Goal: Task Accomplishment & Management: Manage account settings

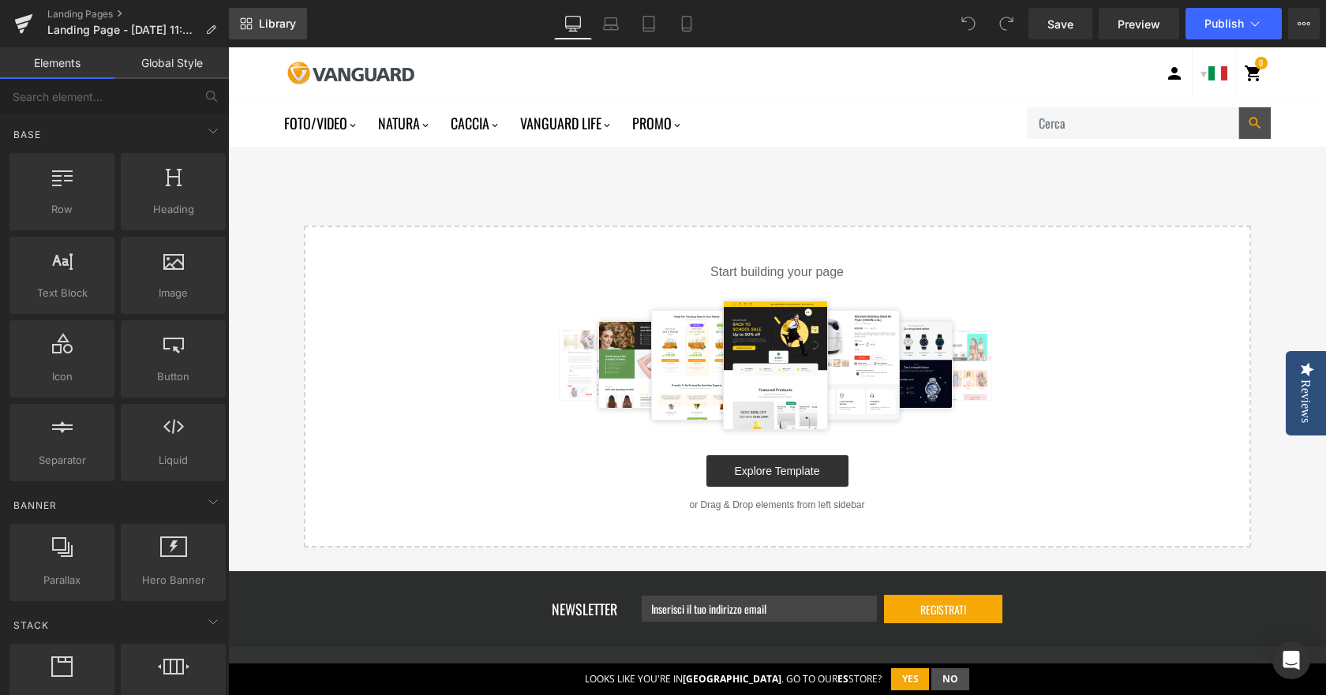
click at [285, 17] on span "Library" at bounding box center [277, 24] width 37 height 14
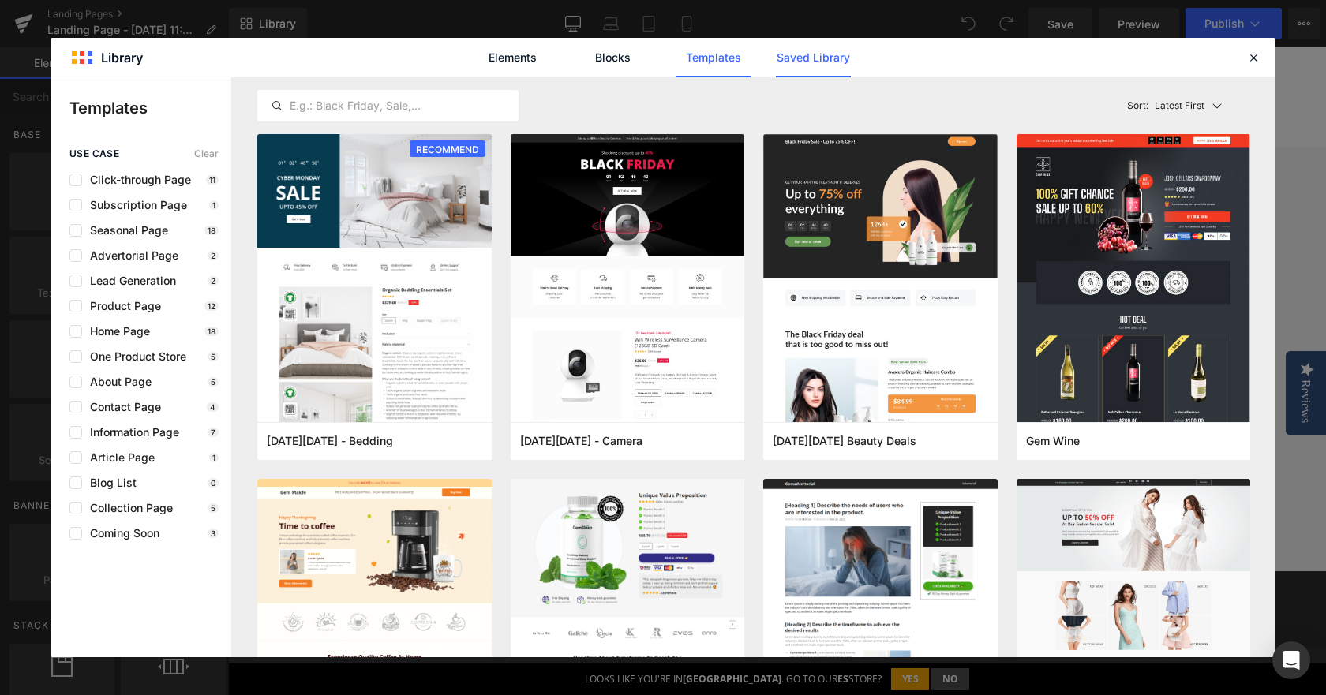
click at [811, 67] on link "Saved Library" at bounding box center [813, 57] width 75 height 39
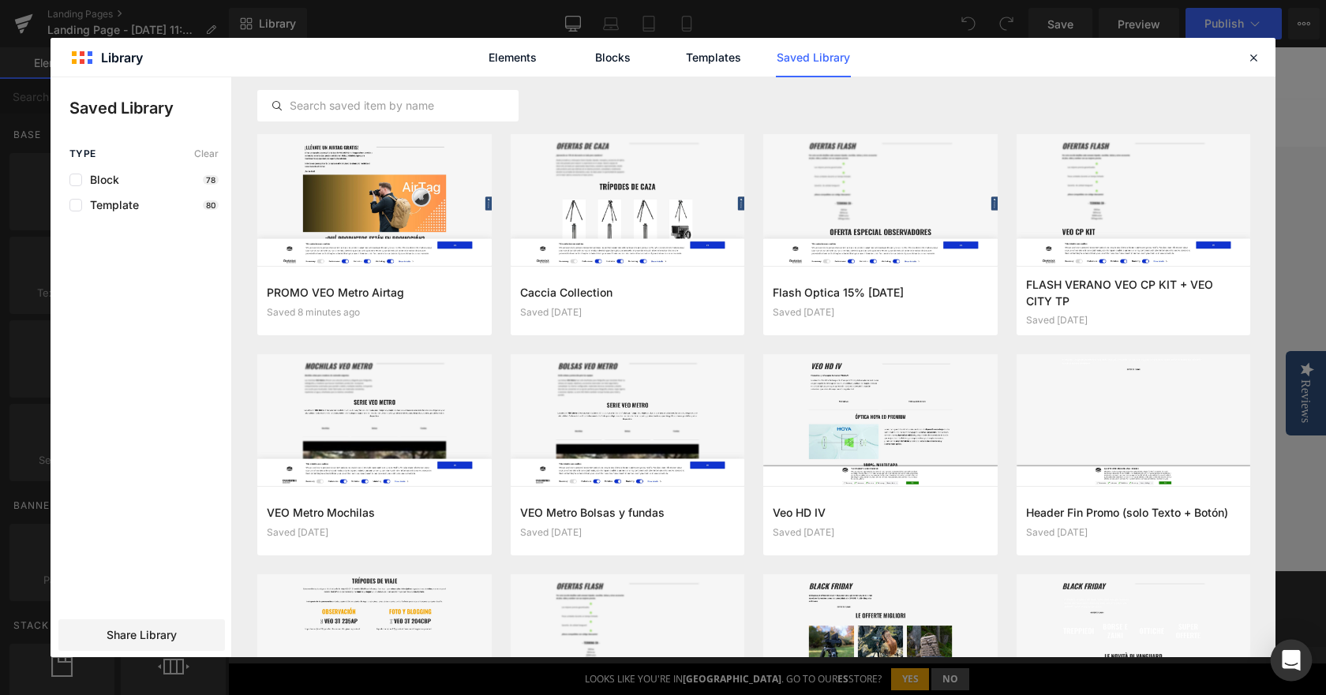
click at [1284, 659] on icon "Open Intercom Messenger" at bounding box center [1290, 660] width 18 height 21
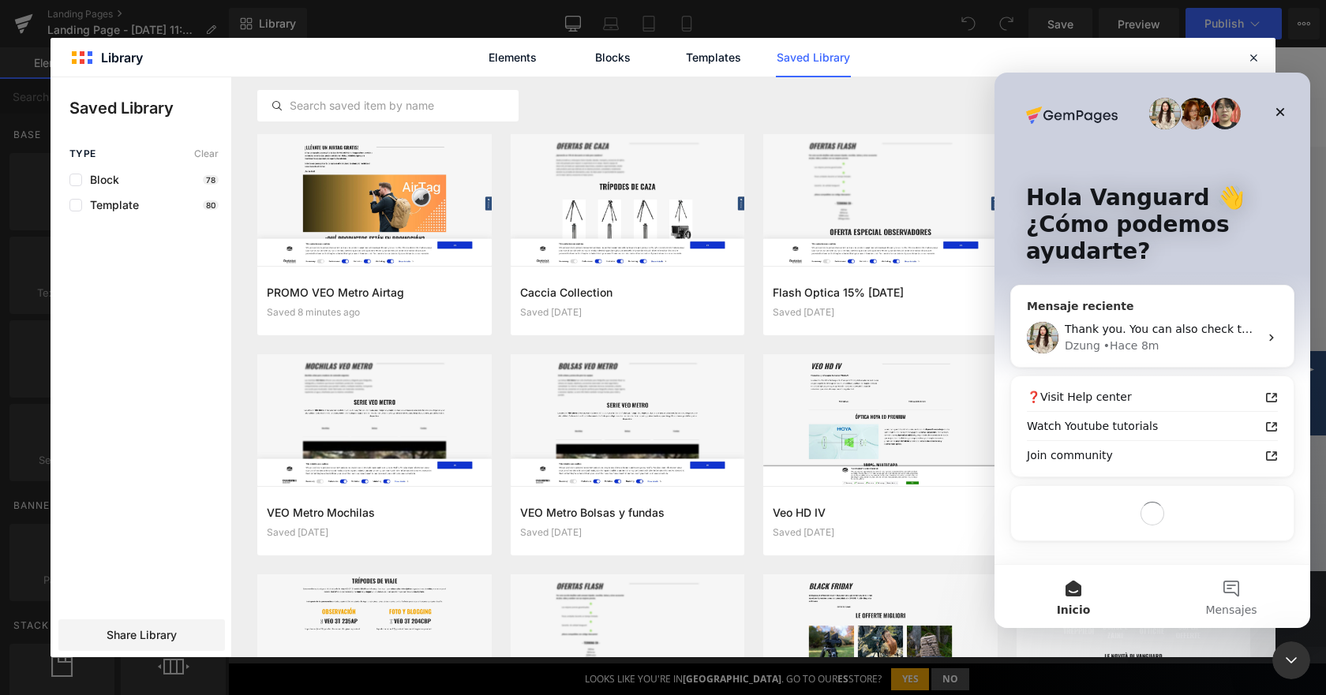
click at [1174, 347] on div "[PERSON_NAME] • Hace 8m" at bounding box center [1161, 346] width 194 height 17
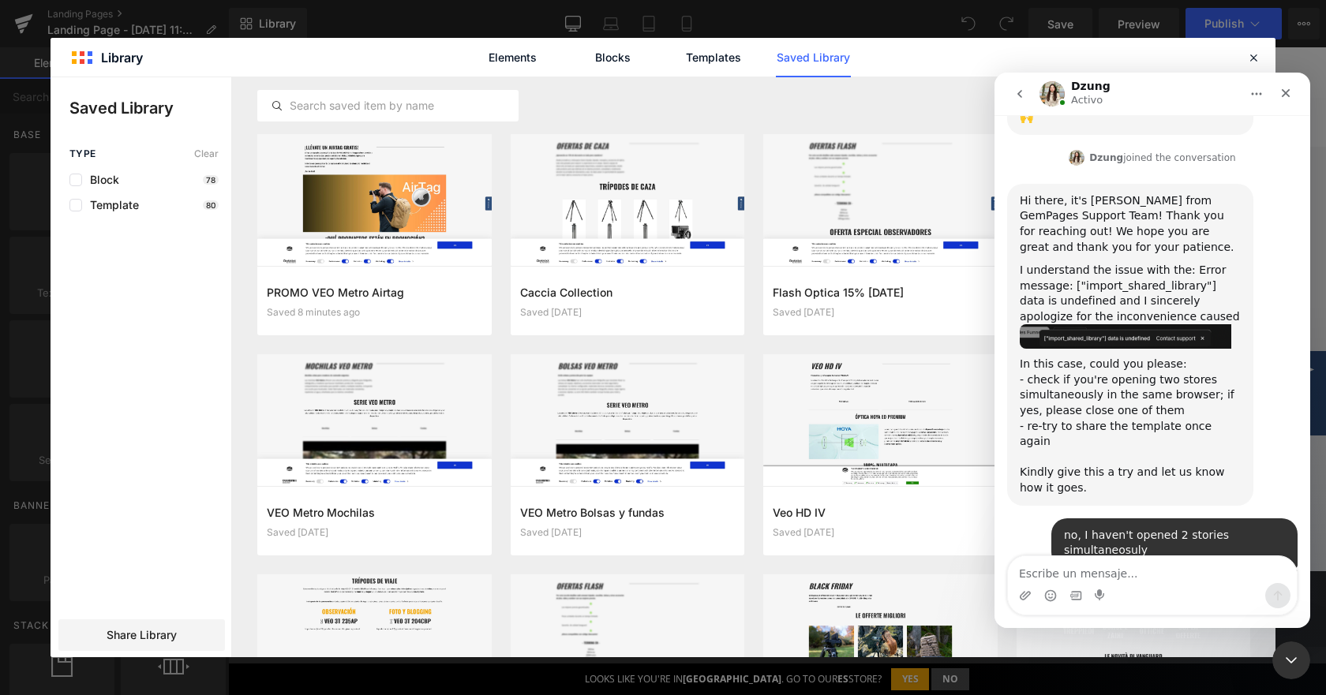
scroll to position [470, 0]
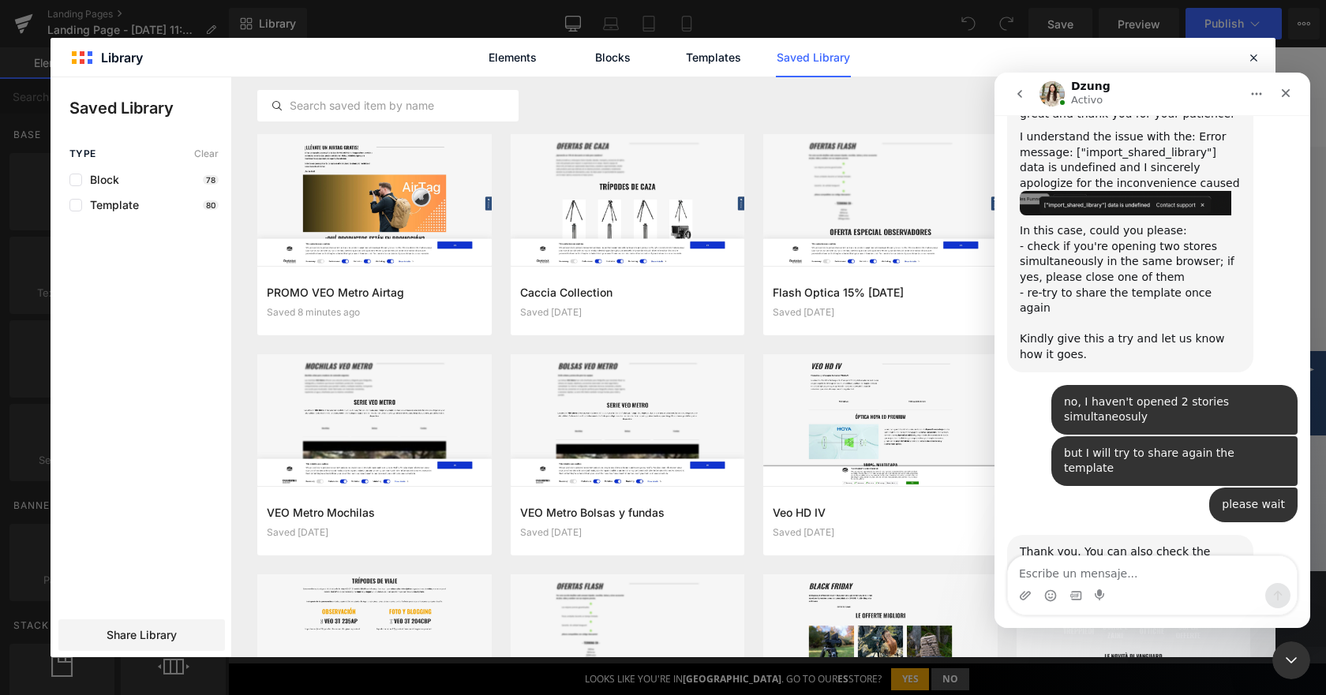
click at [1109, 572] on textarea "Escribe un mensaje..." at bounding box center [1152, 569] width 289 height 27
click at [1119, 569] on textarea "Escribe un mensaje..." at bounding box center [1152, 569] width 289 height 27
click at [1120, 567] on textarea "Escribe un mensaje..." at bounding box center [1152, 569] width 289 height 27
click at [1082, 570] on textarea "Escribe un mensaje..." at bounding box center [1152, 569] width 289 height 27
click at [1184, 572] on textarea "Escribe un mensaje..." at bounding box center [1152, 569] width 289 height 27
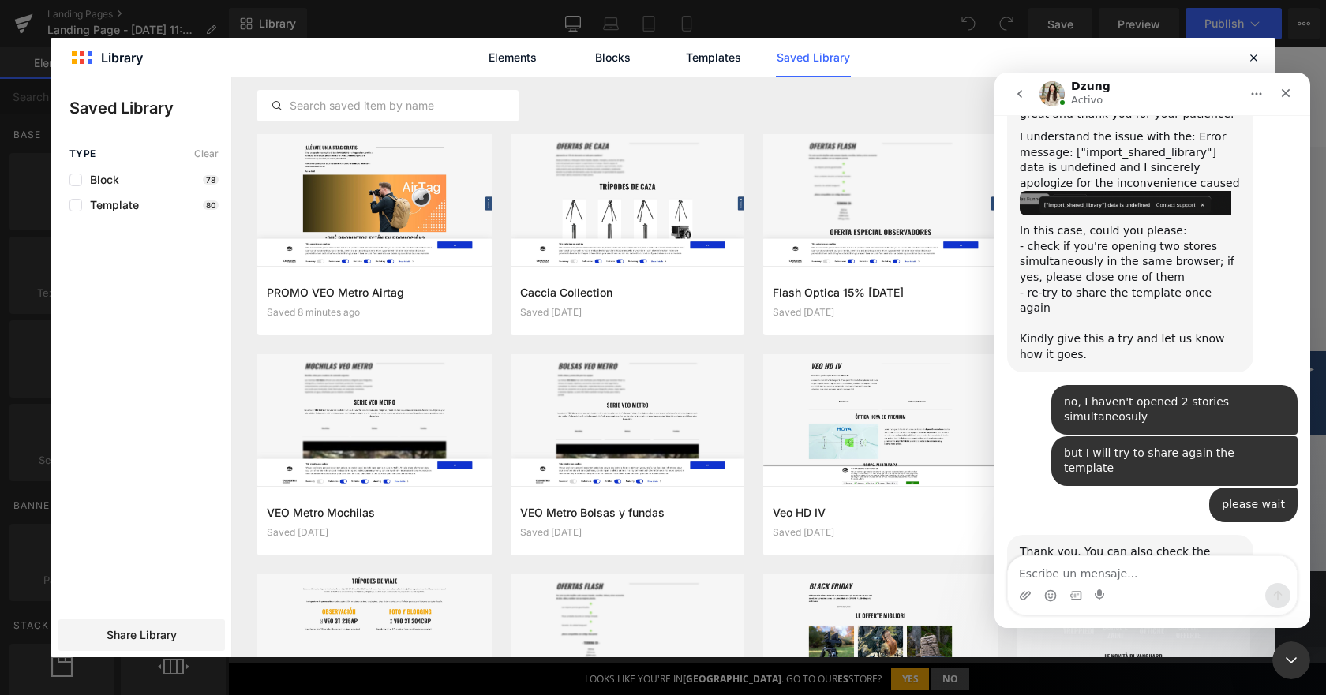
click at [1039, 570] on textarea "Escribe un mensaje..." at bounding box center [1152, 569] width 289 height 27
click at [1039, 571] on textarea "Escribe un mensaje..." at bounding box center [1152, 569] width 289 height 27
click at [923, 99] on div at bounding box center [663, 324] width 1326 height 648
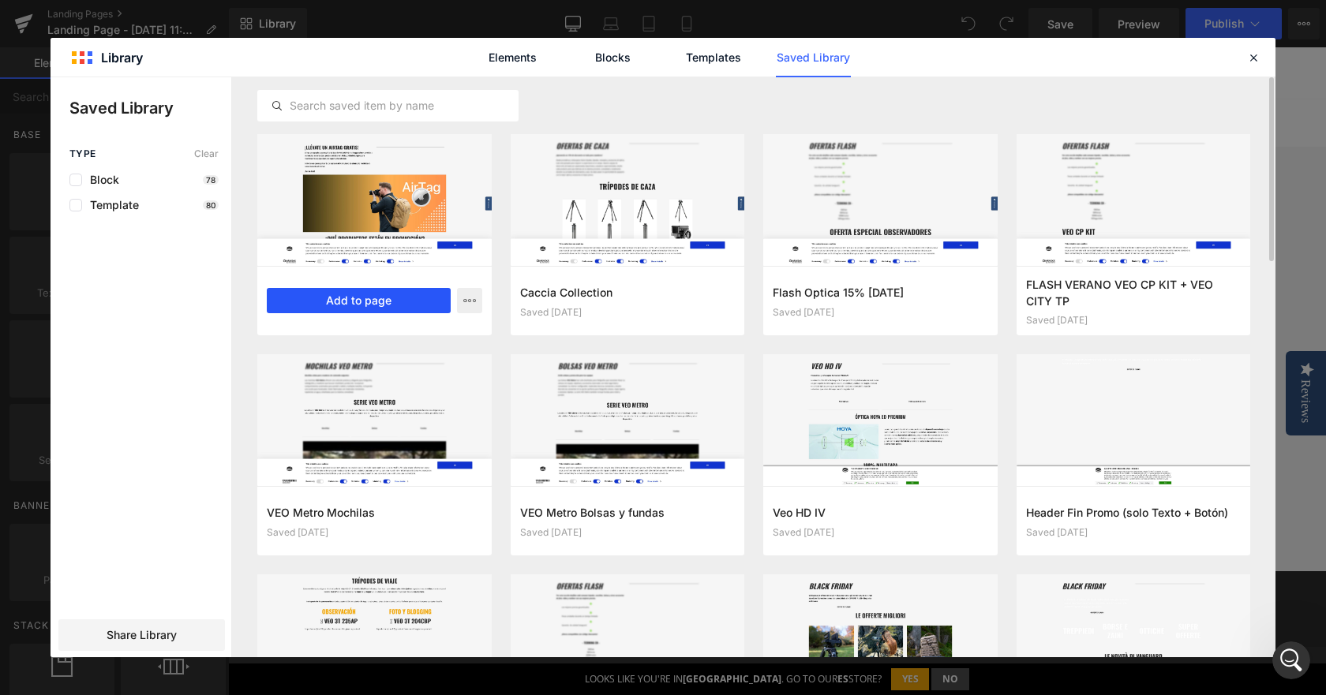
click at [373, 301] on button "Add to page" at bounding box center [359, 300] width 184 height 25
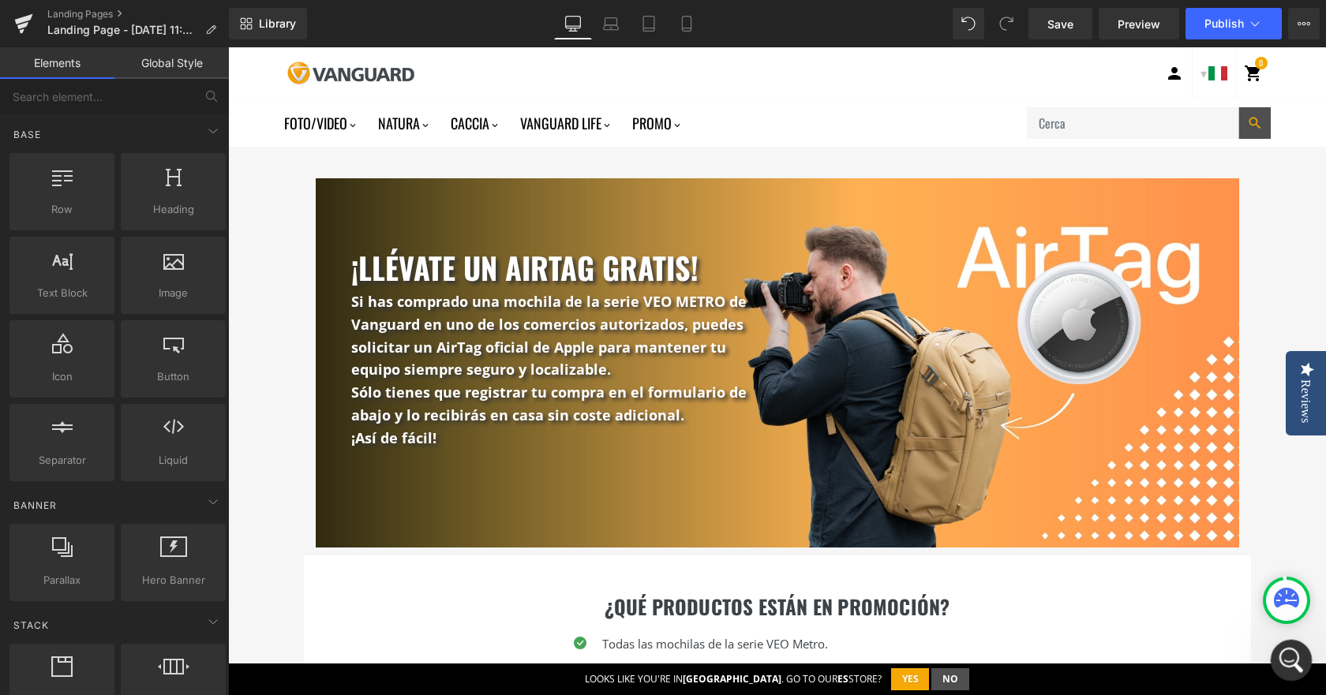
click at [1290, 656] on icon "Abrir Intercom Messenger" at bounding box center [1288, 658] width 11 height 13
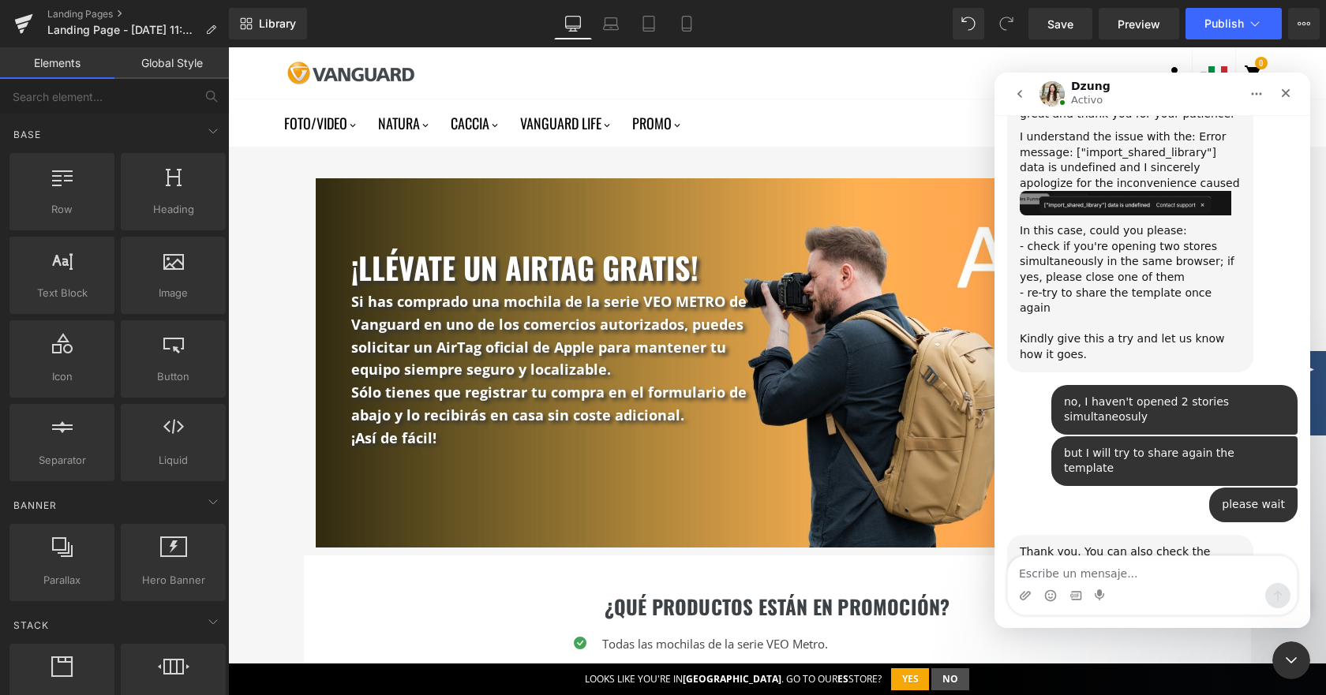
click at [1096, 568] on textarea "Escribe un mensaje..." at bounding box center [1152, 569] width 289 height 27
click at [1069, 567] on textarea "Escribe un mensaje..." at bounding box center [1152, 569] width 289 height 27
click at [1047, 598] on icon "Selector de emoji" at bounding box center [1050, 595] width 13 height 13
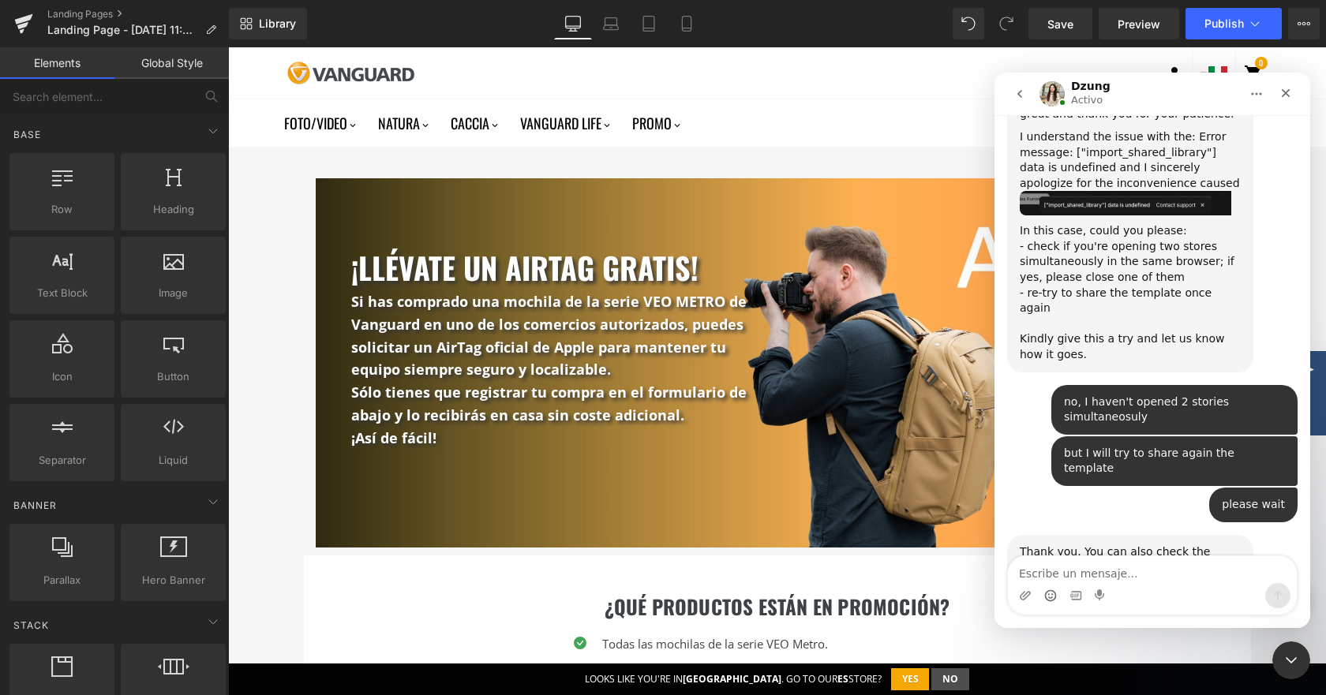
scroll to position [559, 0]
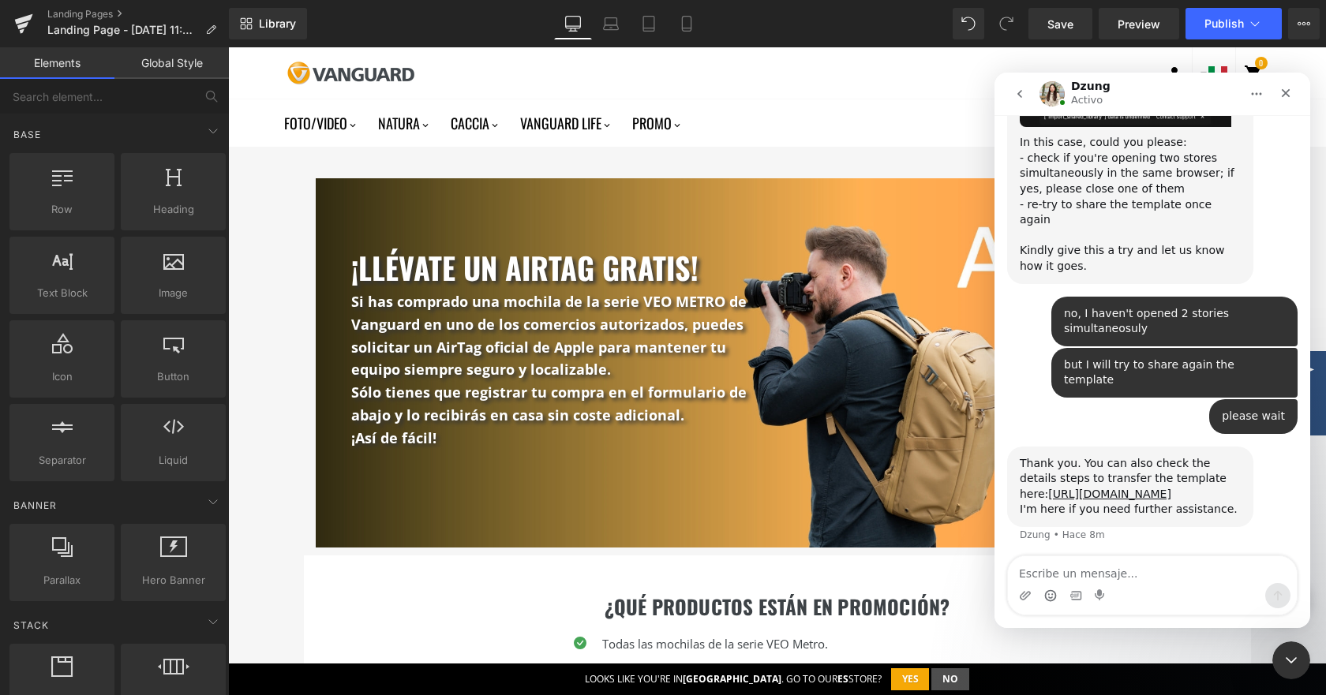
click at [1065, 573] on textarea "Escribe un mensaje..." at bounding box center [1152, 569] width 289 height 27
click at [1068, 570] on textarea "Escribe un mensaje..." at bounding box center [1152, 569] width 289 height 27
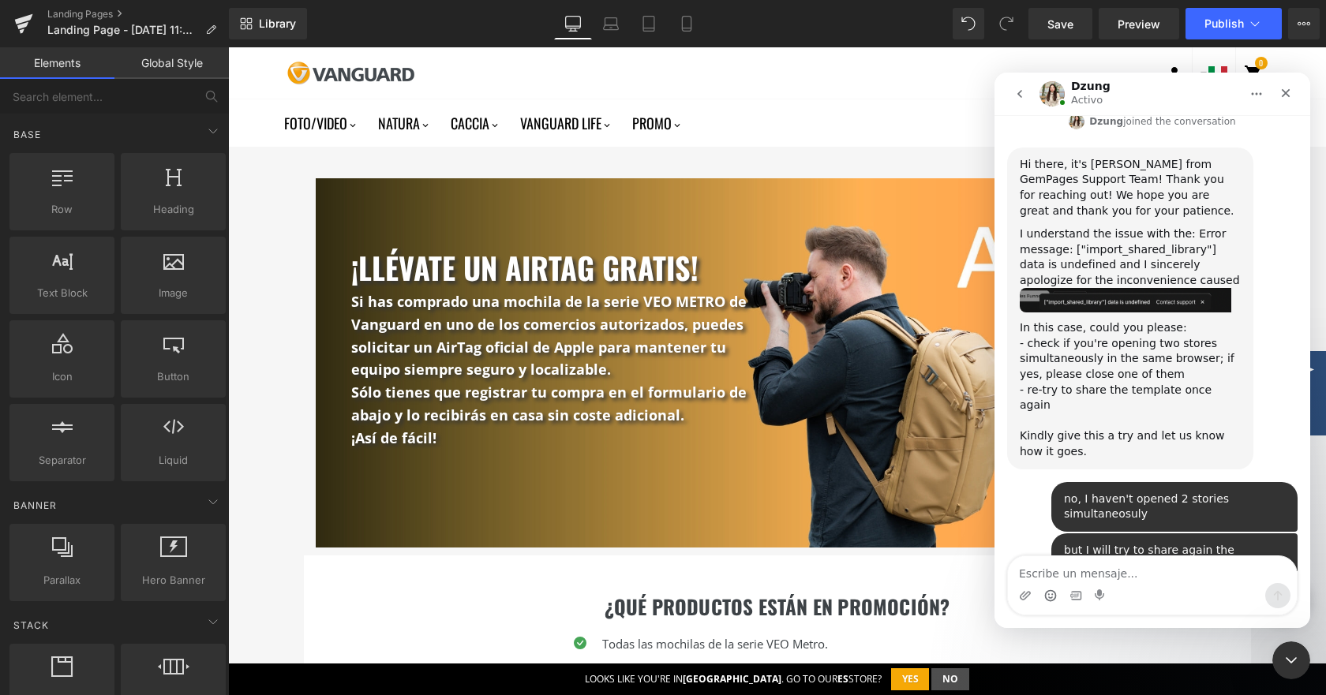
scroll to position [243, 0]
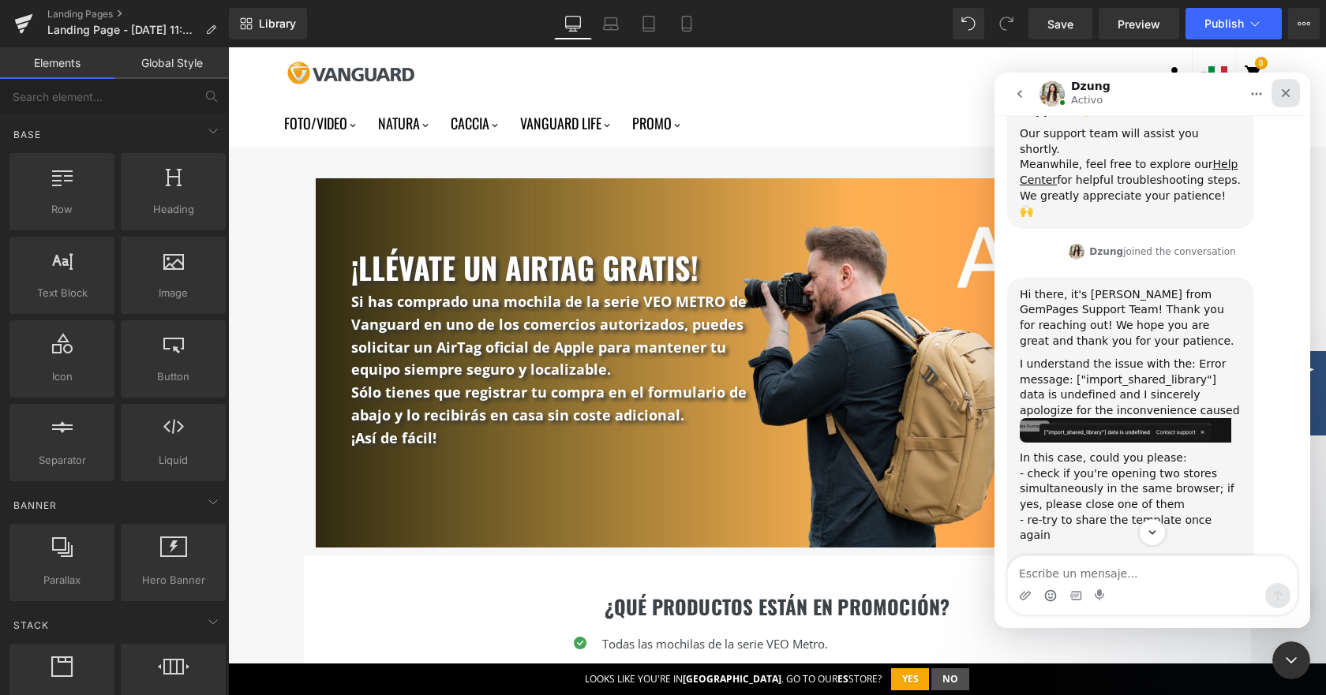
click at [1278, 96] on div "Cerrar" at bounding box center [1285, 93] width 28 height 28
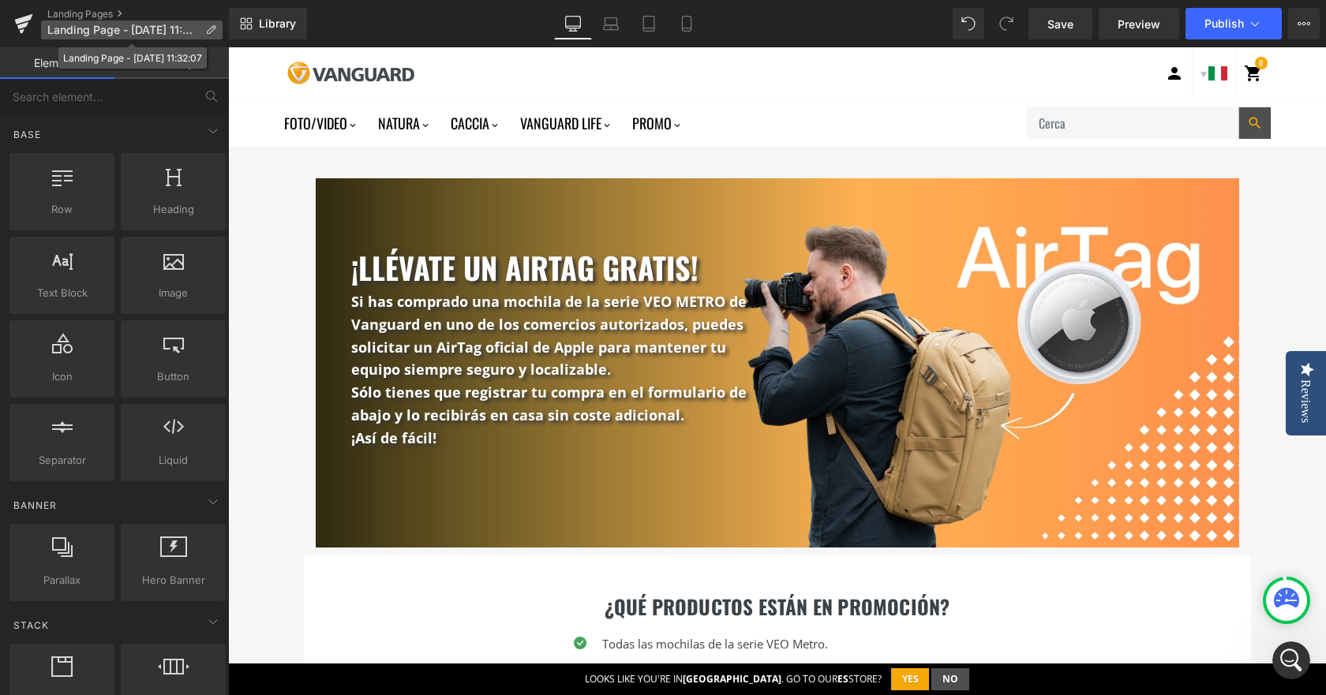
click at [211, 26] on icon at bounding box center [210, 29] width 11 height 11
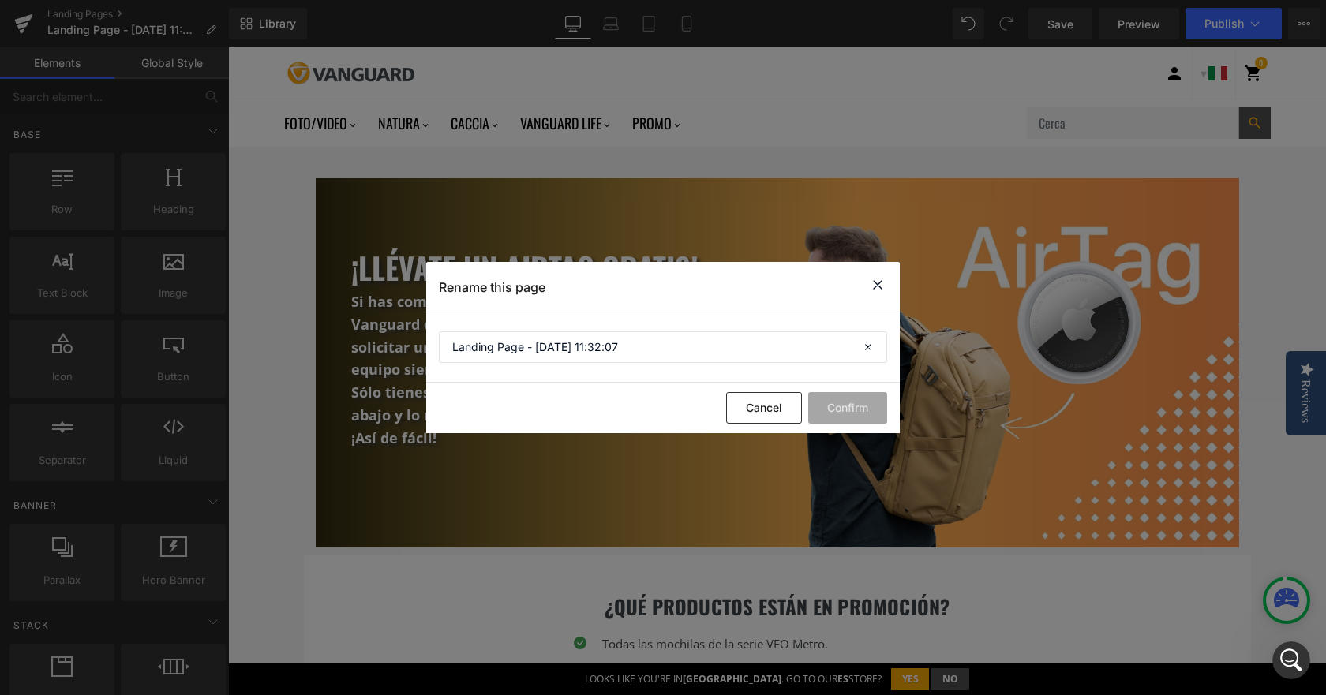
drag, startPoint x: 646, startPoint y: 350, endPoint x: 201, endPoint y: 269, distance: 452.2
click at [201, 269] on div "Rename this page Landing Page - [DATE] 11:32:07 Cancel Confirm" at bounding box center [663, 347] width 1326 height 695
click at [643, 358] on input "Landing Page - [DATE] 11:32:07" at bounding box center [663, 347] width 448 height 32
drag, startPoint x: 400, startPoint y: 309, endPoint x: 350, endPoint y: 300, distance: 51.4
click at [350, 300] on div "Rename this page Landing Page - [DATE] 11:32:07 Cancel Confirm" at bounding box center [663, 347] width 1326 height 695
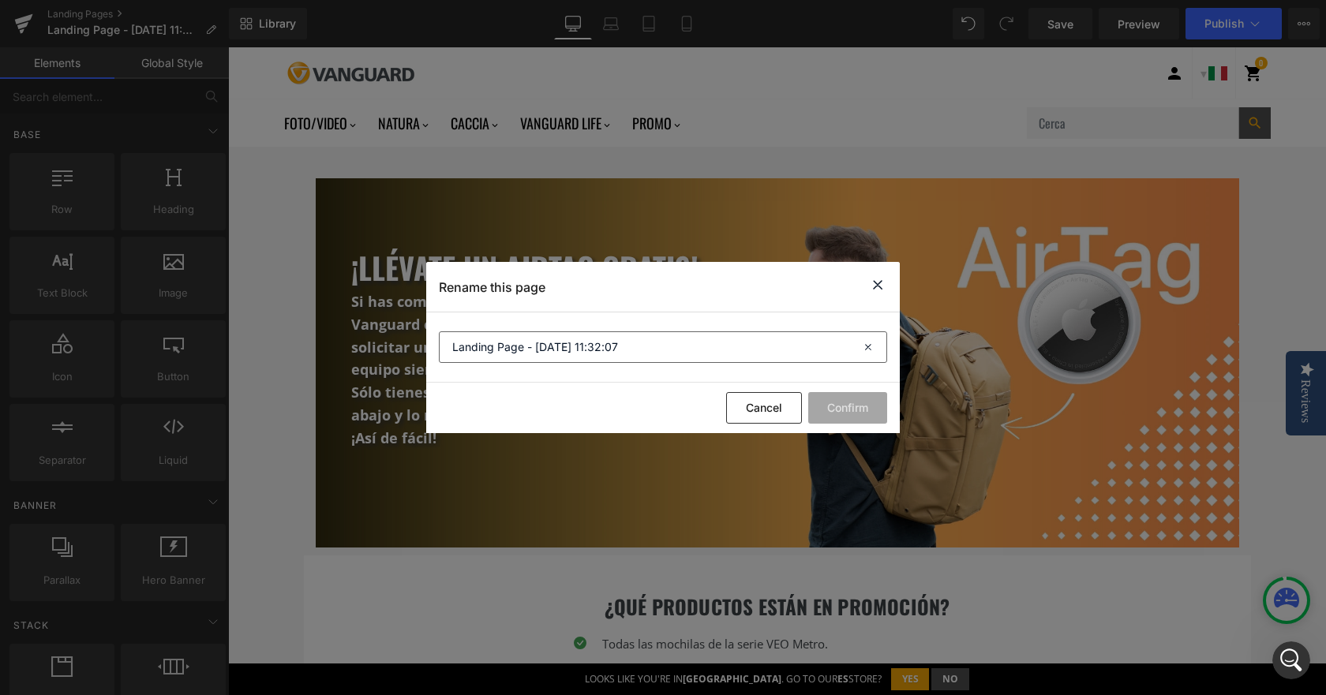
click at [666, 350] on input "Landing Page - [DATE] 11:32:07" at bounding box center [663, 347] width 448 height 32
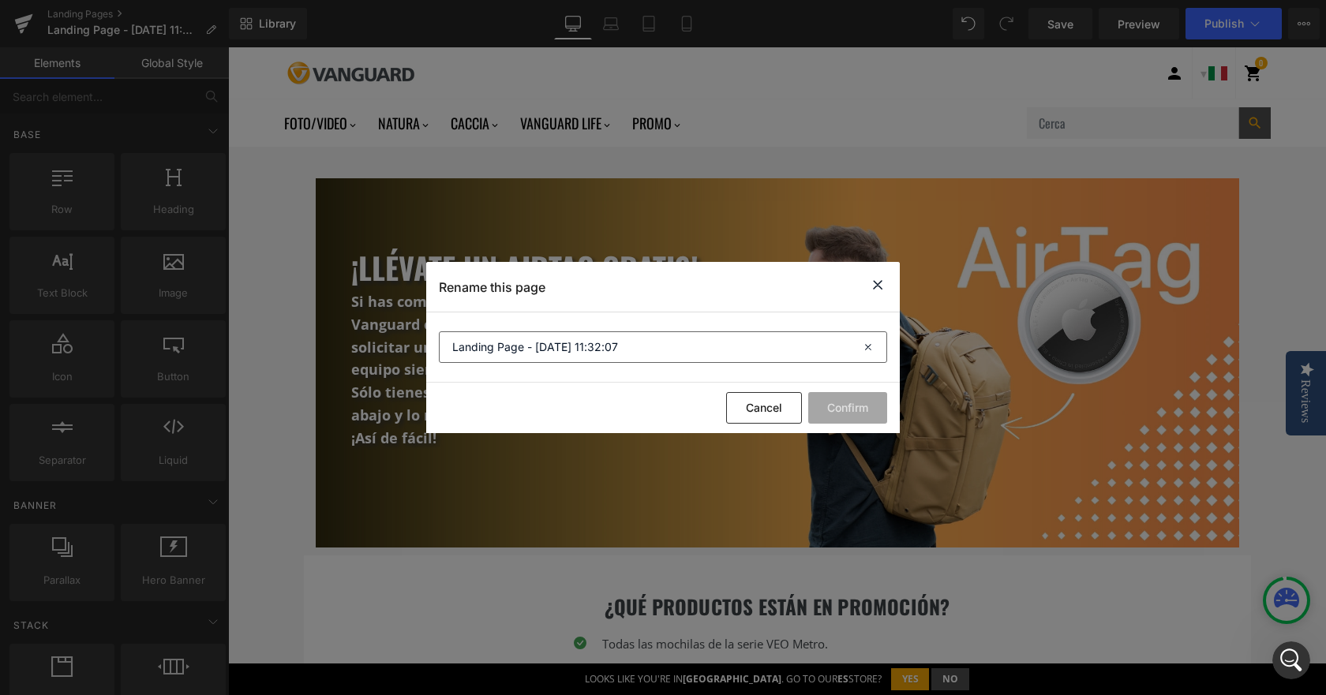
click at [666, 350] on input "Landing Page - [DATE] 11:32:07" at bounding box center [663, 347] width 448 height 32
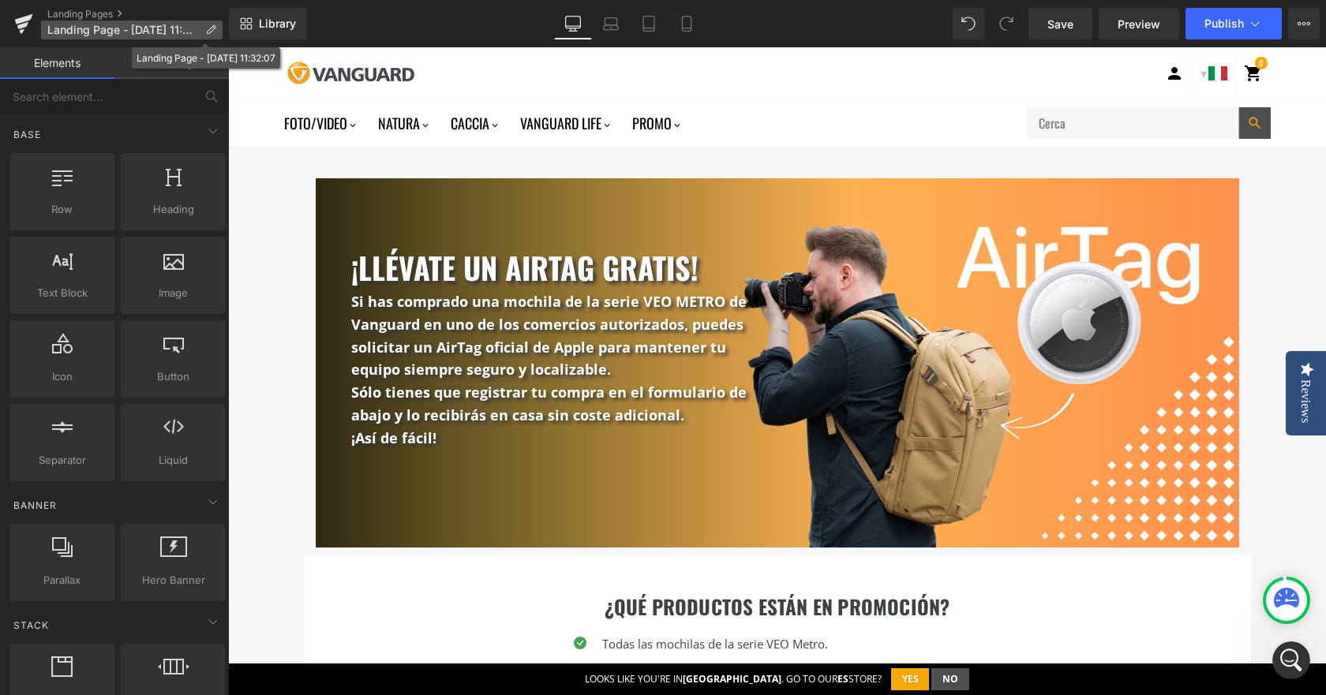
click at [127, 36] on p "Landing Page - [DATE] 11:32:07" at bounding box center [131, 30] width 181 height 19
click at [127, 34] on span "Landing Page - [DATE] 11:32:07" at bounding box center [122, 30] width 151 height 13
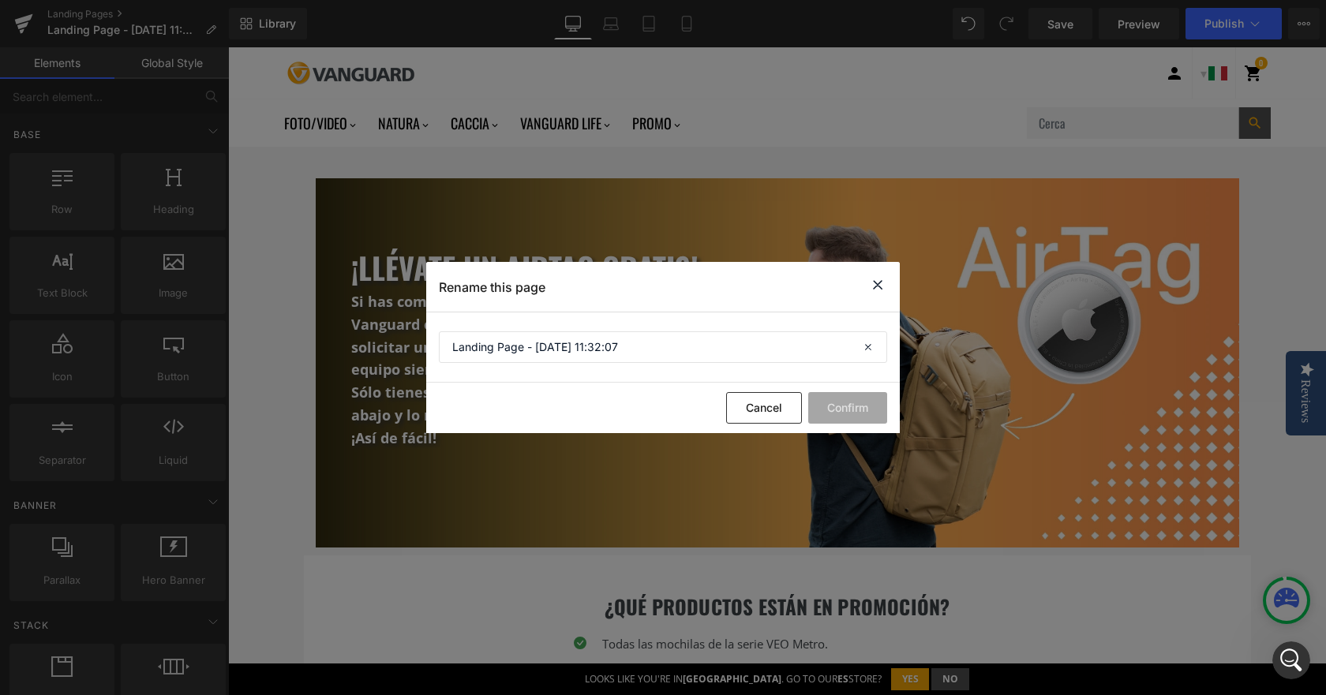
drag, startPoint x: 641, startPoint y: 350, endPoint x: 275, endPoint y: 282, distance: 372.2
click at [275, 283] on div "Rename this page Landing Page - [DATE] 11:32:07 Cancel Confirm" at bounding box center [663, 347] width 1326 height 695
click at [626, 336] on input "Landing Page - [DATE] 11:32:07" at bounding box center [663, 347] width 448 height 32
drag, startPoint x: 623, startPoint y: 350, endPoint x: 377, endPoint y: 342, distance: 245.5
click at [374, 342] on div "Rename this page Landing Page - [DATE] 11:32:07 Cancel Confirm" at bounding box center [663, 347] width 1326 height 695
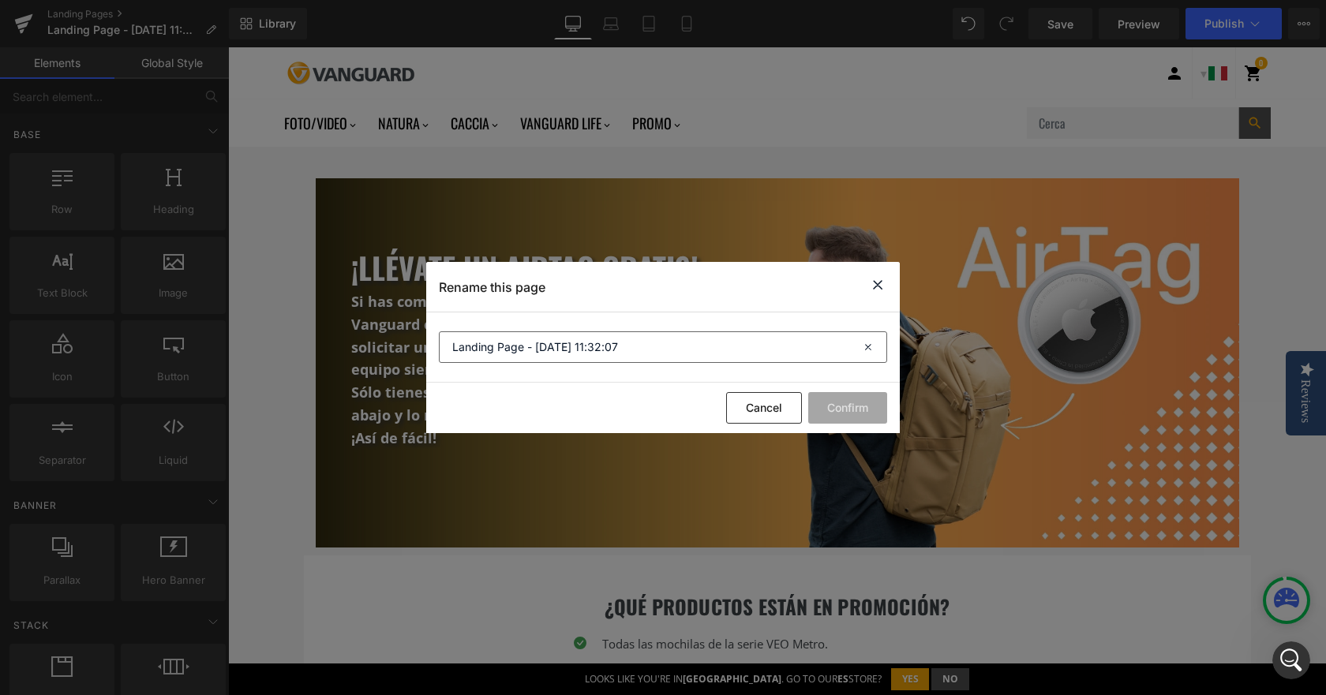
click at [537, 353] on input "Landing Page - [DATE] 11:32:07" at bounding box center [663, 347] width 448 height 32
click at [767, 411] on button "Cancel" at bounding box center [764, 408] width 76 height 32
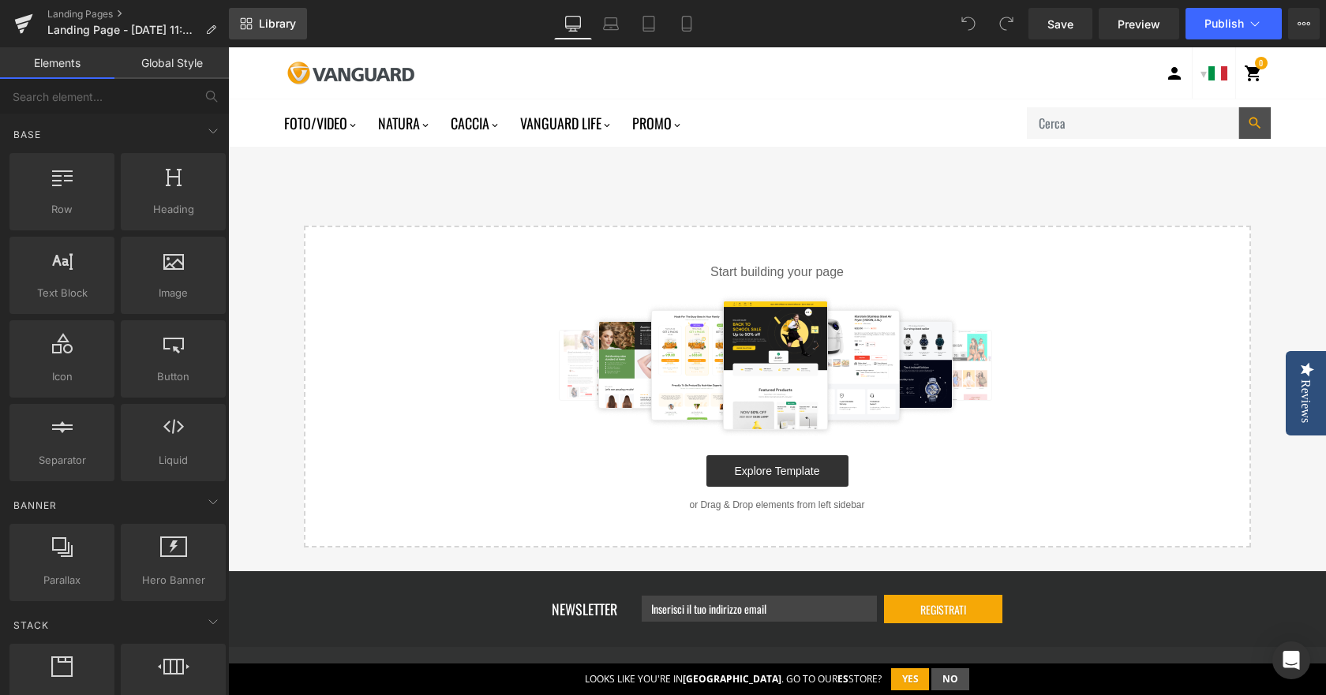
click at [275, 24] on span "Library" at bounding box center [277, 24] width 37 height 14
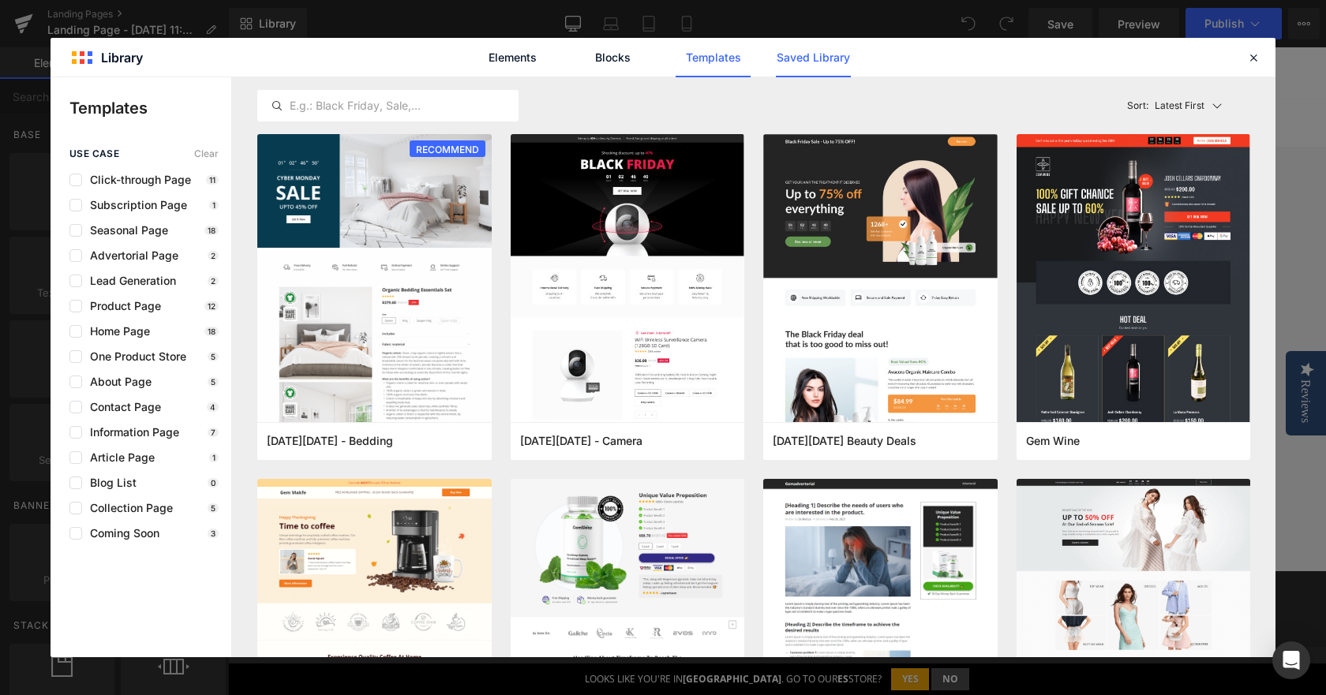
click at [839, 55] on link "Saved Library" at bounding box center [813, 57] width 75 height 39
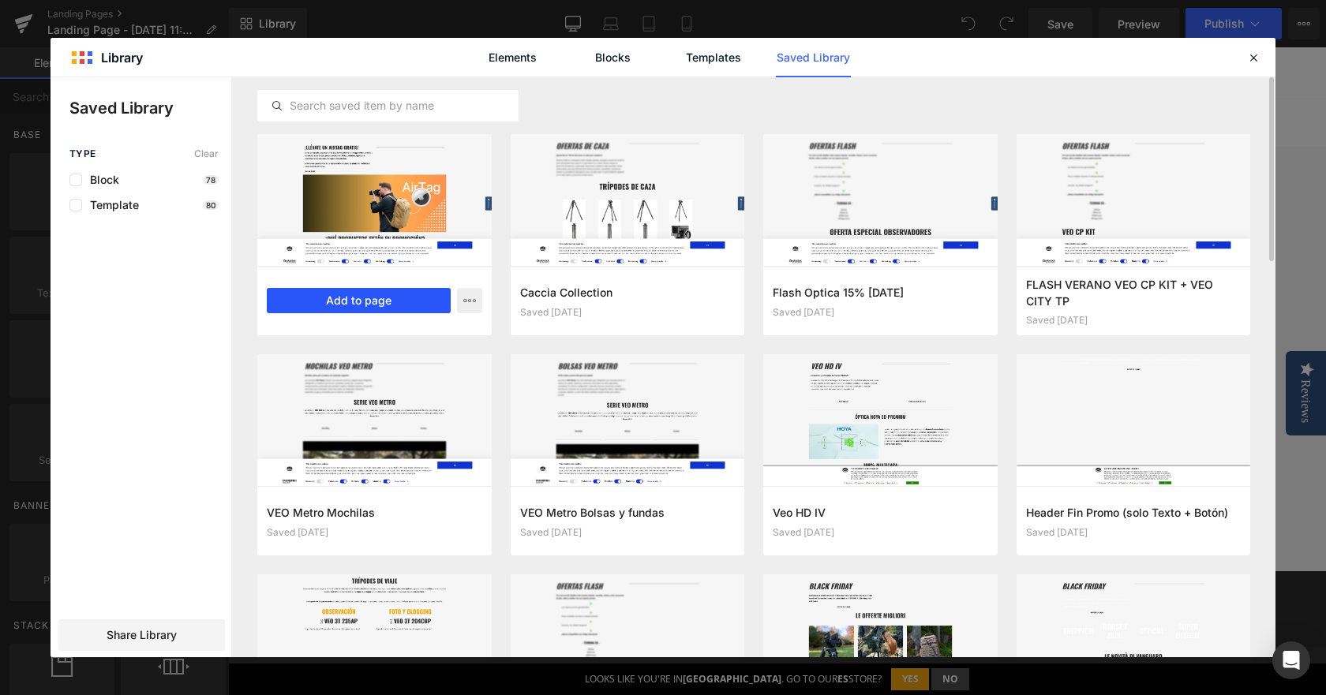
click at [337, 297] on button "Add to page" at bounding box center [359, 300] width 184 height 25
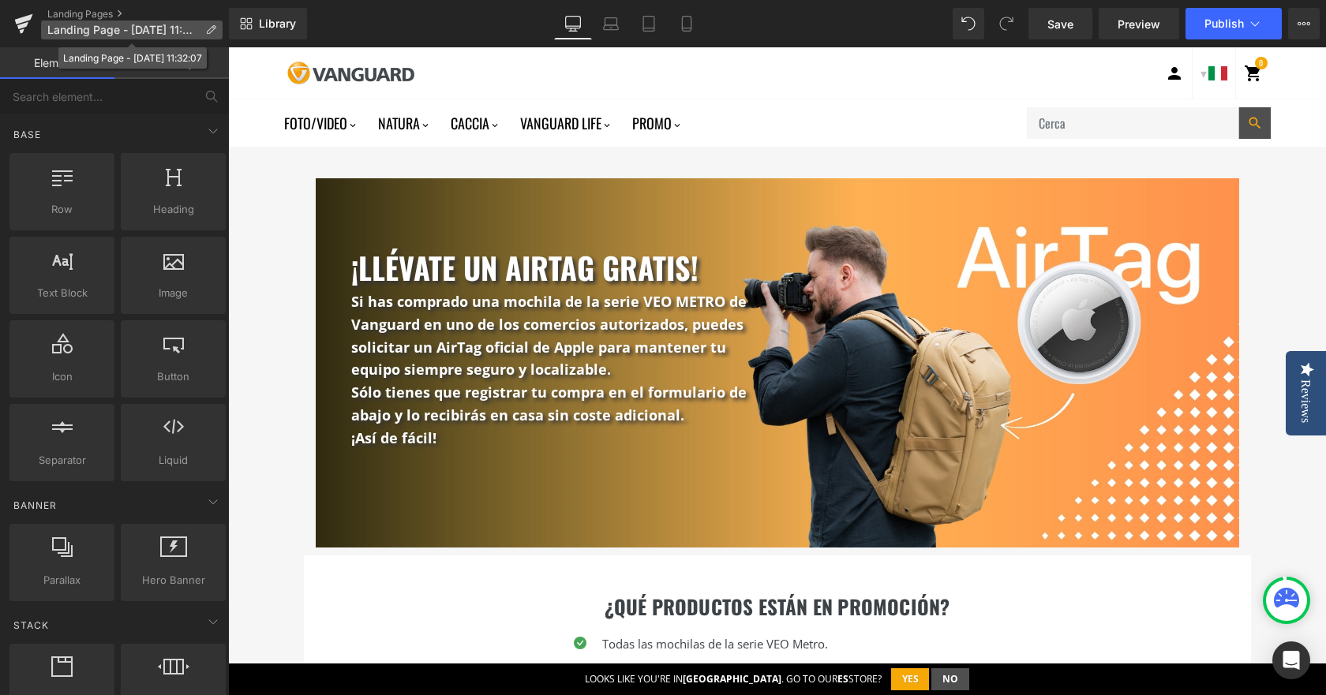
click at [136, 24] on span "Landing Page - [DATE] 11:32:07" at bounding box center [122, 30] width 151 height 13
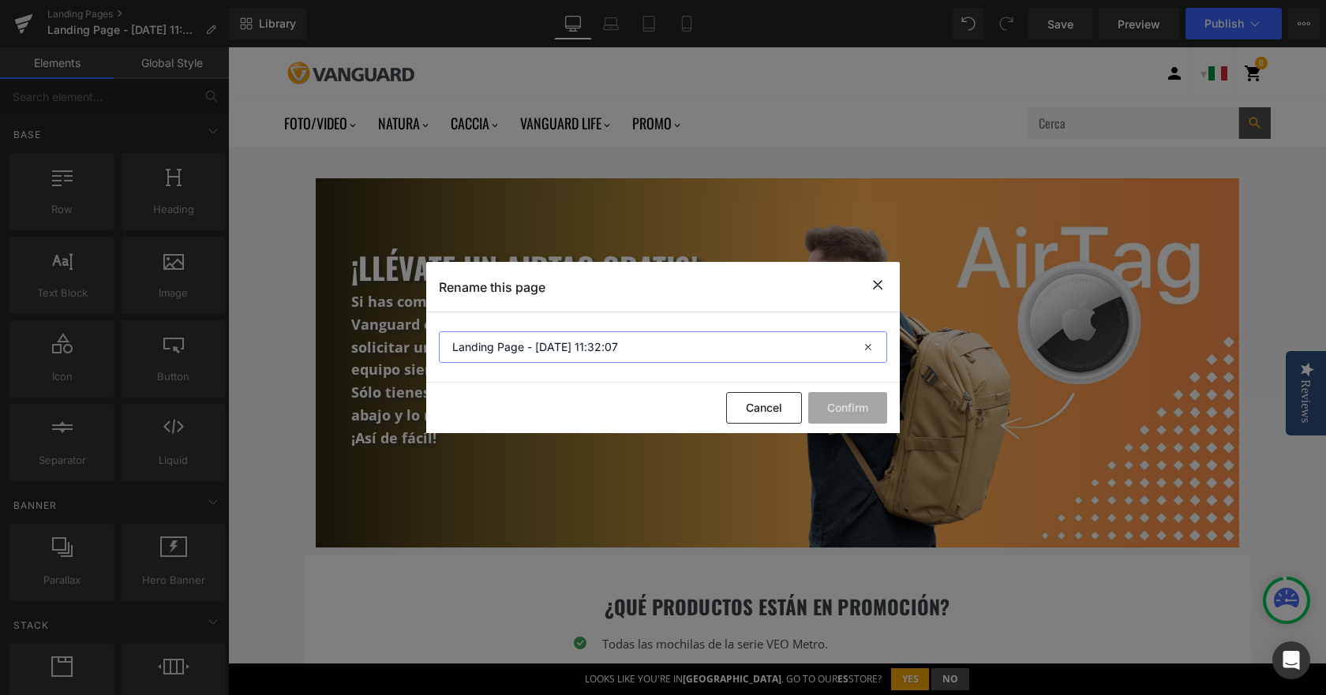
click at [499, 338] on input "Landing Page - [DATE] 11:32:07" at bounding box center [663, 347] width 448 height 32
drag, startPoint x: 480, startPoint y: 354, endPoint x: 404, endPoint y: 335, distance: 78.1
click at [404, 335] on div "Rename this page ee Cancel Confirm" at bounding box center [663, 347] width 1326 height 695
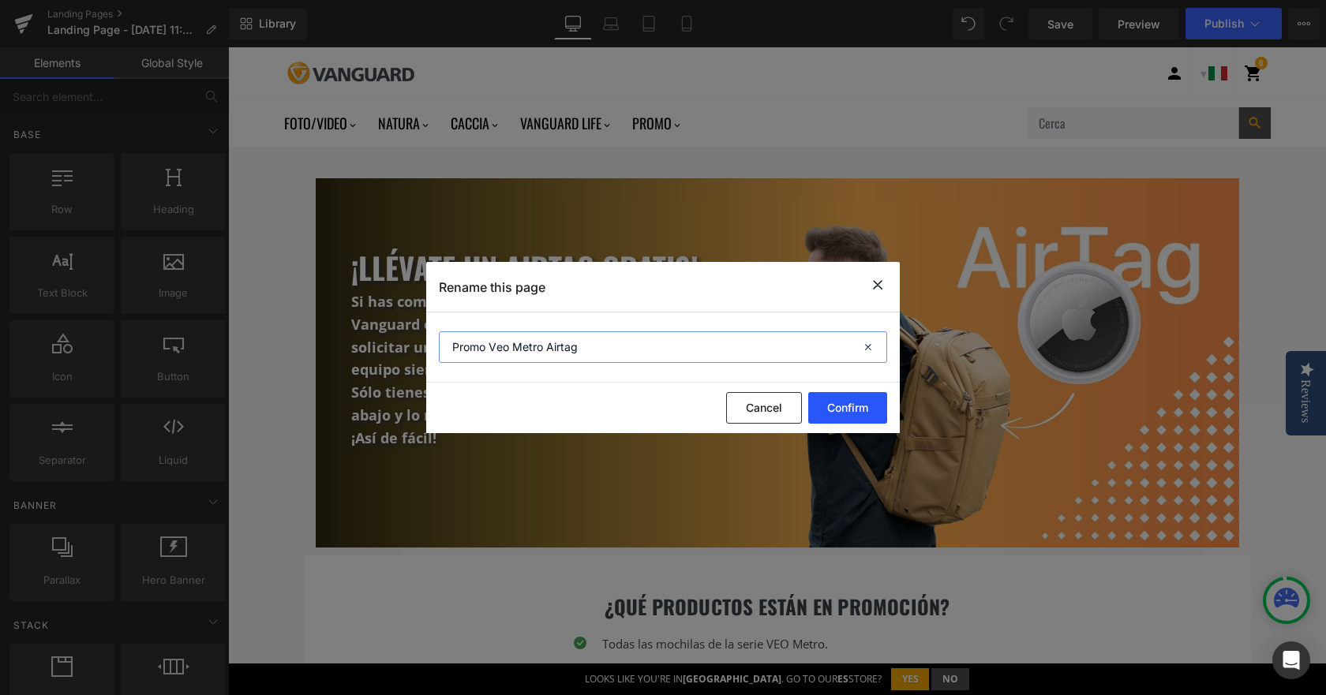
type input "Promo Veo Metro Airtag"
click at [851, 406] on button "Confirm" at bounding box center [847, 408] width 79 height 32
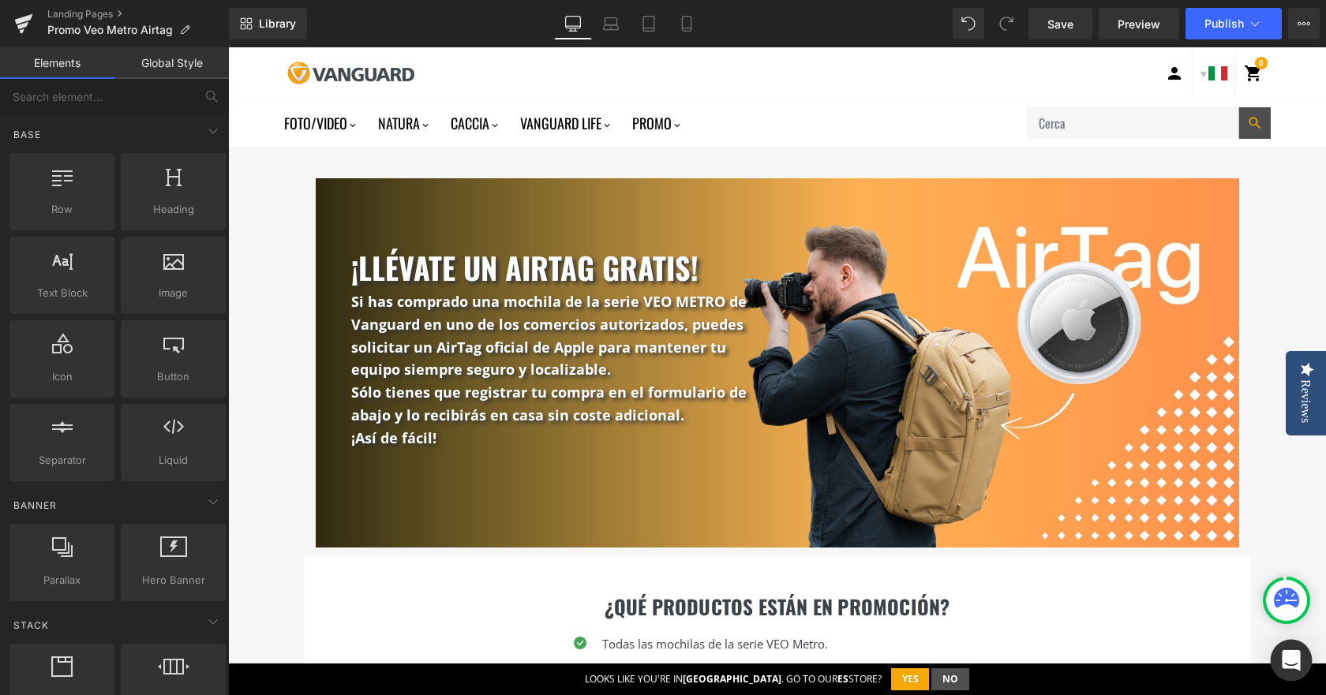
click at [1284, 653] on icon "Open Intercom Messenger" at bounding box center [1290, 660] width 18 height 21
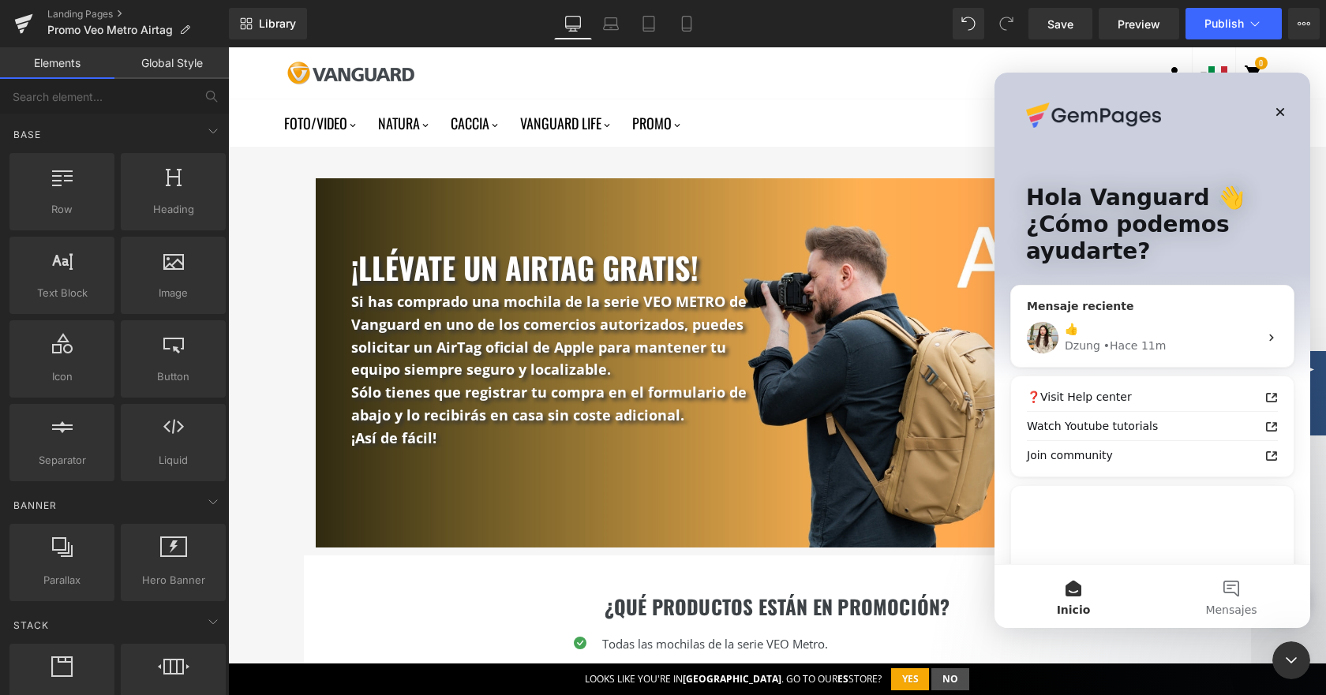
click at [1136, 335] on div "👍" at bounding box center [1161, 329] width 194 height 17
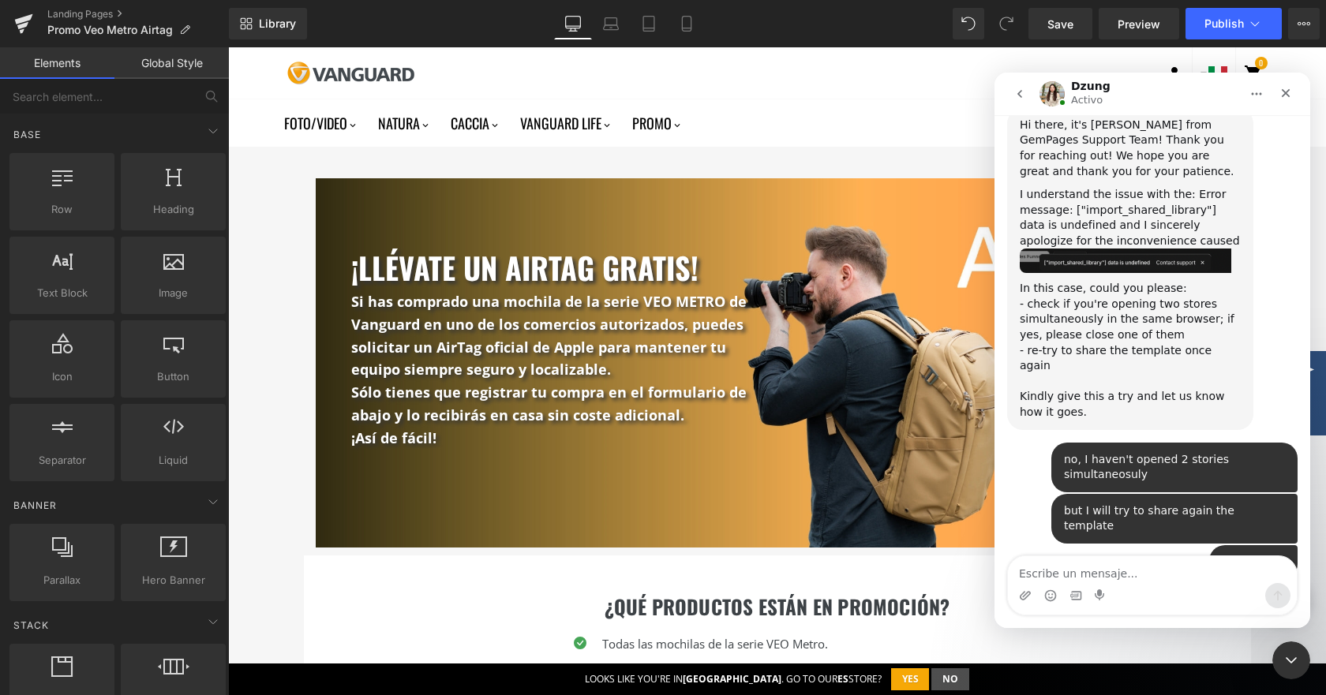
scroll to position [559, 0]
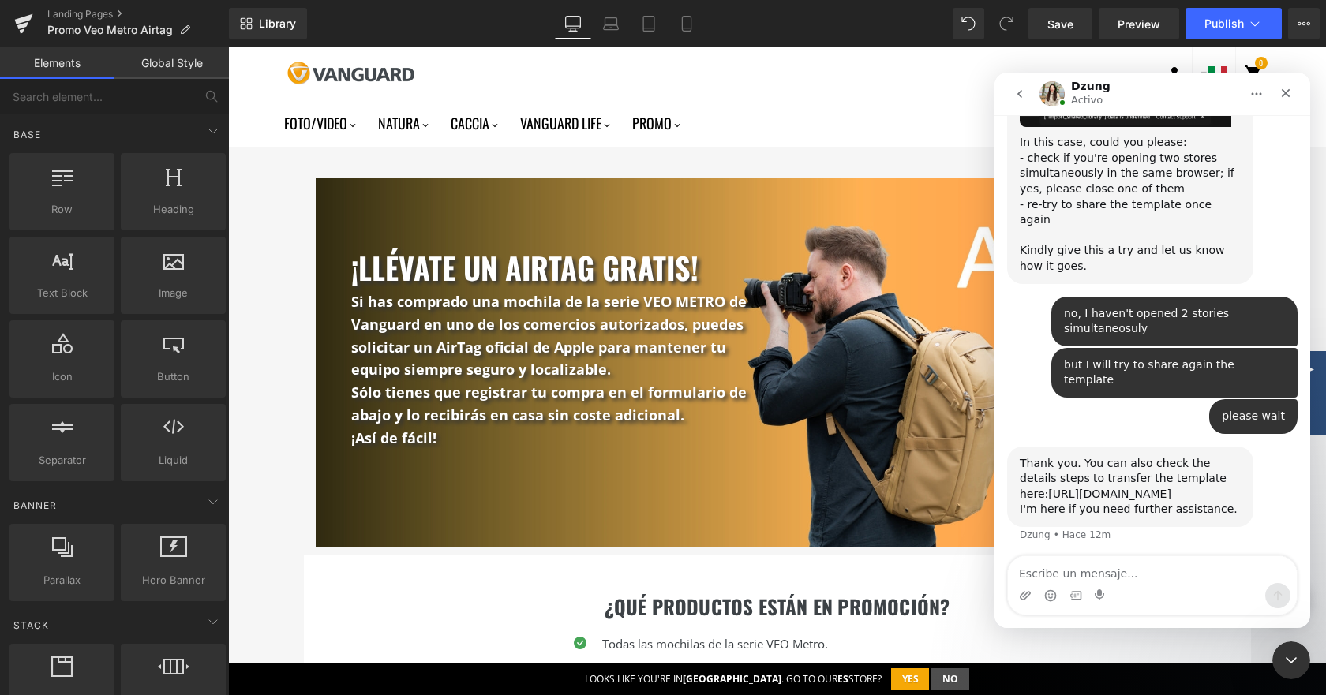
click at [1127, 570] on textarea "Escribe un mensaje..." at bounding box center [1152, 569] width 289 height 27
type textarea "All good now, I had to do it twice"
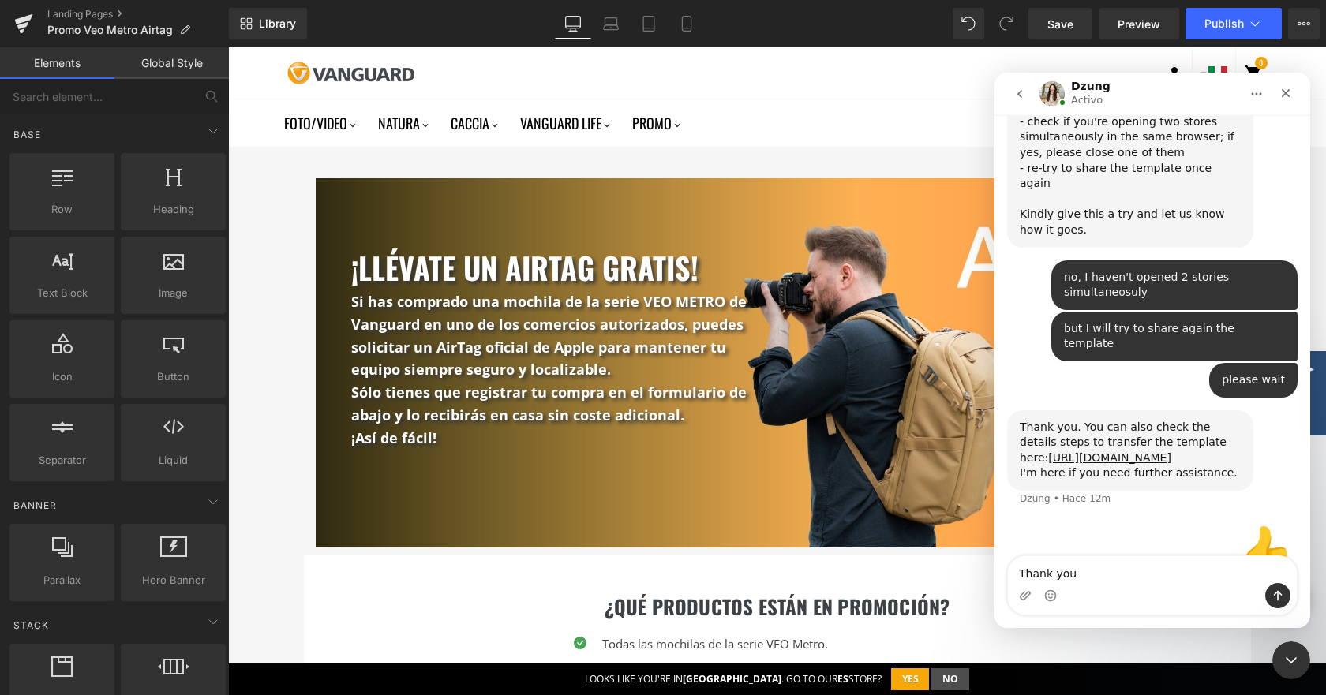
type textarea "Thank you!"
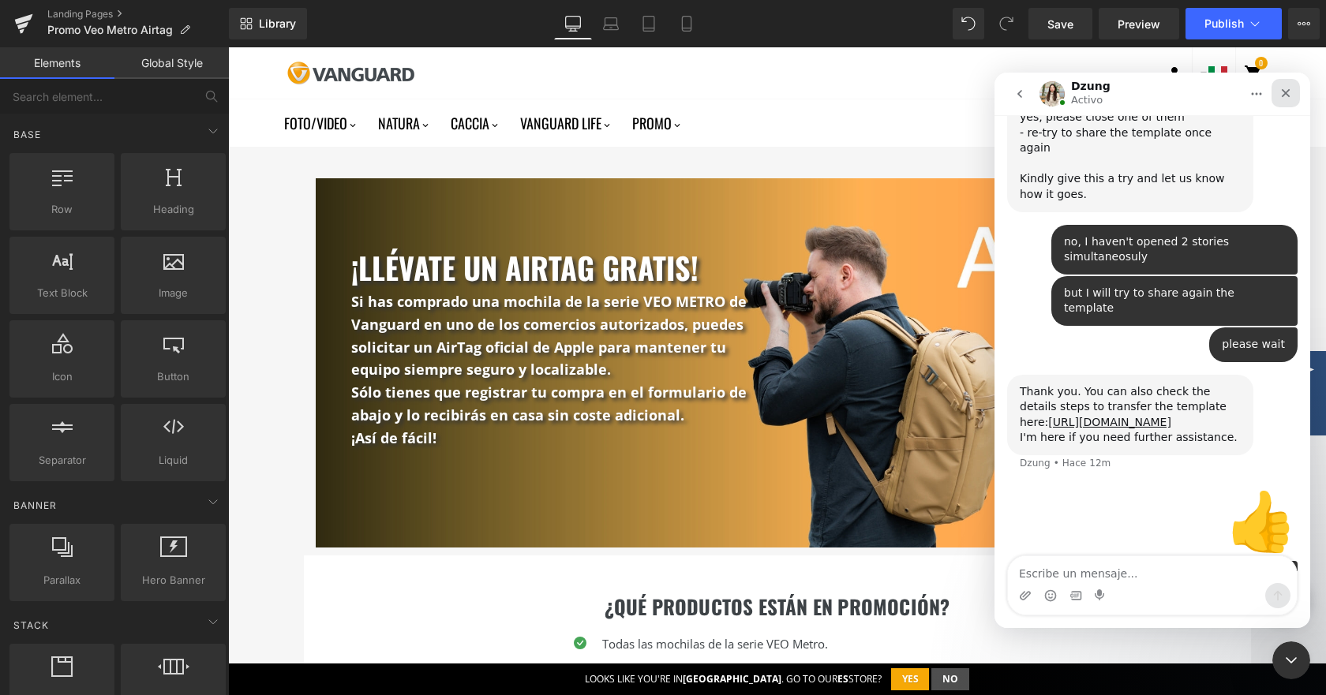
click at [1292, 88] on div "Cerrar" at bounding box center [1285, 93] width 28 height 28
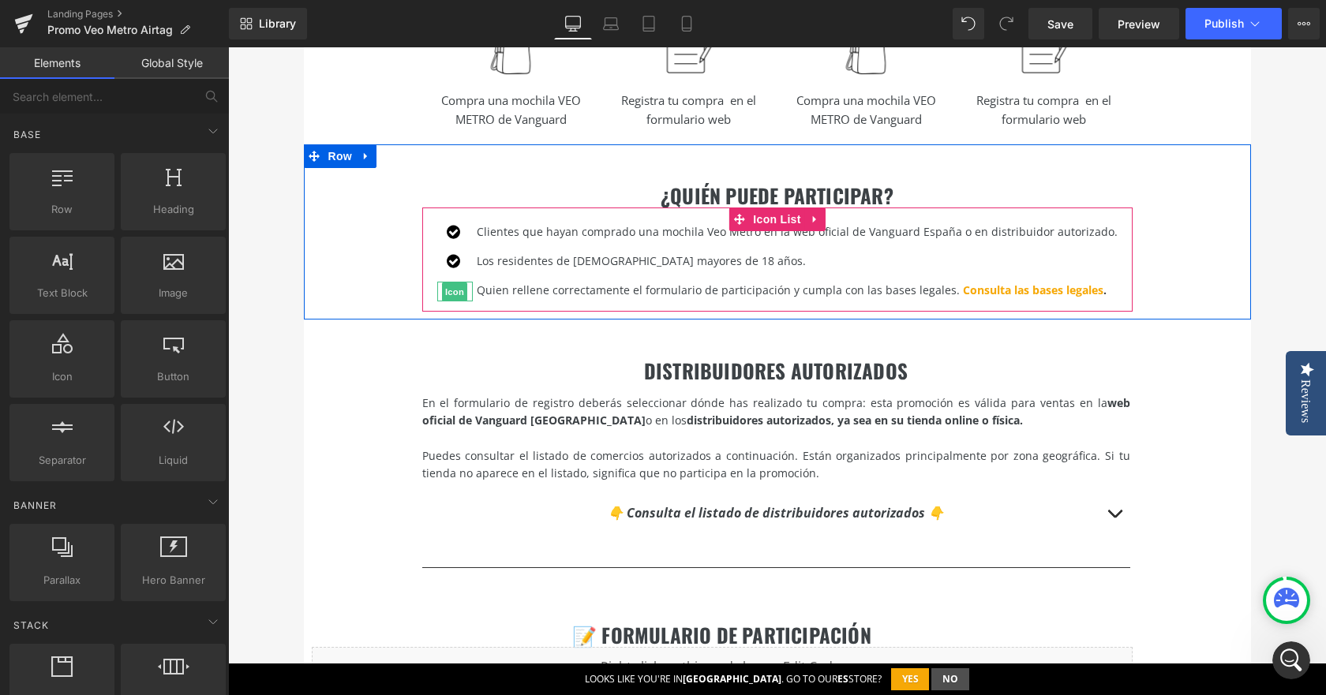
scroll to position [1105, 0]
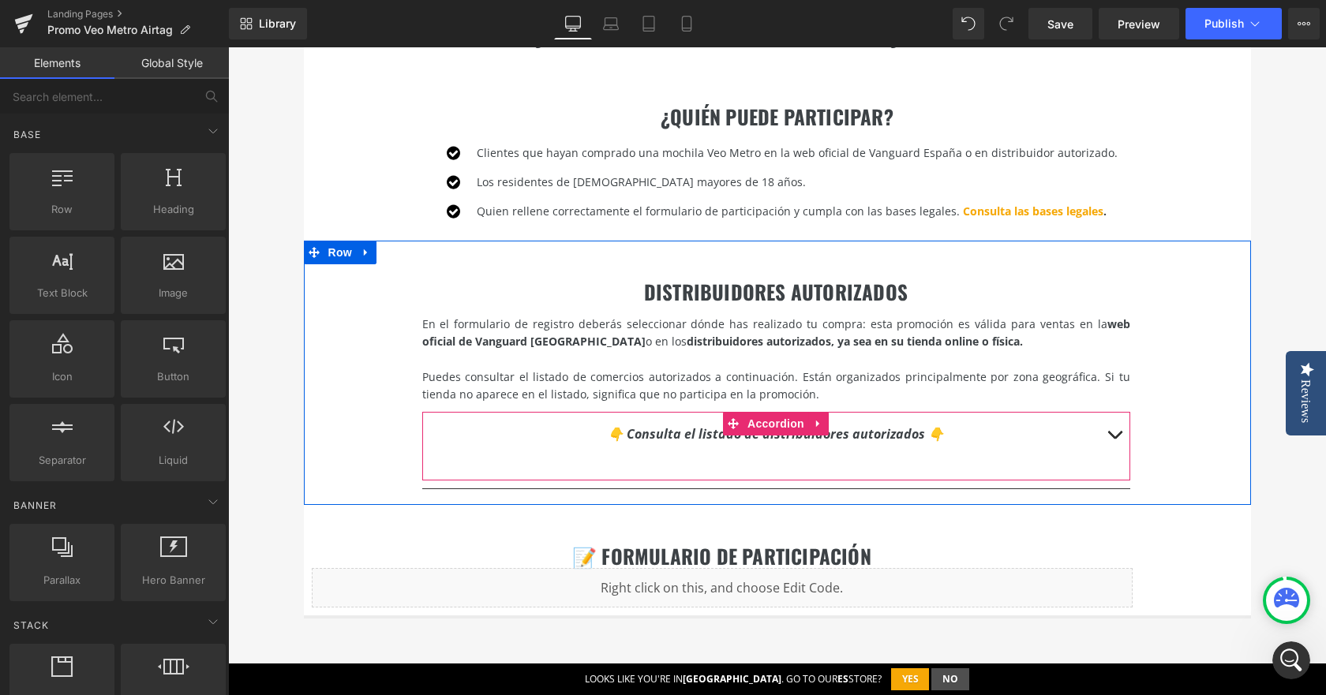
click at [1114, 439] on span "button" at bounding box center [1114, 439] width 0 height 0
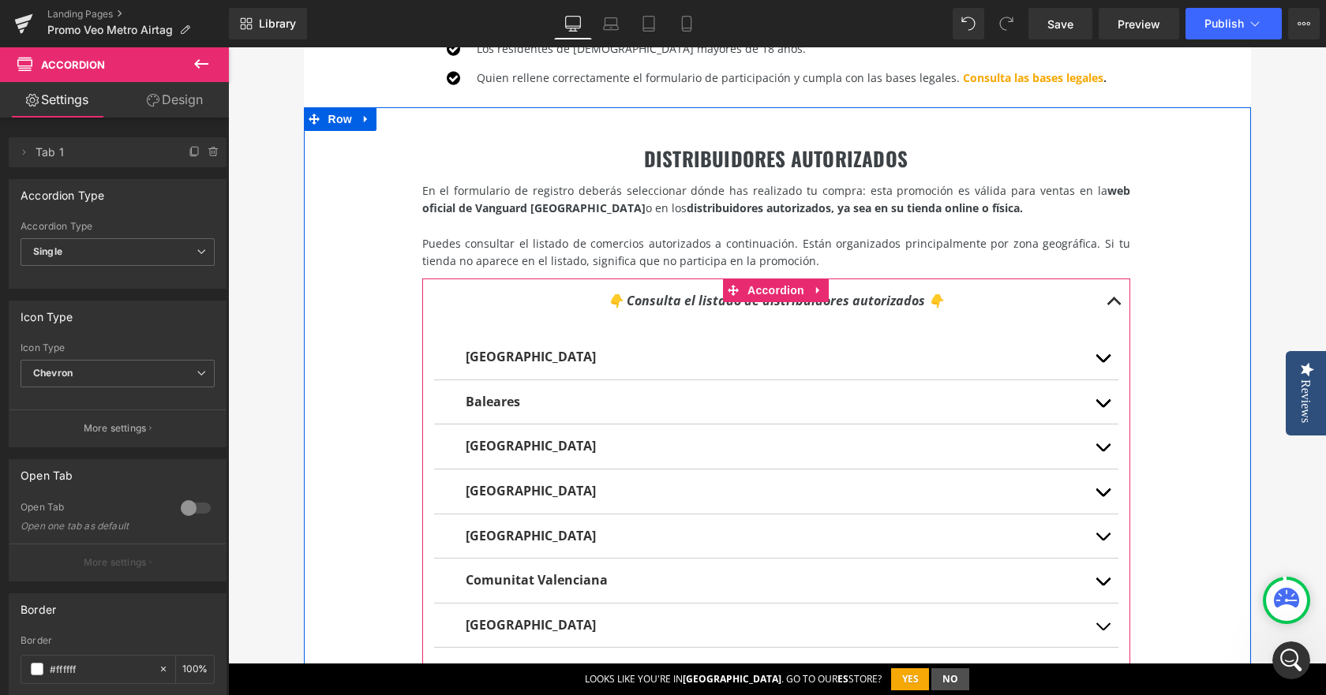
scroll to position [1262, 0]
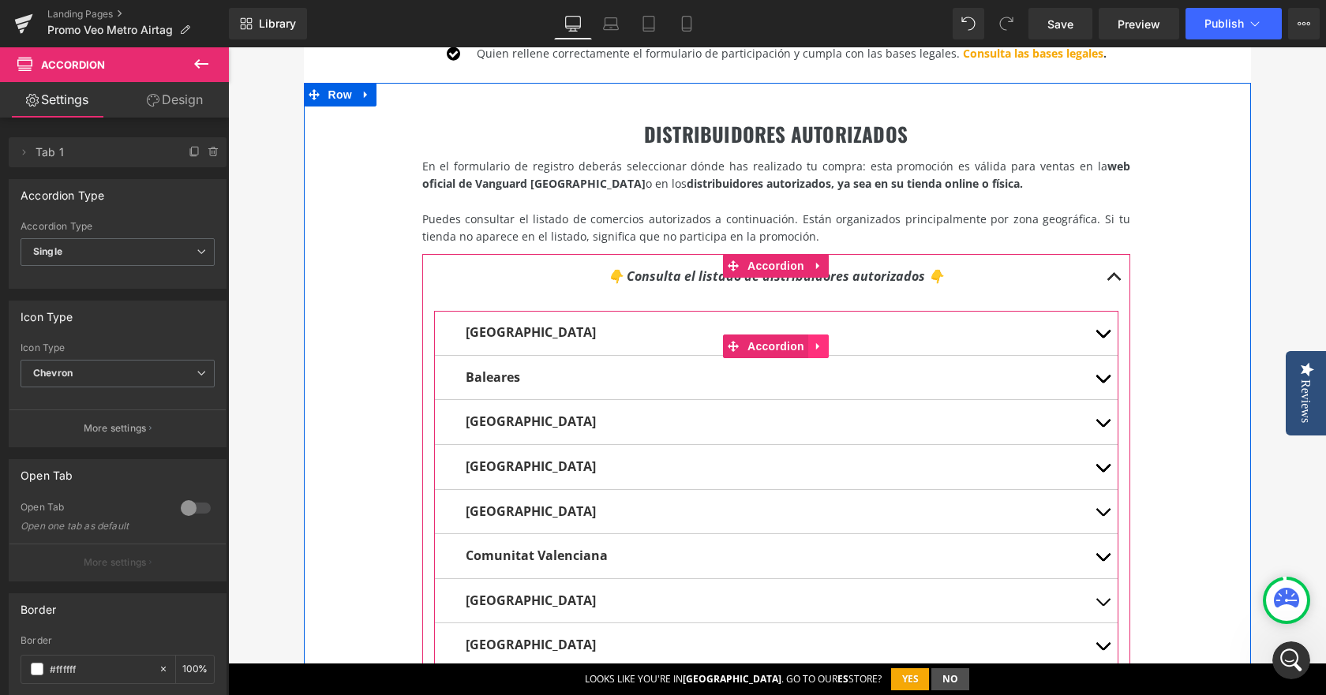
click at [815, 347] on icon at bounding box center [818, 347] width 11 height 12
click at [823, 347] on icon at bounding box center [828, 347] width 11 height 12
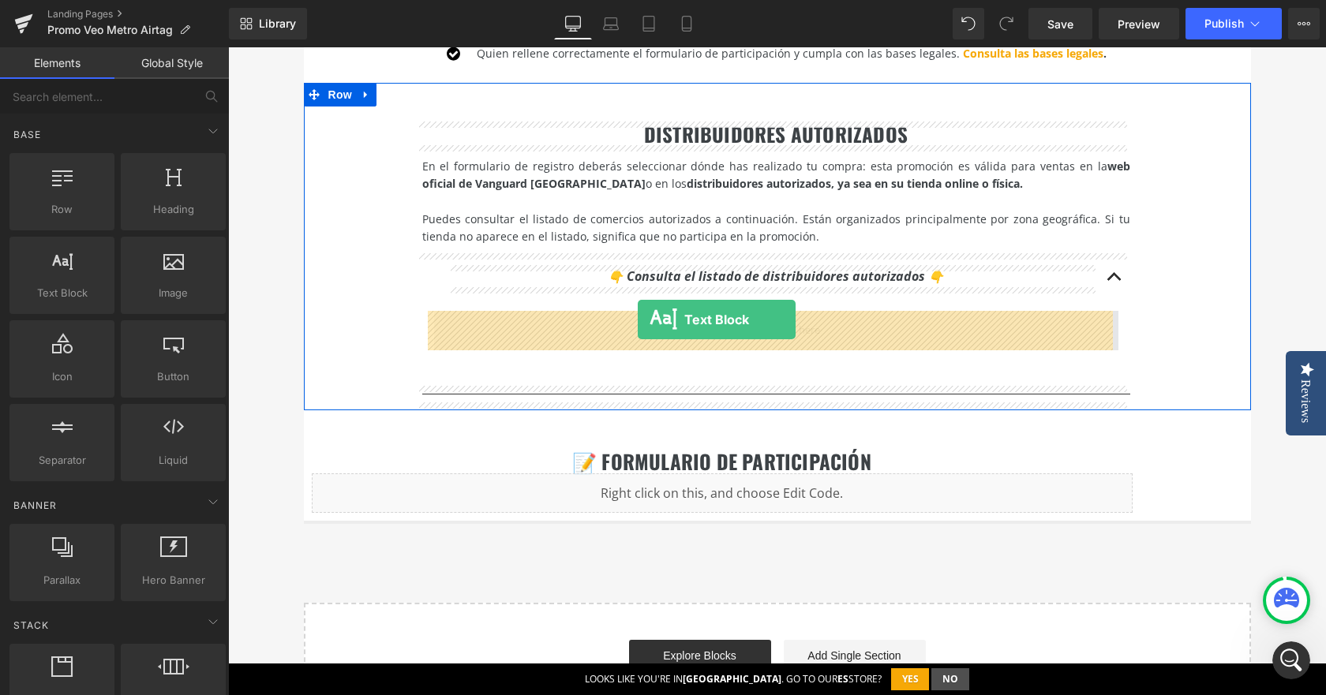
drag, startPoint x: 272, startPoint y: 331, endPoint x: 638, endPoint y: 320, distance: 365.5
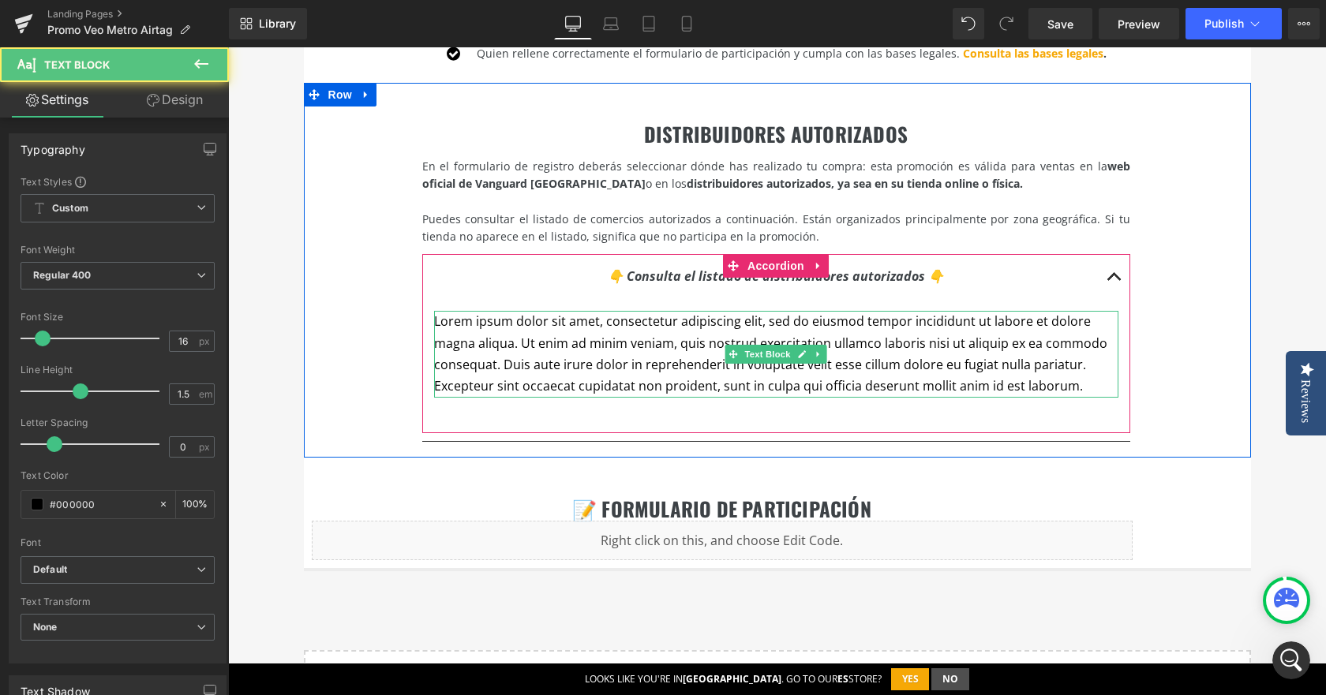
click at [593, 335] on p "Lorem ipsum dolor sit amet, consectetur adipiscing elit, sed do eiusmod tempor …" at bounding box center [776, 354] width 684 height 87
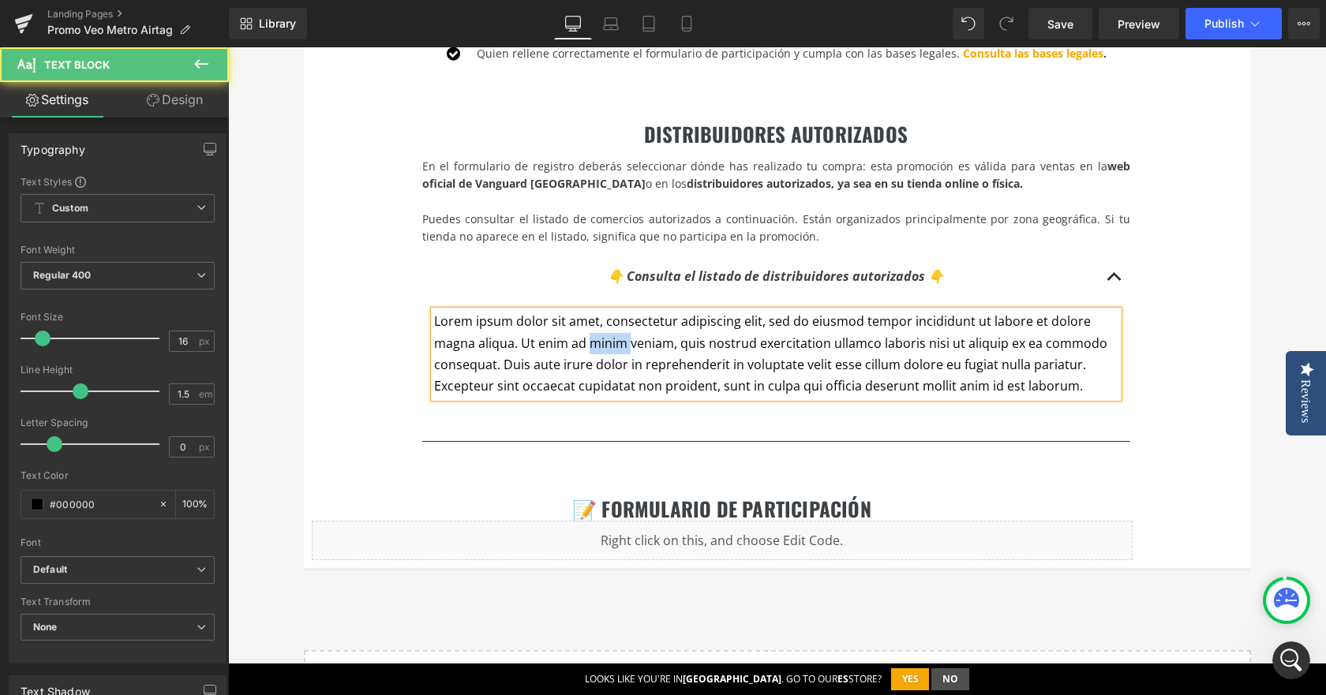
click at [593, 335] on p "Lorem ipsum dolor sit amet, consectetur adipiscing elit, sed do eiusmod tempor …" at bounding box center [776, 354] width 684 height 87
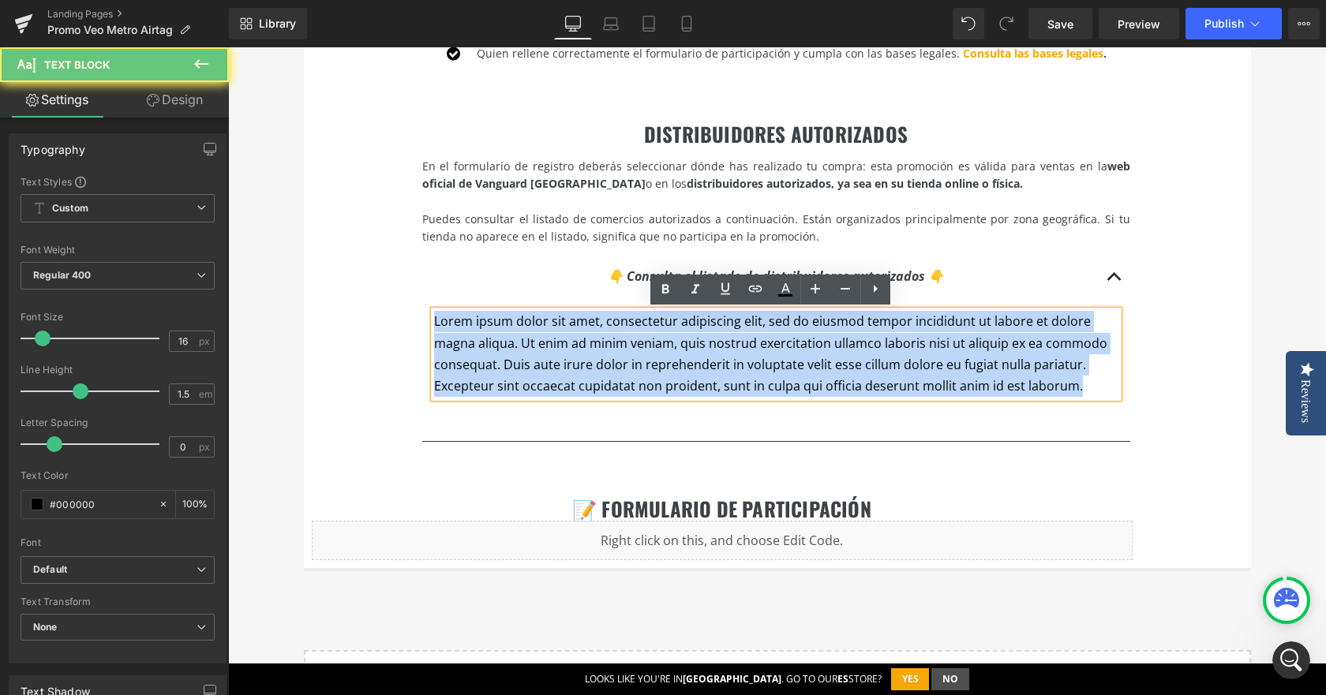
click at [593, 335] on p "Lorem ipsum dolor sit amet, consectetur adipiscing elit, sed do eiusmod tempor …" at bounding box center [776, 354] width 684 height 87
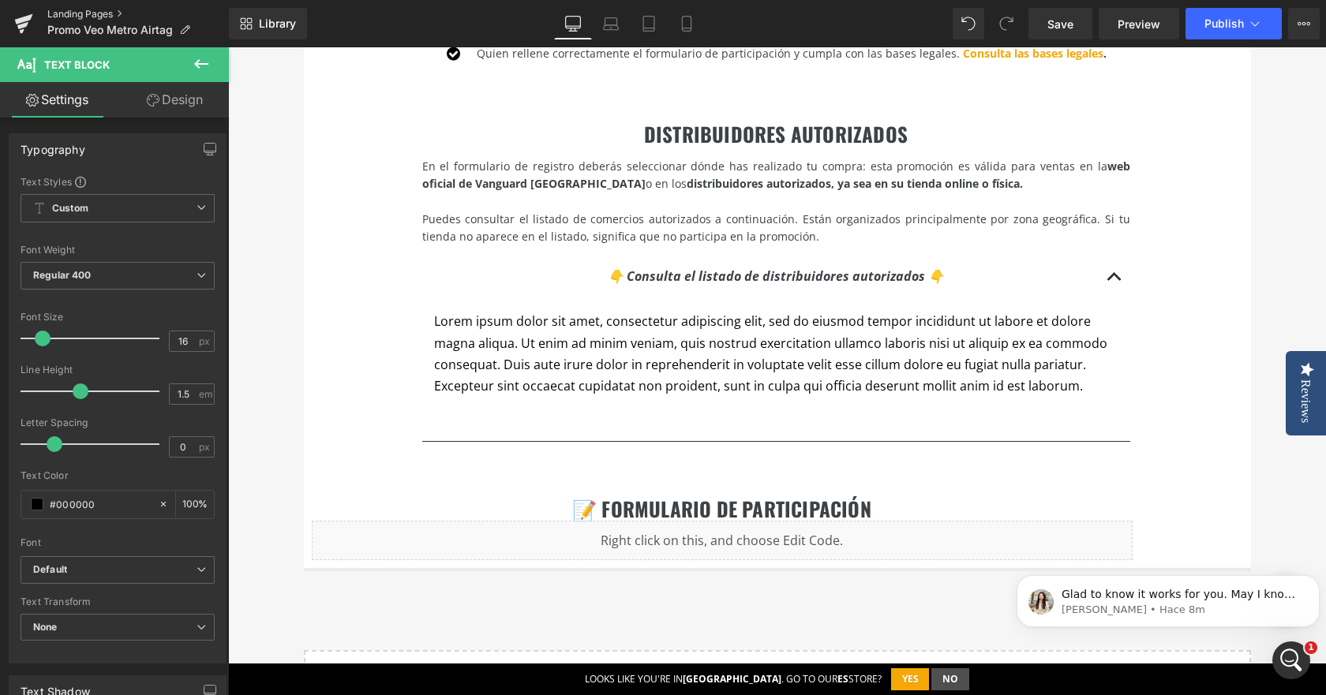
scroll to position [0, 0]
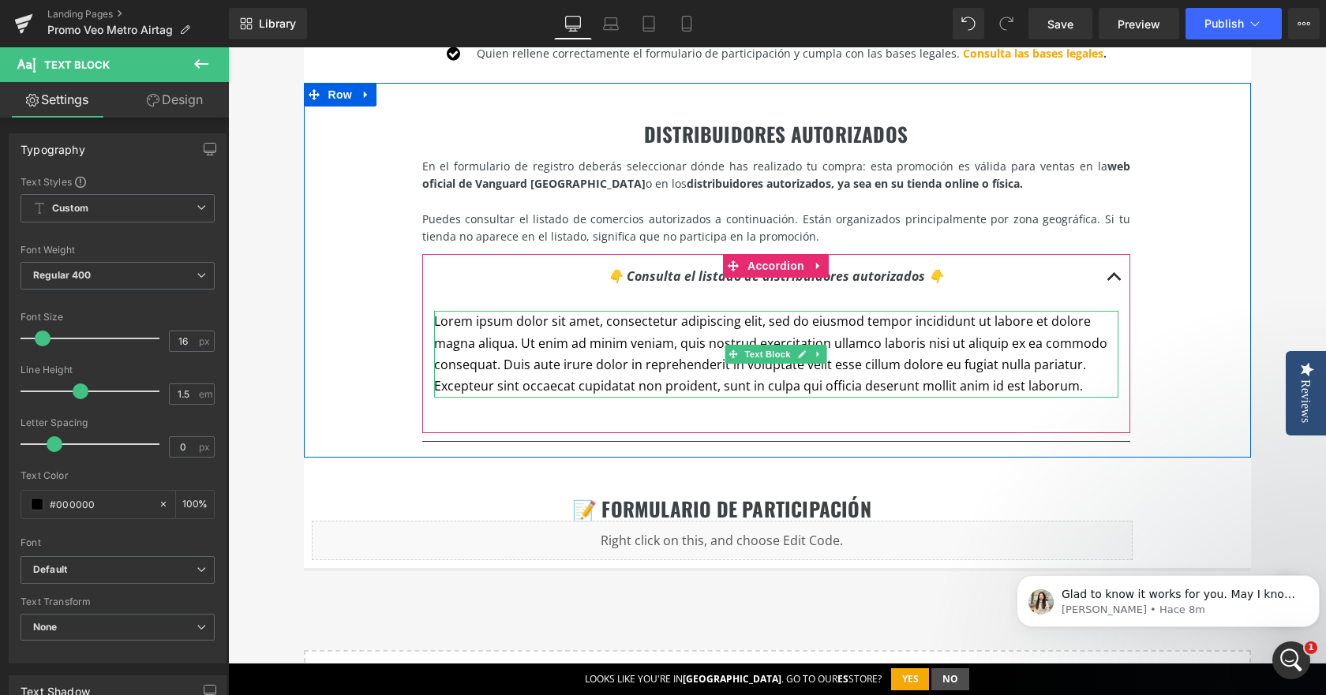
click at [751, 385] on p "Lorem ipsum dolor sit amet, consectetur adipiscing elit, sed do eiusmod tempor …" at bounding box center [776, 354] width 684 height 87
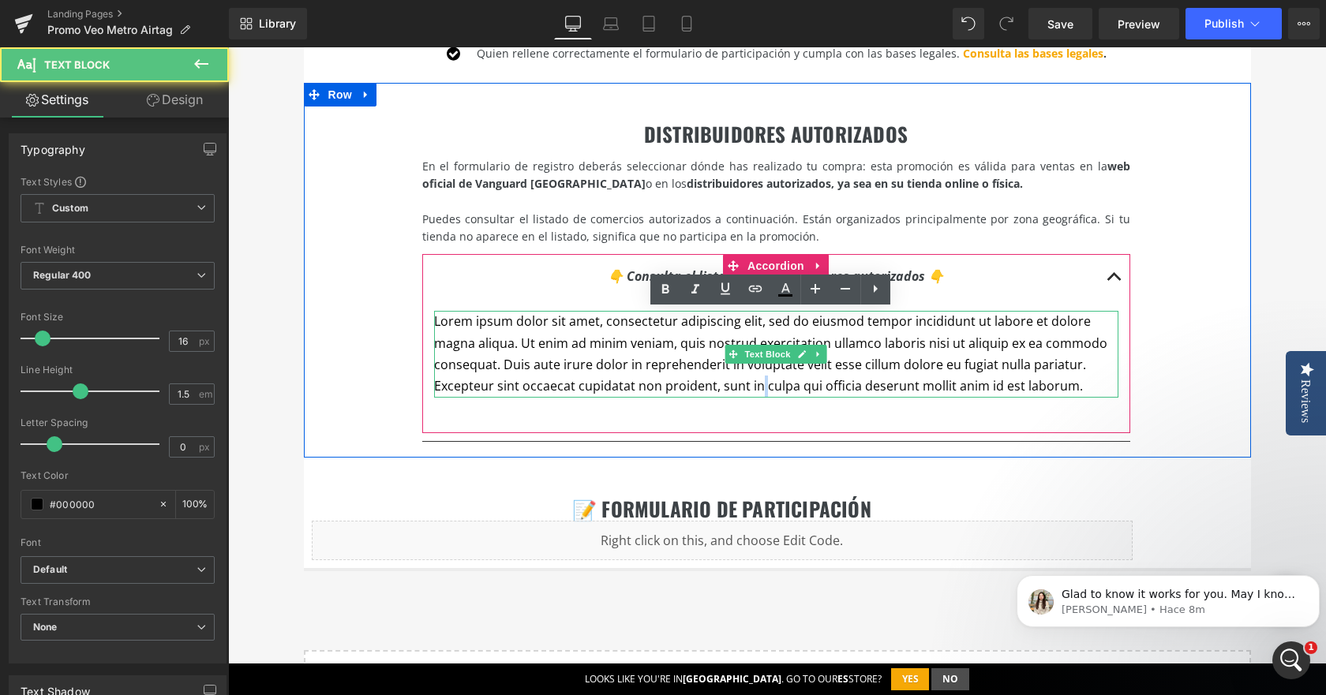
click at [751, 385] on p "Lorem ipsum dolor sit amet, consectetur adipiscing elit, sed do eiusmod tempor …" at bounding box center [776, 354] width 684 height 87
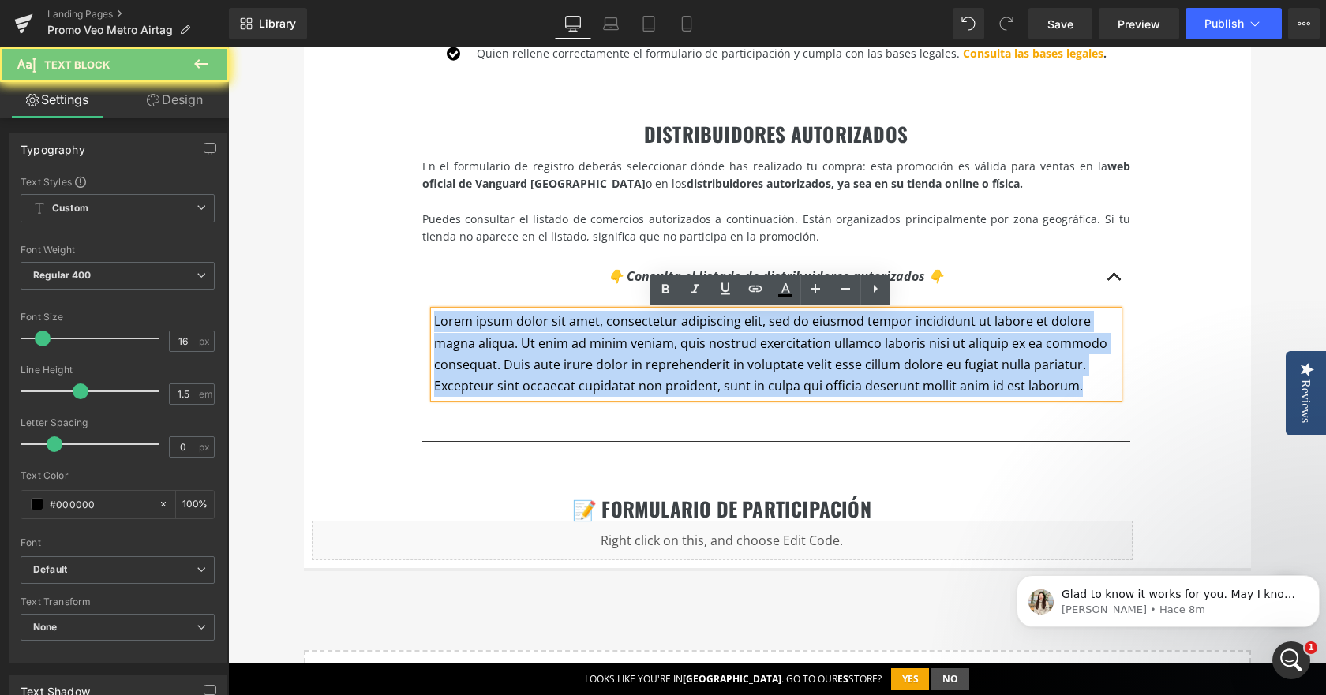
click at [751, 385] on p "Lorem ipsum dolor sit amet, consectetur adipiscing elit, sed do eiusmod tempor …" at bounding box center [776, 354] width 684 height 87
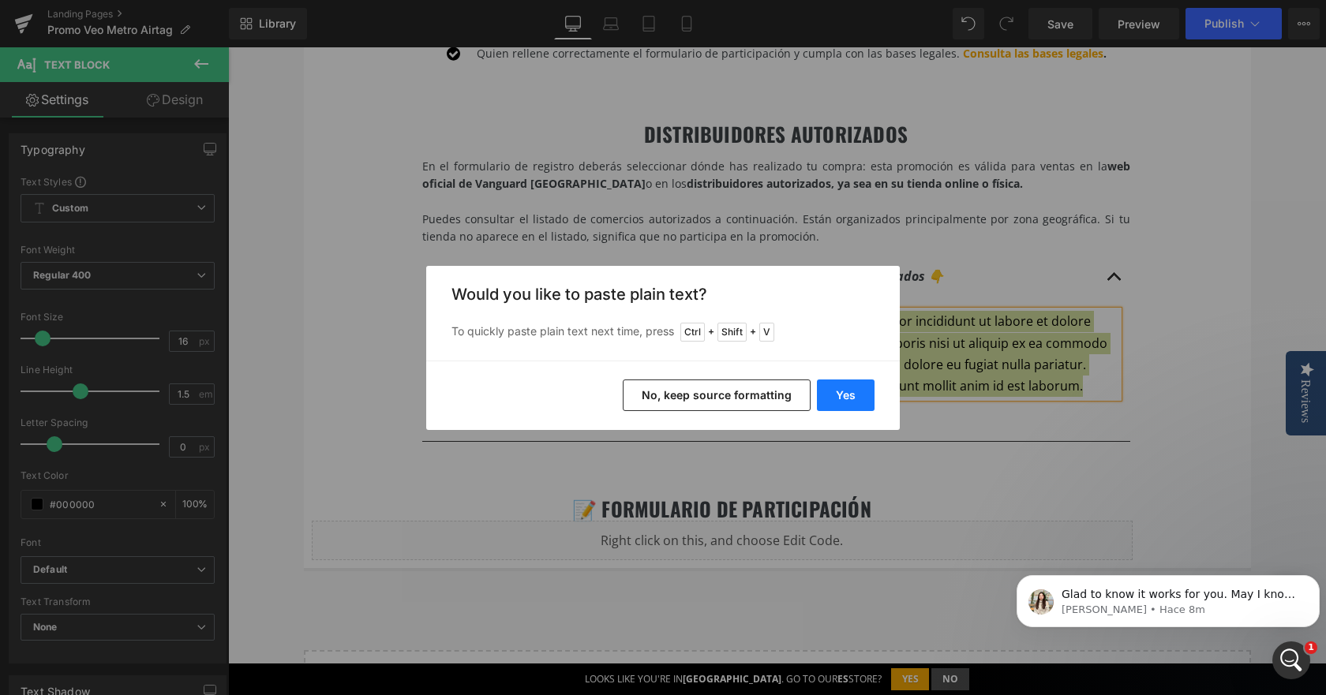
click at [841, 409] on button "Yes" at bounding box center [846, 396] width 58 height 32
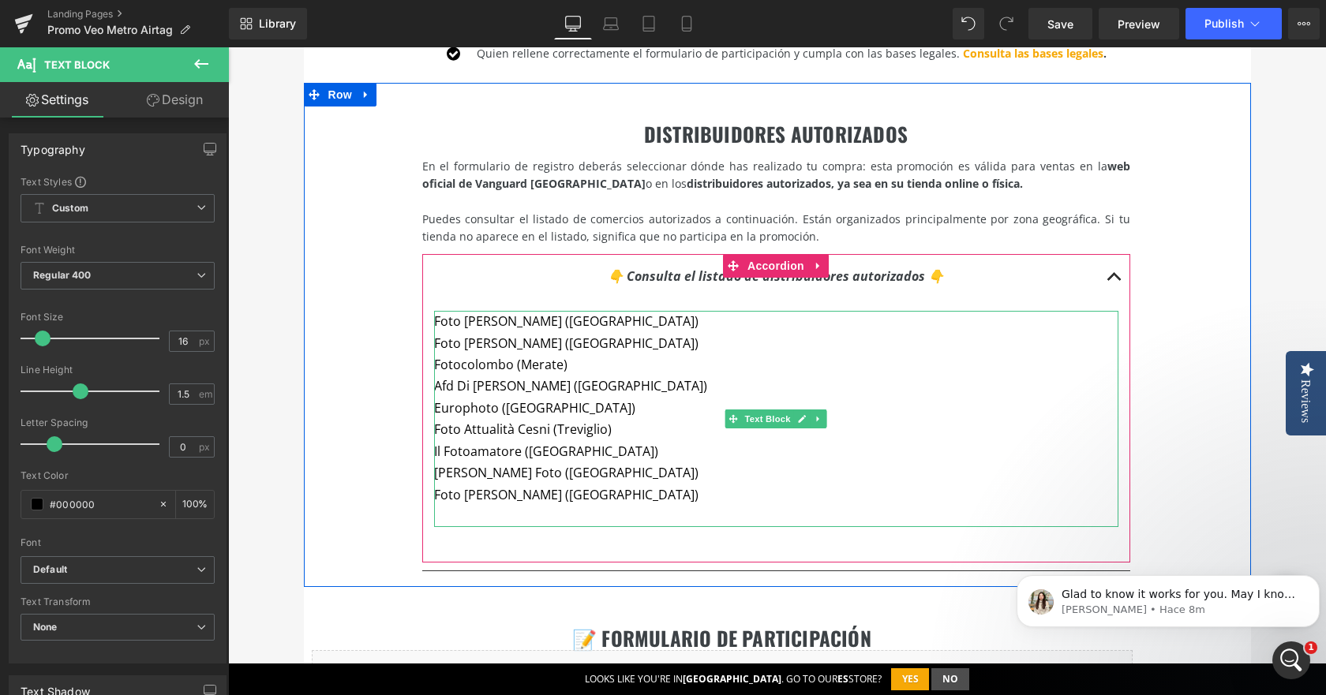
click at [567, 514] on p at bounding box center [776, 516] width 684 height 21
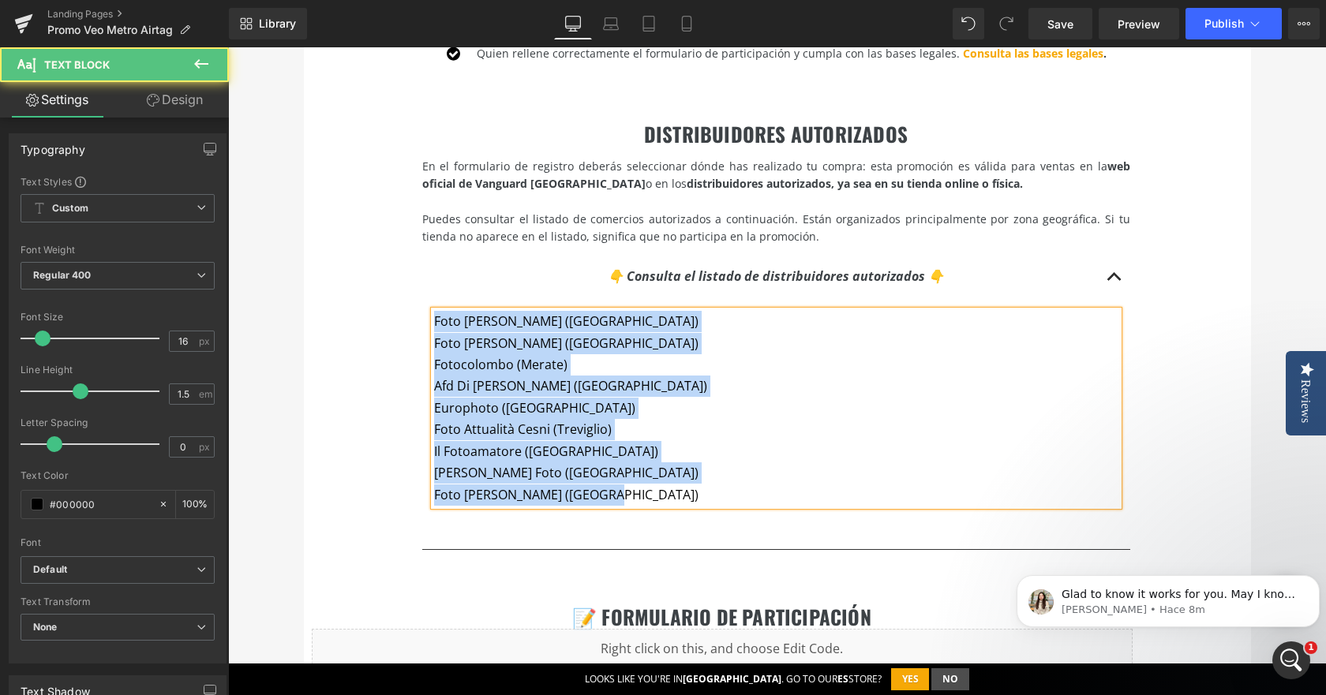
drag, startPoint x: 613, startPoint y: 497, endPoint x: 357, endPoint y: 299, distance: 323.4
click at [357, 299] on div "DISTRIBUIDORES AUTORIZADOS Heading En el formulario de registro deberás selecci…" at bounding box center [777, 324] width 947 height 483
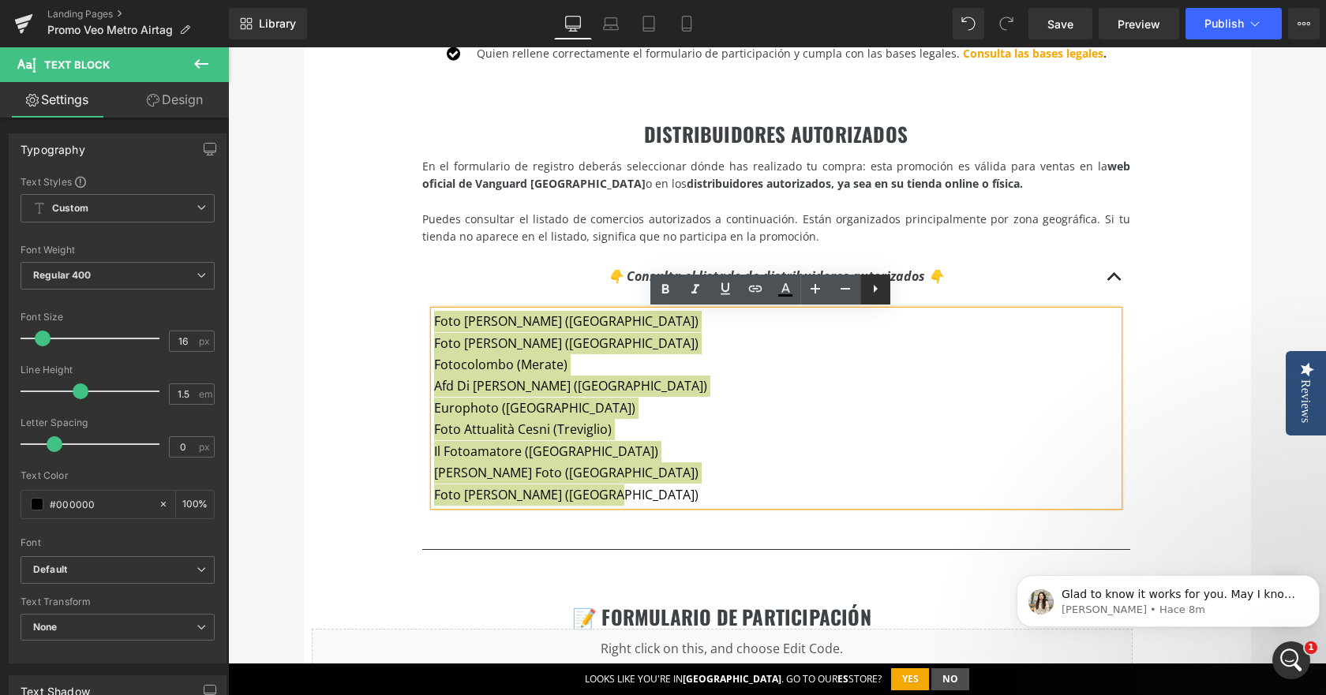
click at [875, 291] on icon at bounding box center [875, 289] width 4 height 8
click at [873, 290] on icon at bounding box center [875, 288] width 19 height 19
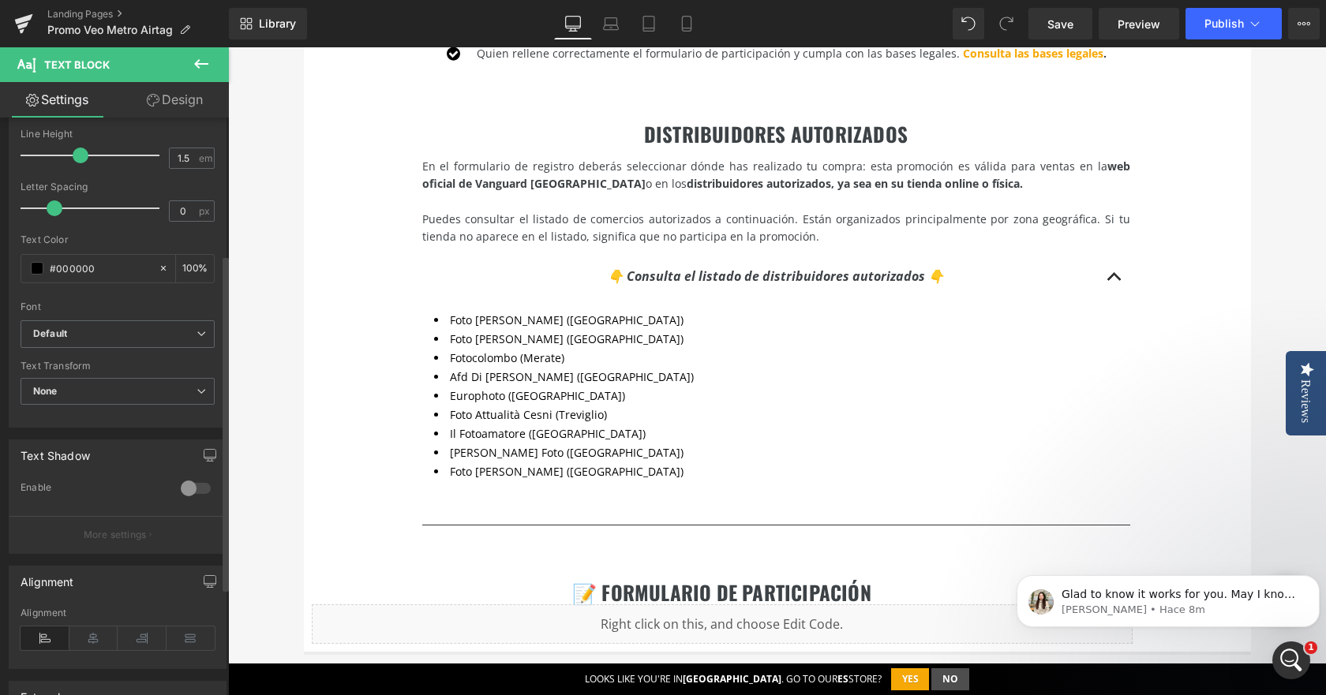
scroll to position [237, 0]
click at [99, 630] on icon at bounding box center [93, 638] width 49 height 24
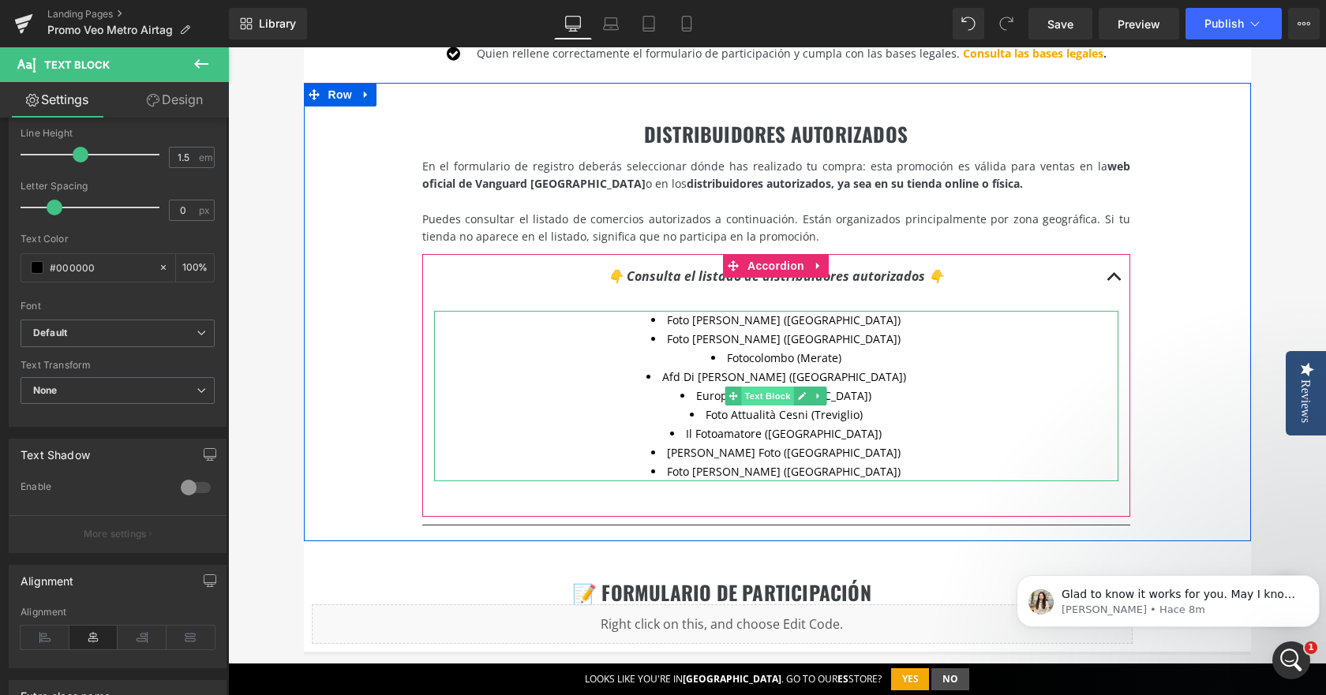
click at [767, 395] on span "Text Block" at bounding box center [767, 396] width 52 height 19
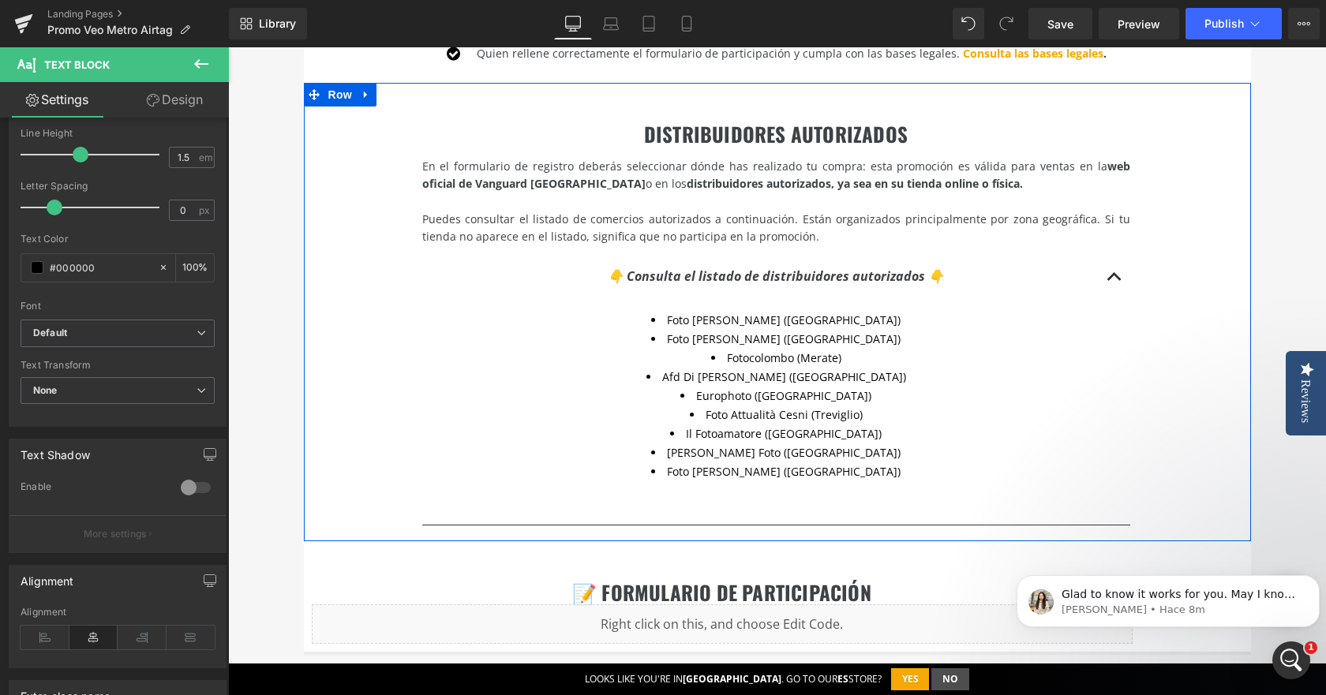
click at [1223, 359] on div "DISTRIBUIDORES AUTORIZADOS Heading En el formulario de registro deberás selecci…" at bounding box center [777, 312] width 947 height 458
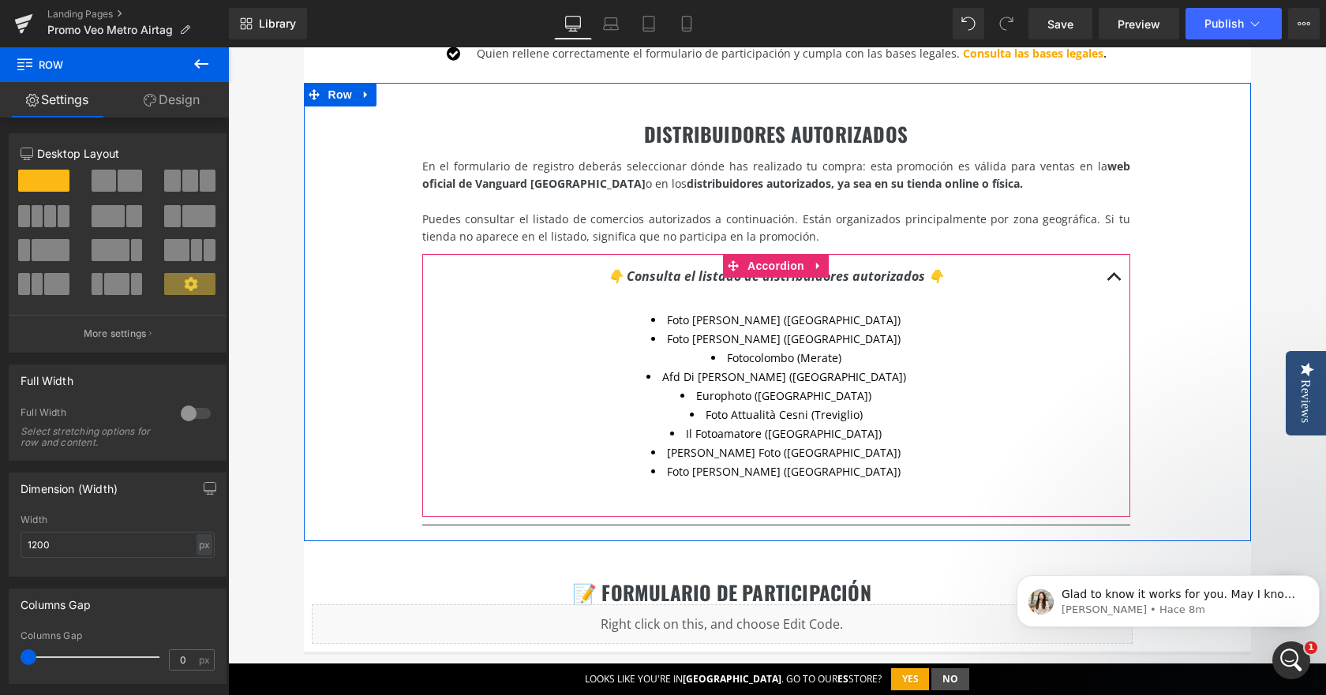
click at [1105, 271] on button "button" at bounding box center [1114, 276] width 32 height 45
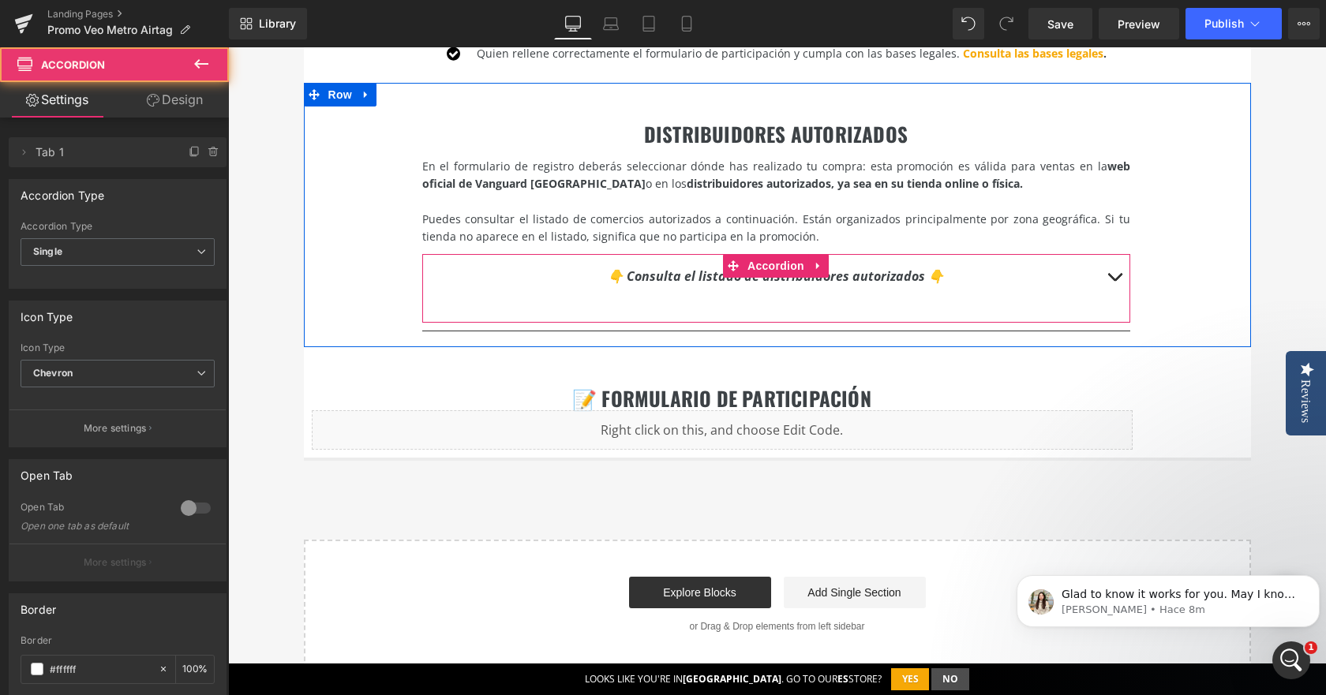
click at [1105, 271] on button "button" at bounding box center [1114, 276] width 32 height 45
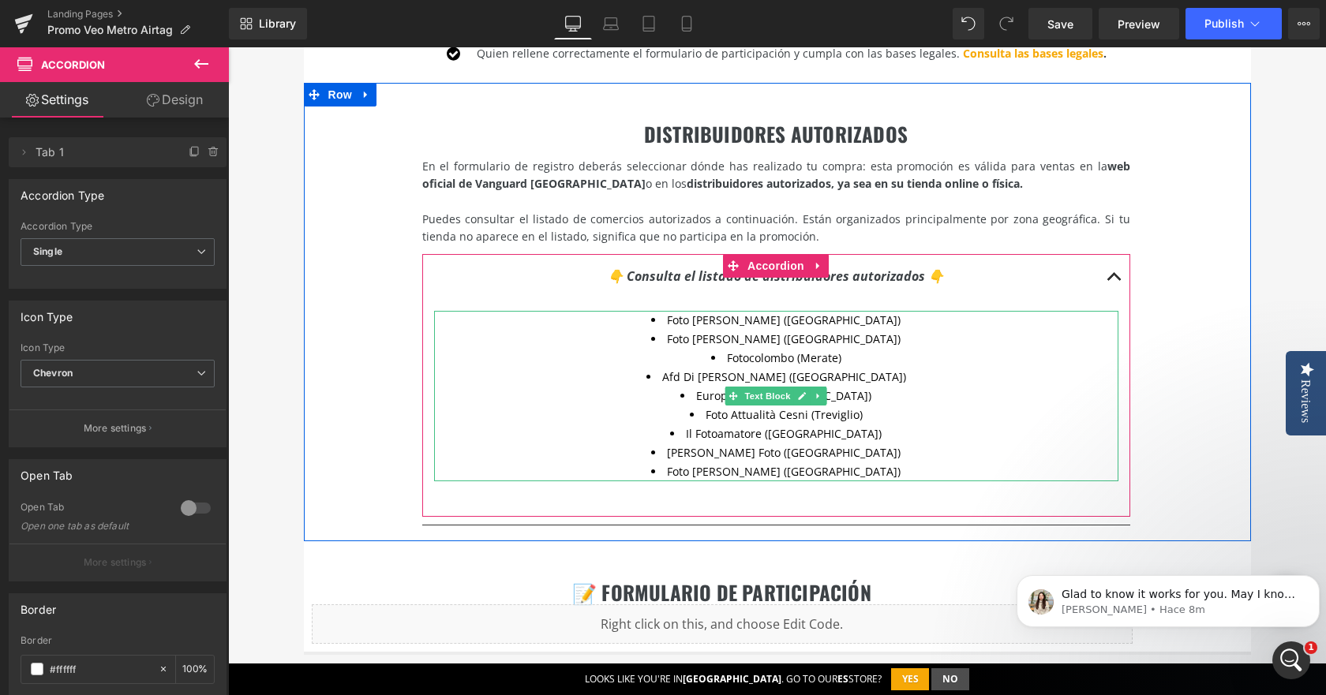
click at [925, 364] on li "Fotocolombo (Merate)" at bounding box center [776, 358] width 684 height 19
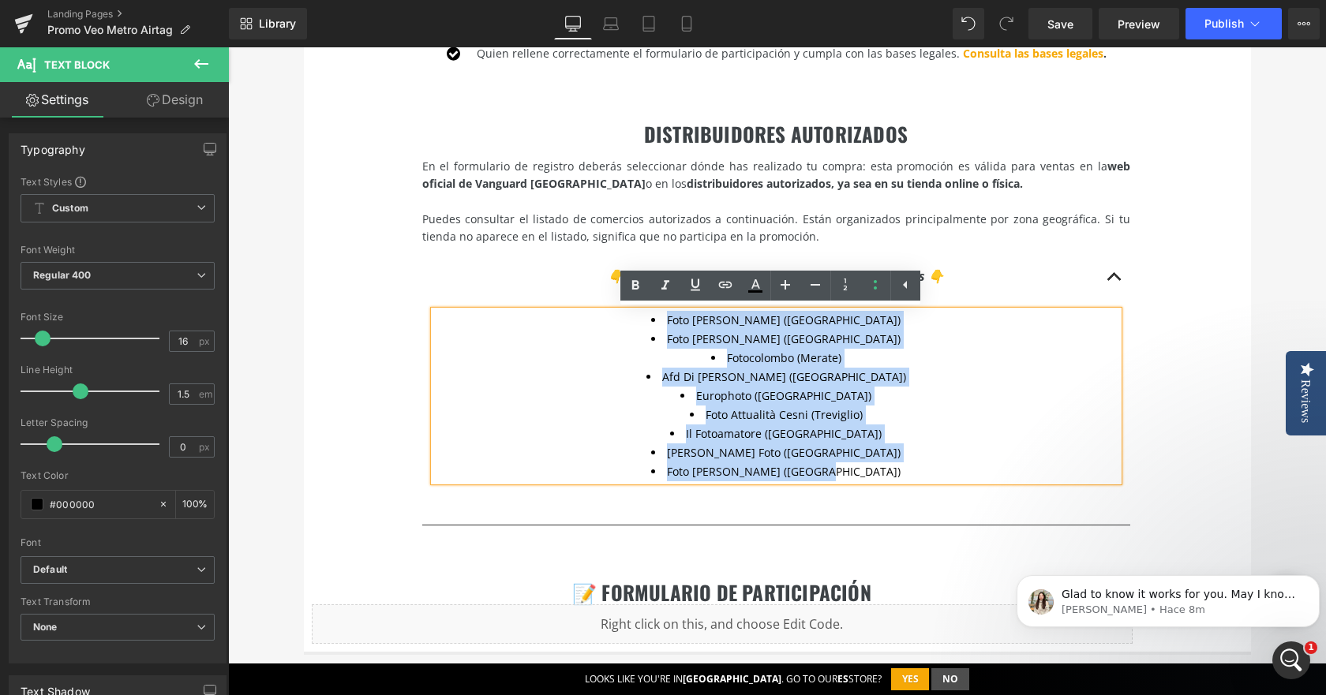
drag, startPoint x: 865, startPoint y: 469, endPoint x: 701, endPoint y: 317, distance: 223.3
click at [701, 317] on ul "Foto Dotti (Modena)  Foto Ottica Moreno (Verona) Fotocolombo (Merate) Afd Di…" at bounding box center [776, 396] width 684 height 170
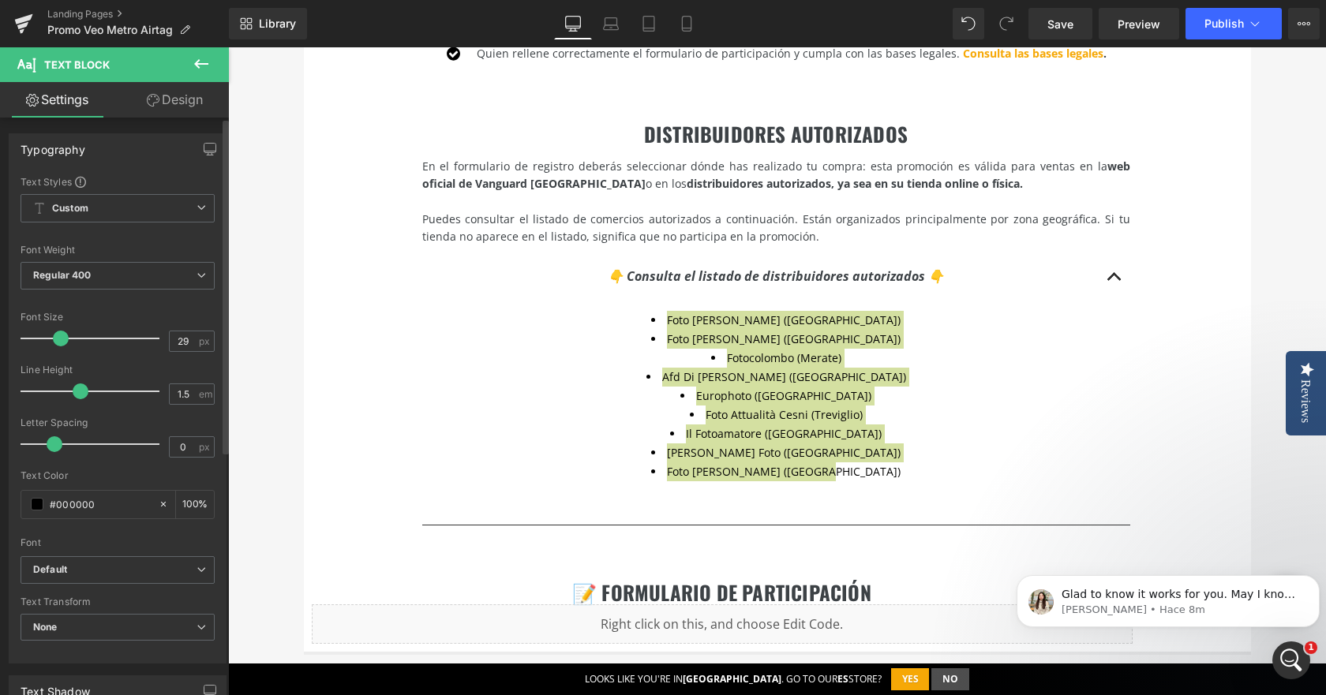
drag, startPoint x: 42, startPoint y: 339, endPoint x: 59, endPoint y: 341, distance: 17.4
click at [59, 341] on span at bounding box center [61, 339] width 16 height 16
type input "17"
drag, startPoint x: 59, startPoint y: 344, endPoint x: 43, endPoint y: 348, distance: 16.3
click at [43, 348] on div at bounding box center [93, 339] width 131 height 32
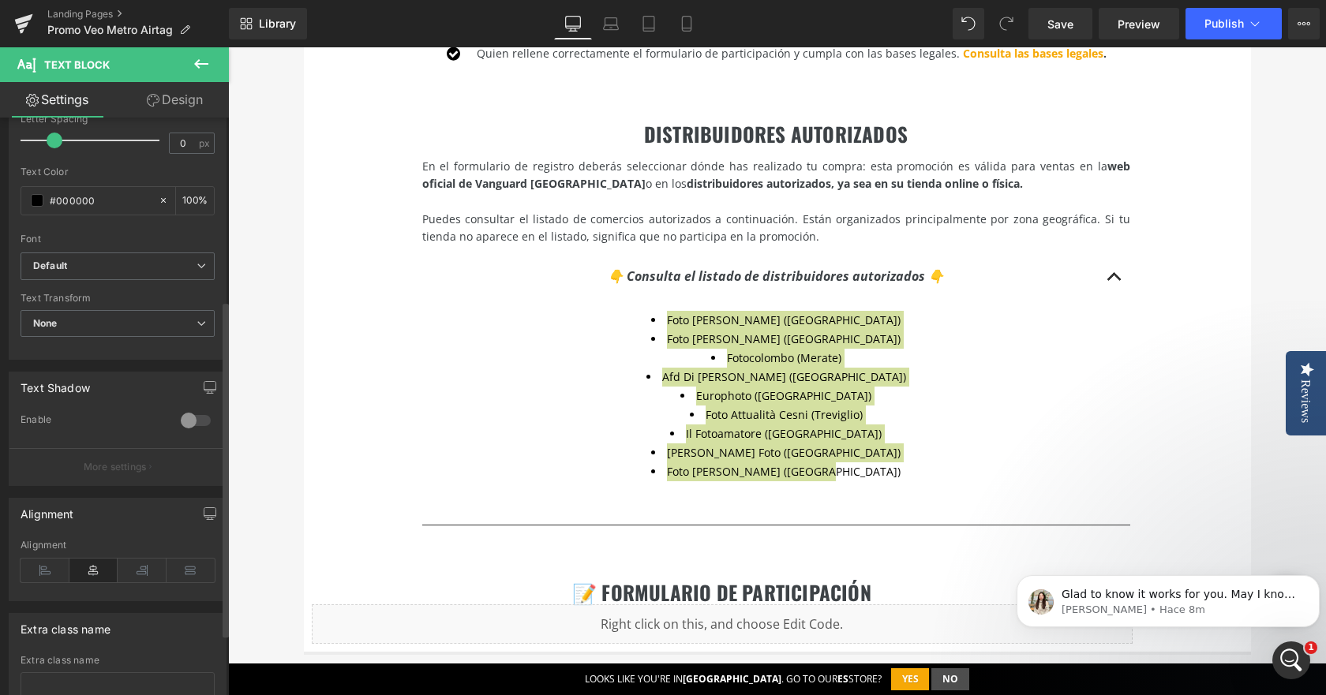
scroll to position [316, 0]
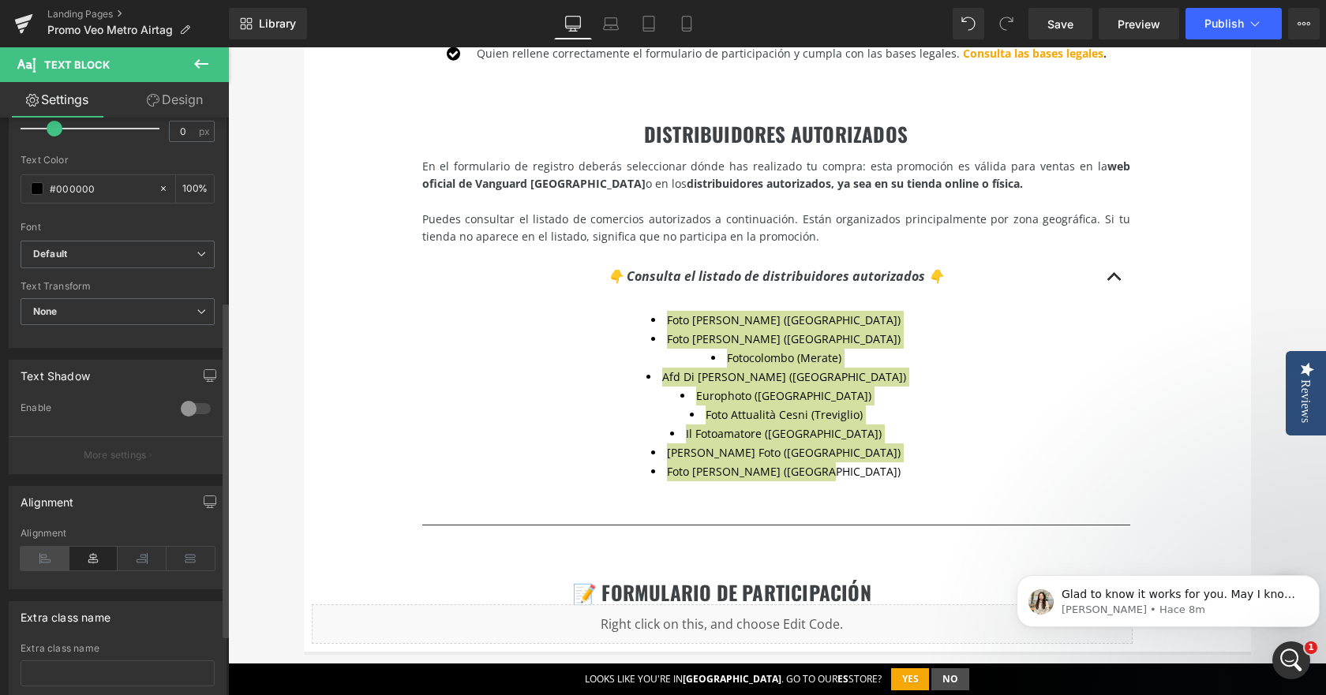
click at [40, 551] on icon at bounding box center [45, 559] width 49 height 24
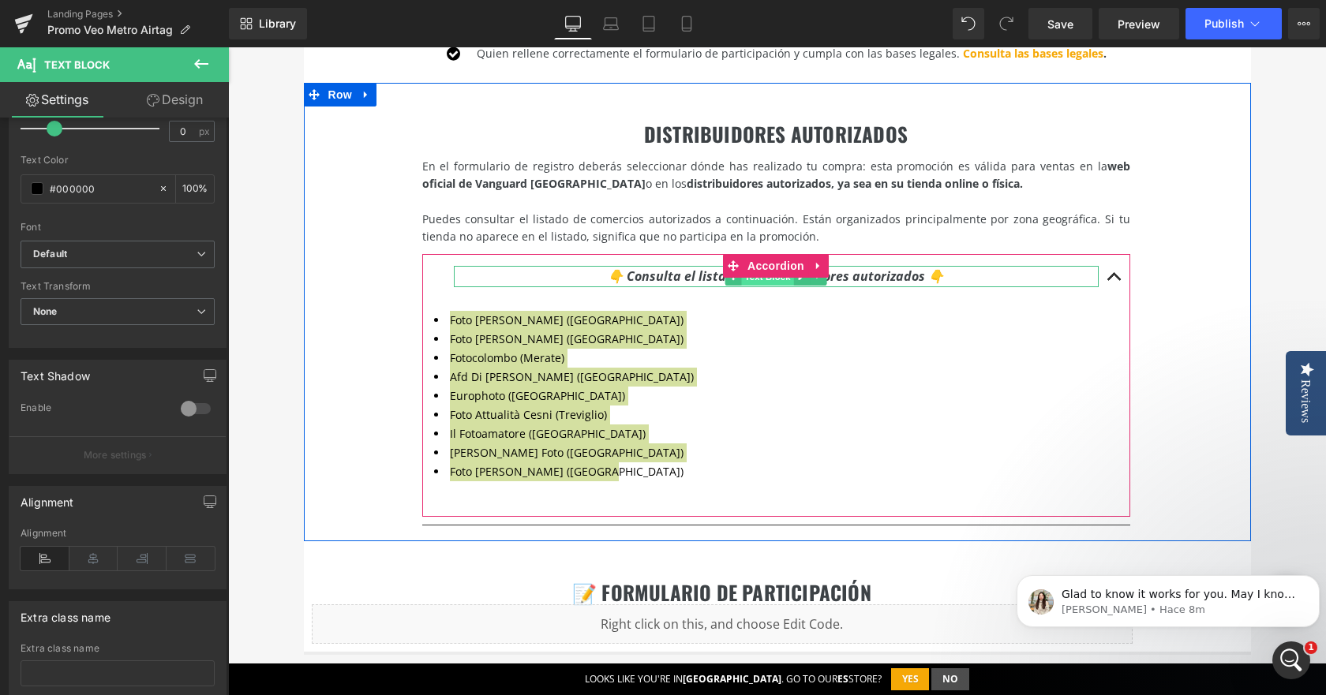
click at [743, 279] on span "Text Block" at bounding box center [767, 276] width 52 height 19
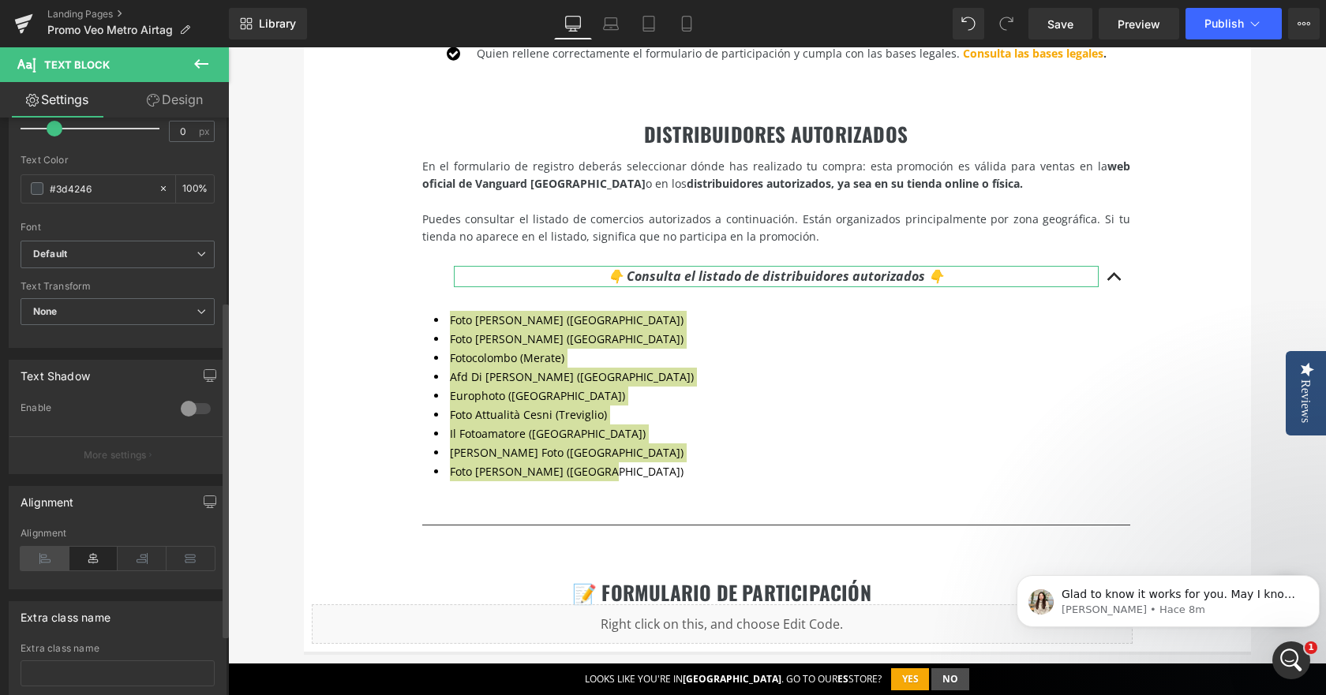
click at [40, 558] on icon at bounding box center [45, 559] width 49 height 24
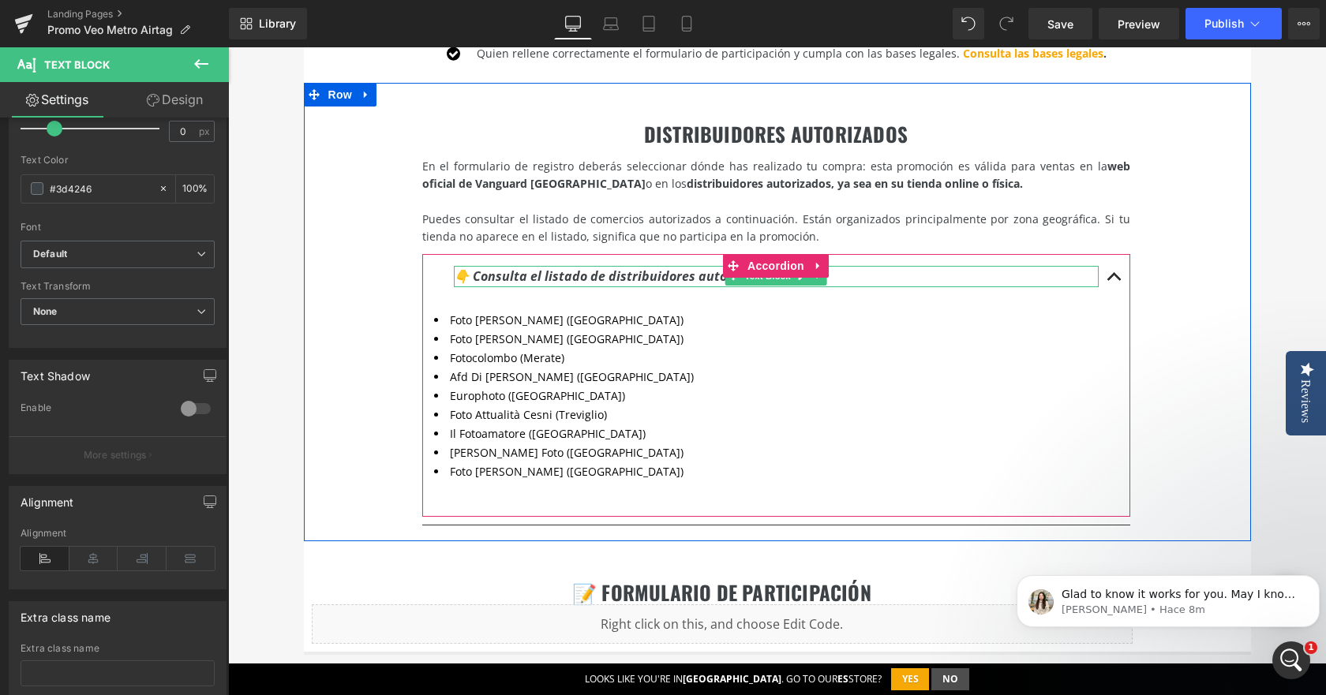
click at [464, 278] on icon "👇 Consulta el listado de distribuidores autorizados 👇" at bounding box center [622, 275] width 336 height 17
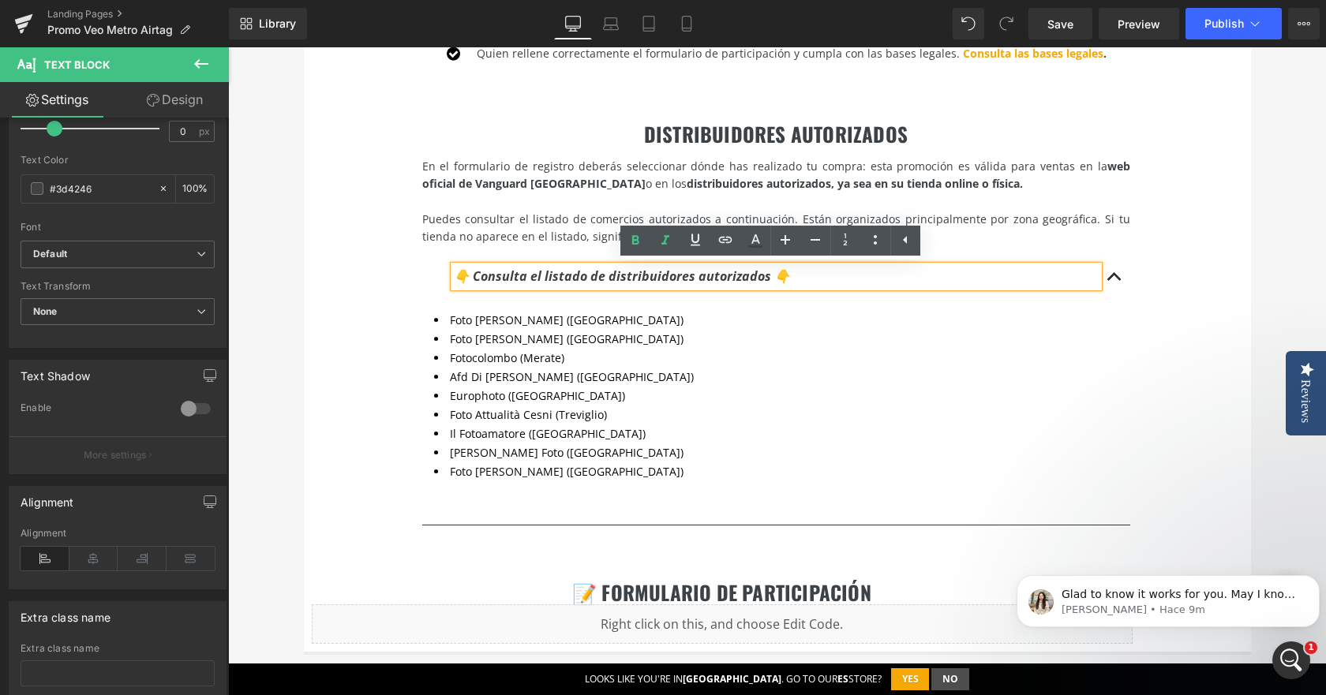
click at [465, 275] on icon "👇 Consulta el listado de distribuidores autorizados 👇" at bounding box center [622, 275] width 336 height 17
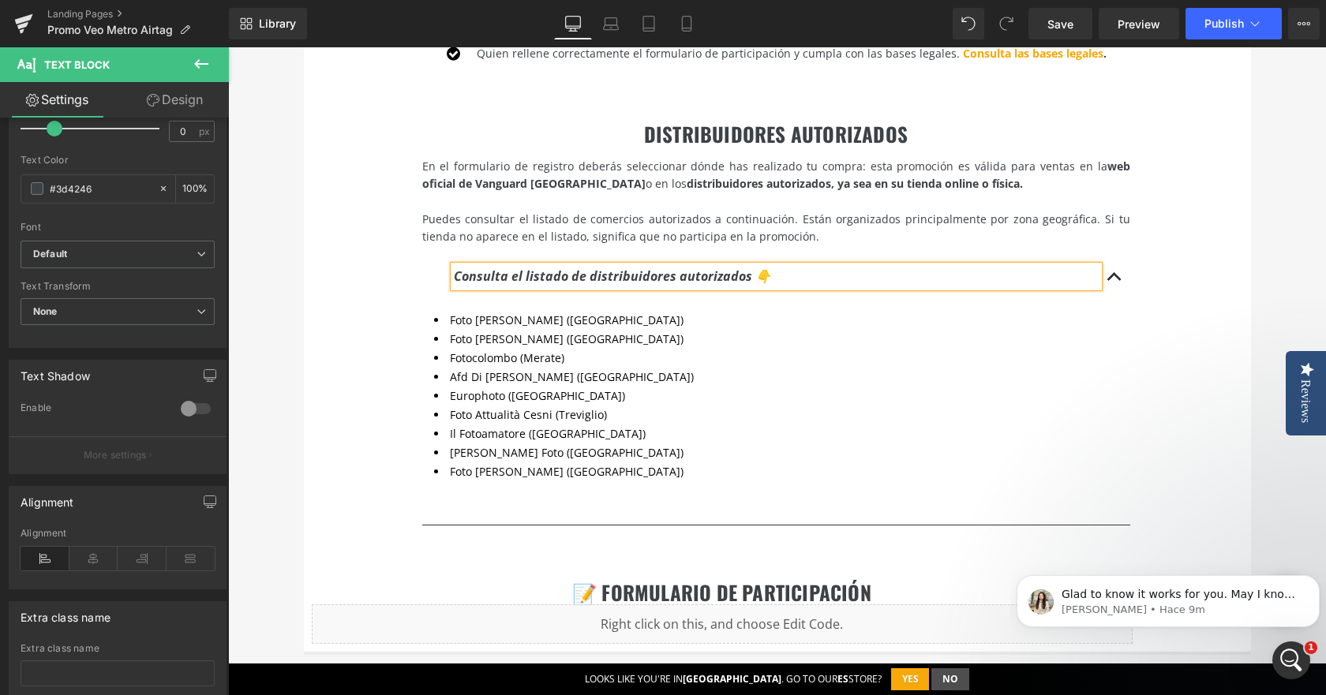
click at [353, 290] on div "DISTRIBUIDORES AUTORIZADOS Heading En el formulario de registro deberás selecci…" at bounding box center [777, 312] width 947 height 458
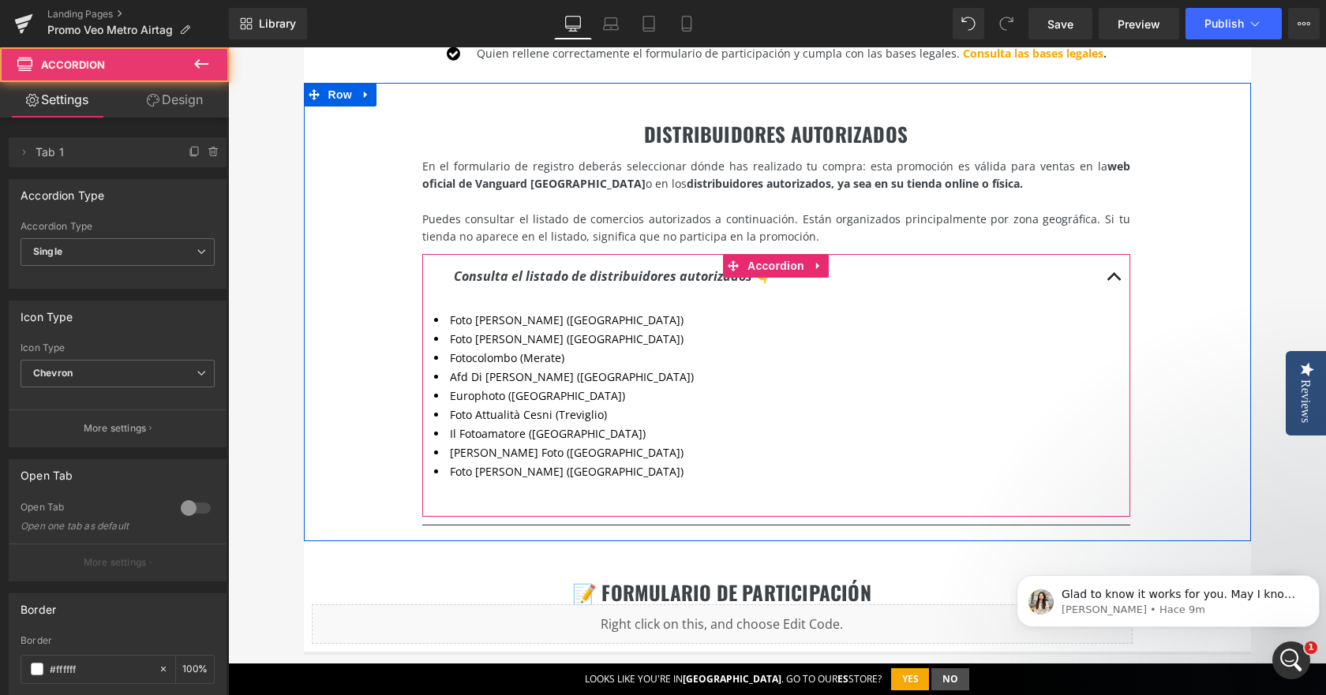
click at [1114, 281] on span "button" at bounding box center [1114, 281] width 0 height 0
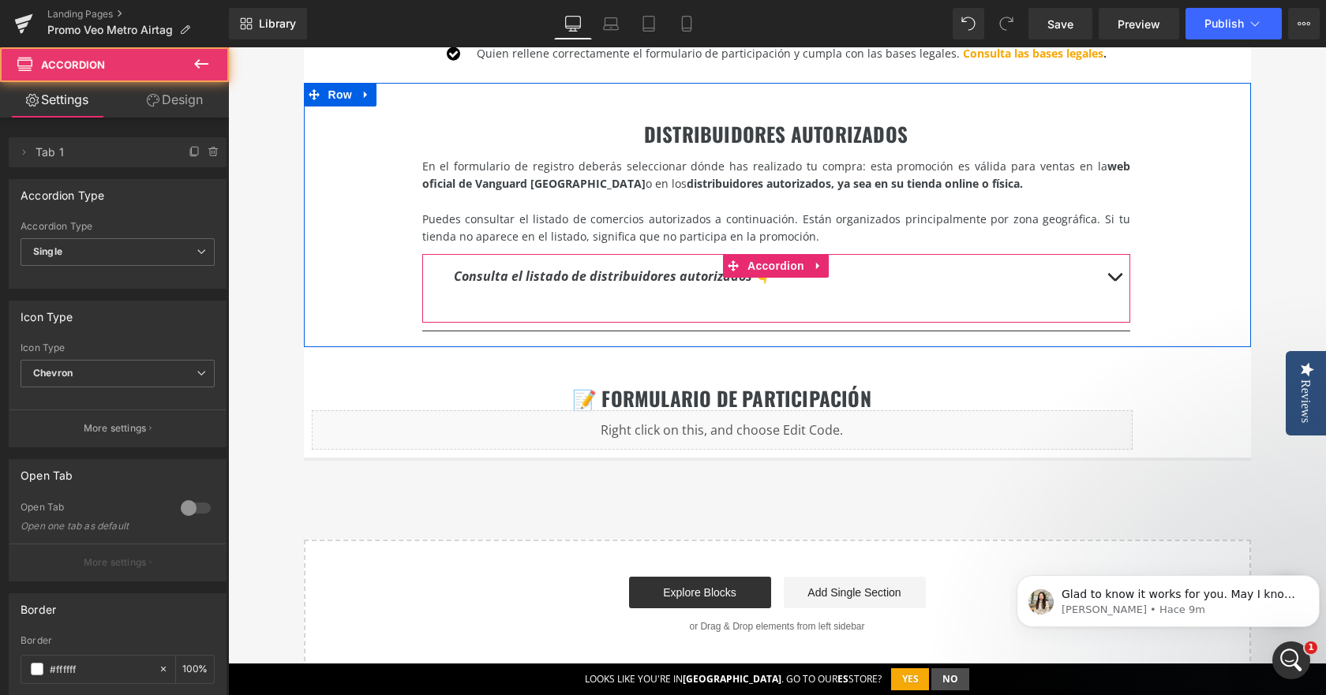
click at [1114, 281] on span "button" at bounding box center [1114, 281] width 0 height 0
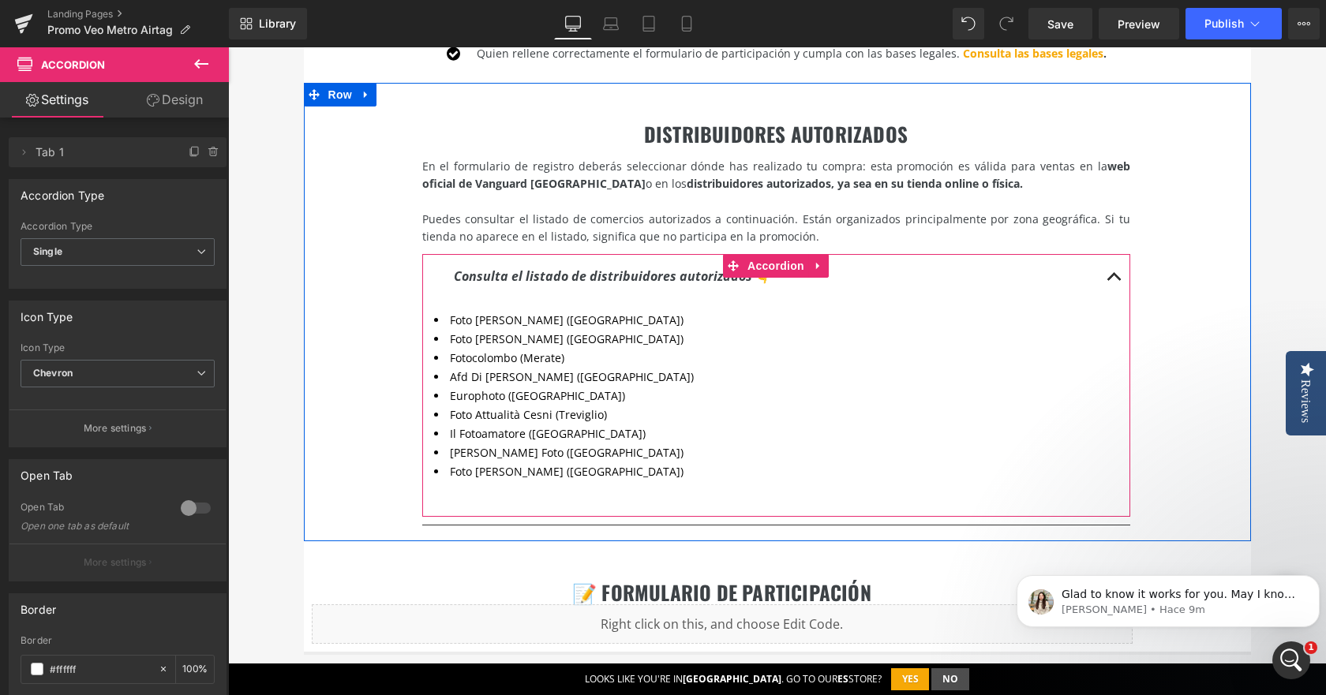
click at [589, 505] on div "Consulta el listado de distribuidores autorizados 👇 Text Block Foto Dotti (Mode…" at bounding box center [776, 385] width 708 height 263
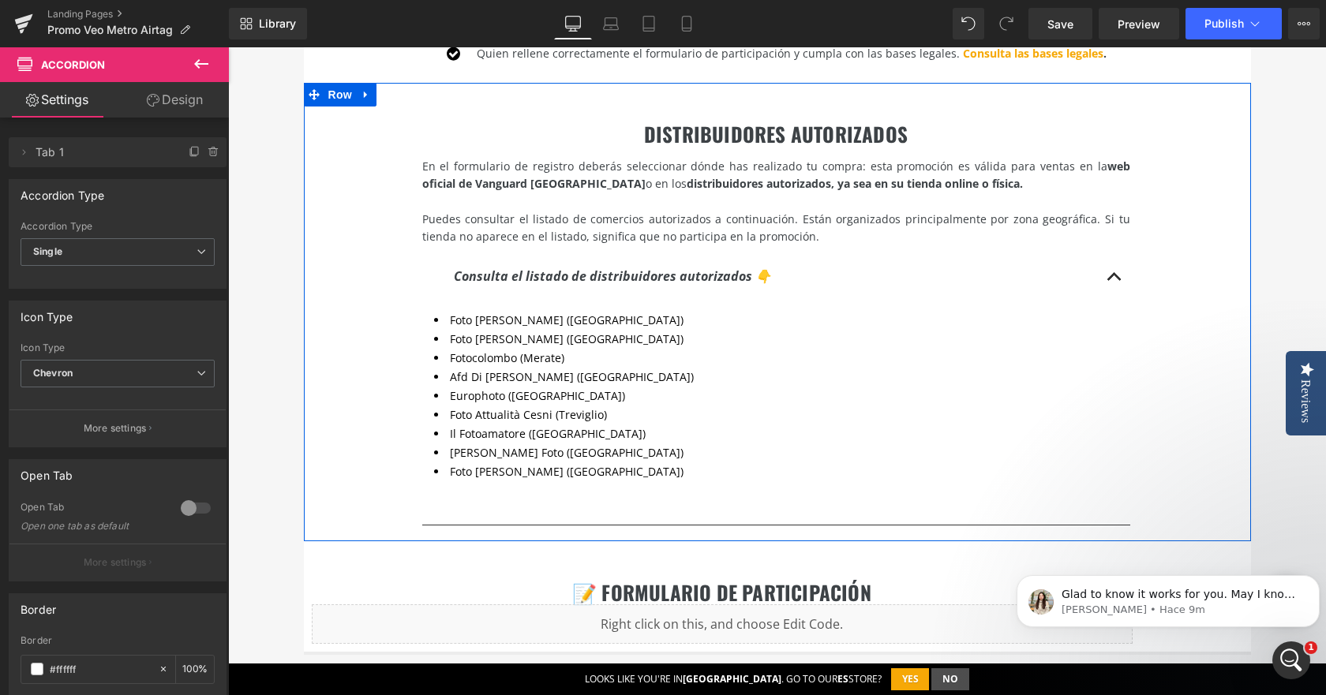
click at [1212, 507] on div "DISTRIBUIDORES AUTORIZADOS Heading En el formulario de registro deberás selecci…" at bounding box center [777, 312] width 947 height 458
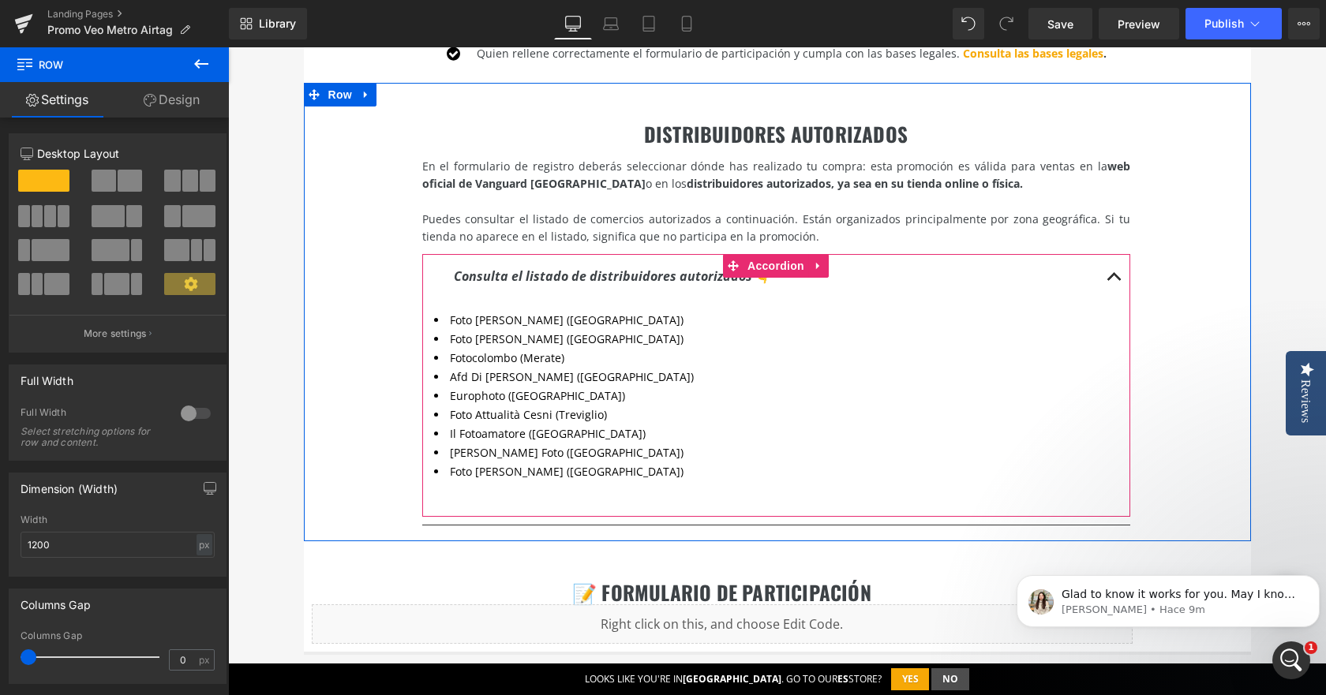
click at [436, 323] on li "Foto Dotti (Modena)" at bounding box center [776, 320] width 684 height 19
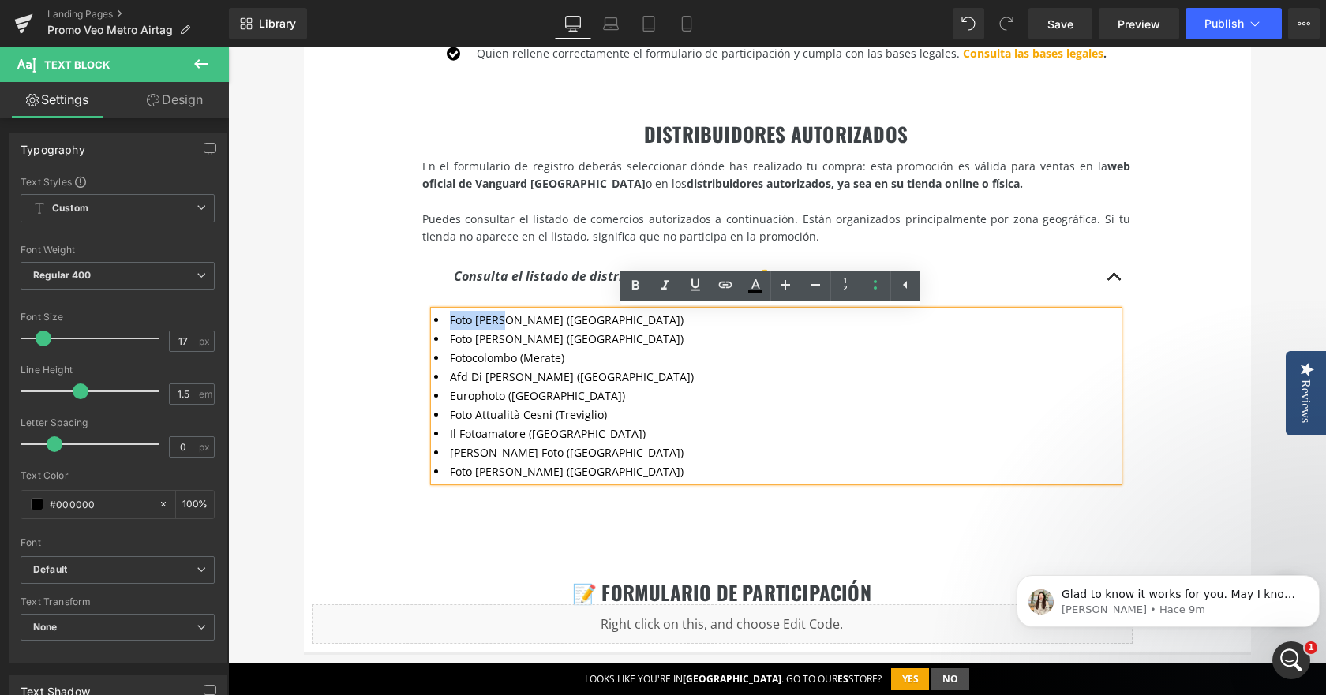
drag, startPoint x: 445, startPoint y: 323, endPoint x: 495, endPoint y: 319, distance: 49.9
click at [495, 319] on li "Foto Dotti (Modena)" at bounding box center [776, 320] width 684 height 19
click at [637, 288] on icon at bounding box center [634, 285] width 7 height 9
drag, startPoint x: 444, startPoint y: 335, endPoint x: 542, endPoint y: 342, distance: 98.0
click at [542, 342] on li "Foto Ottica Moreno (Verona)" at bounding box center [776, 339] width 684 height 19
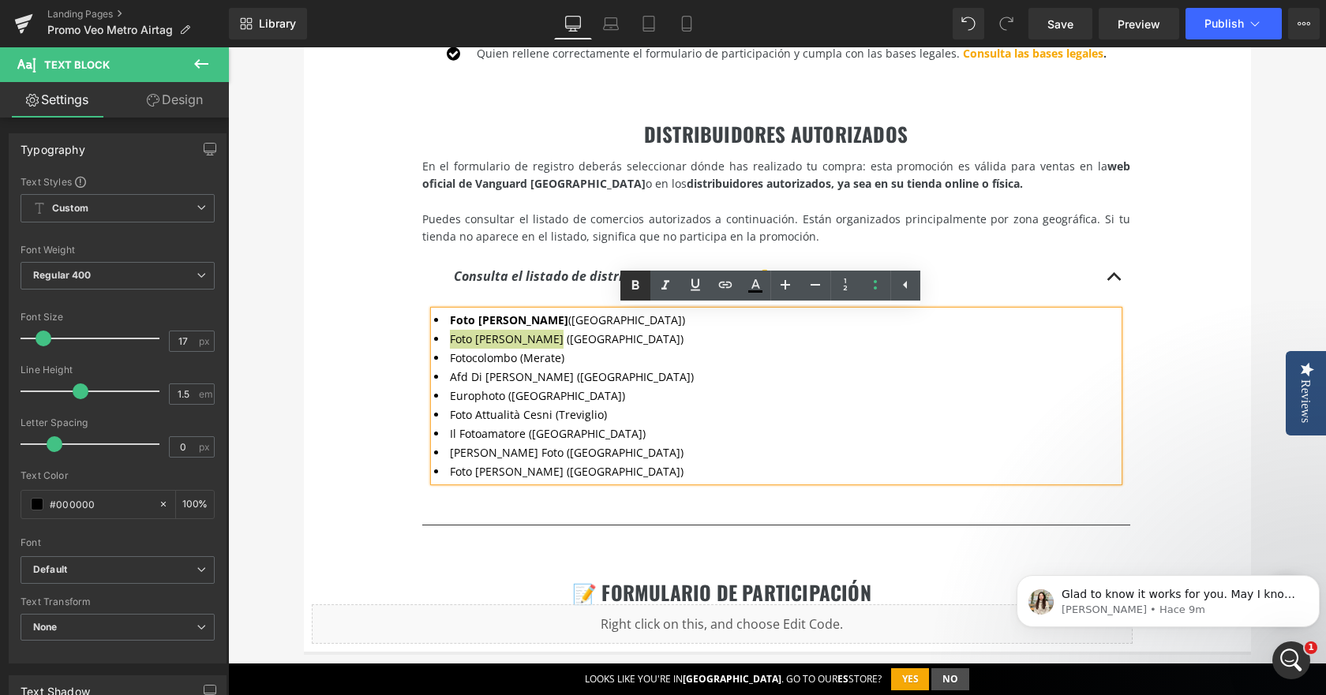
click at [641, 284] on icon at bounding box center [635, 285] width 19 height 19
drag, startPoint x: 443, startPoint y: 359, endPoint x: 510, endPoint y: 358, distance: 66.3
click at [510, 358] on li "Fotocolombo (Merate)" at bounding box center [776, 358] width 684 height 19
click at [629, 287] on icon at bounding box center [635, 285] width 19 height 19
drag, startPoint x: 443, startPoint y: 378, endPoint x: 567, endPoint y: 374, distance: 123.9
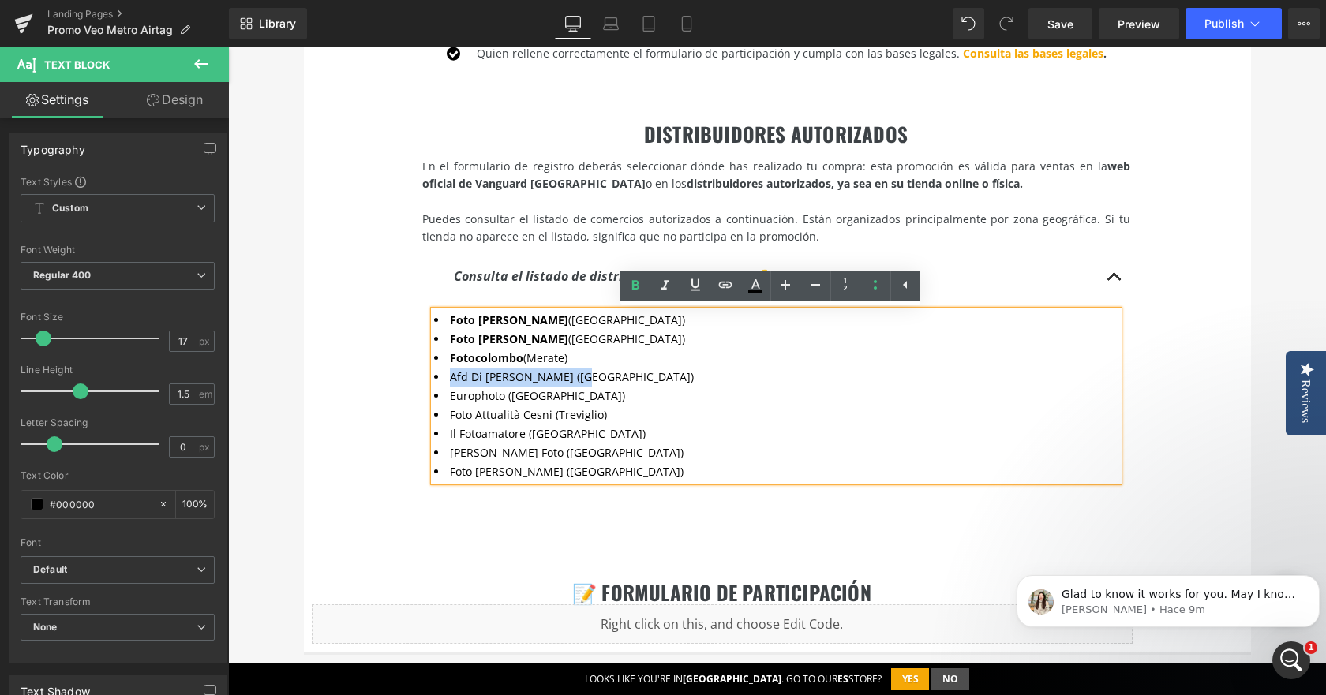
click at [567, 374] on li "Afd Di Figliomeni Angela (Genova)" at bounding box center [776, 377] width 684 height 19
click at [637, 287] on icon at bounding box center [634, 285] width 7 height 9
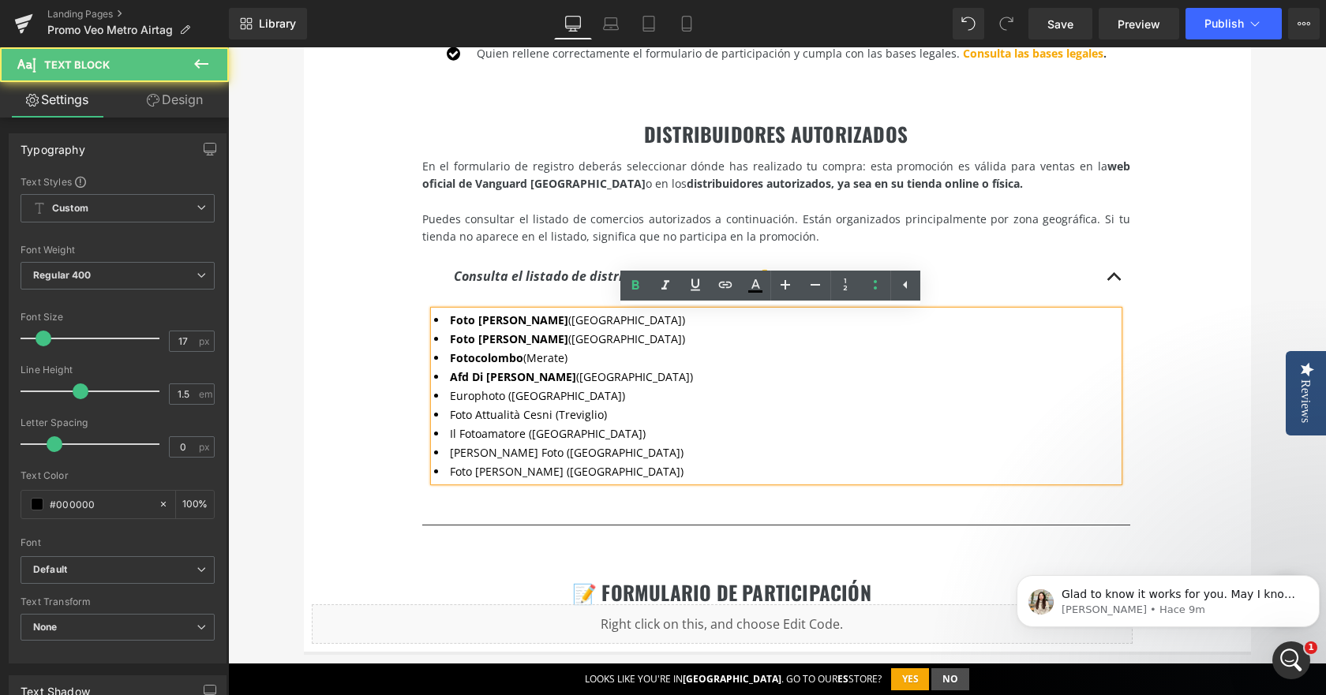
click at [451, 399] on li "Europhoto (Turin)" at bounding box center [776, 396] width 684 height 19
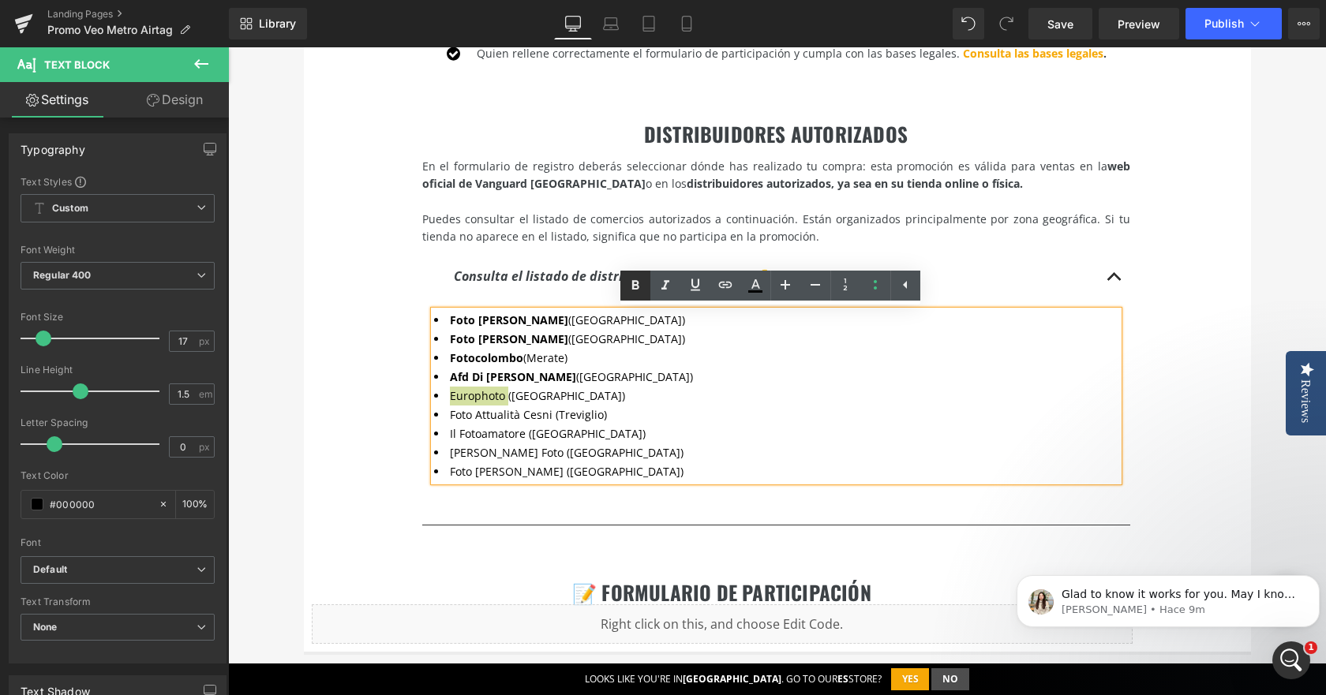
drag, startPoint x: 627, startPoint y: 284, endPoint x: 373, endPoint y: 253, distance: 255.9
click at [627, 284] on icon at bounding box center [635, 285] width 19 height 19
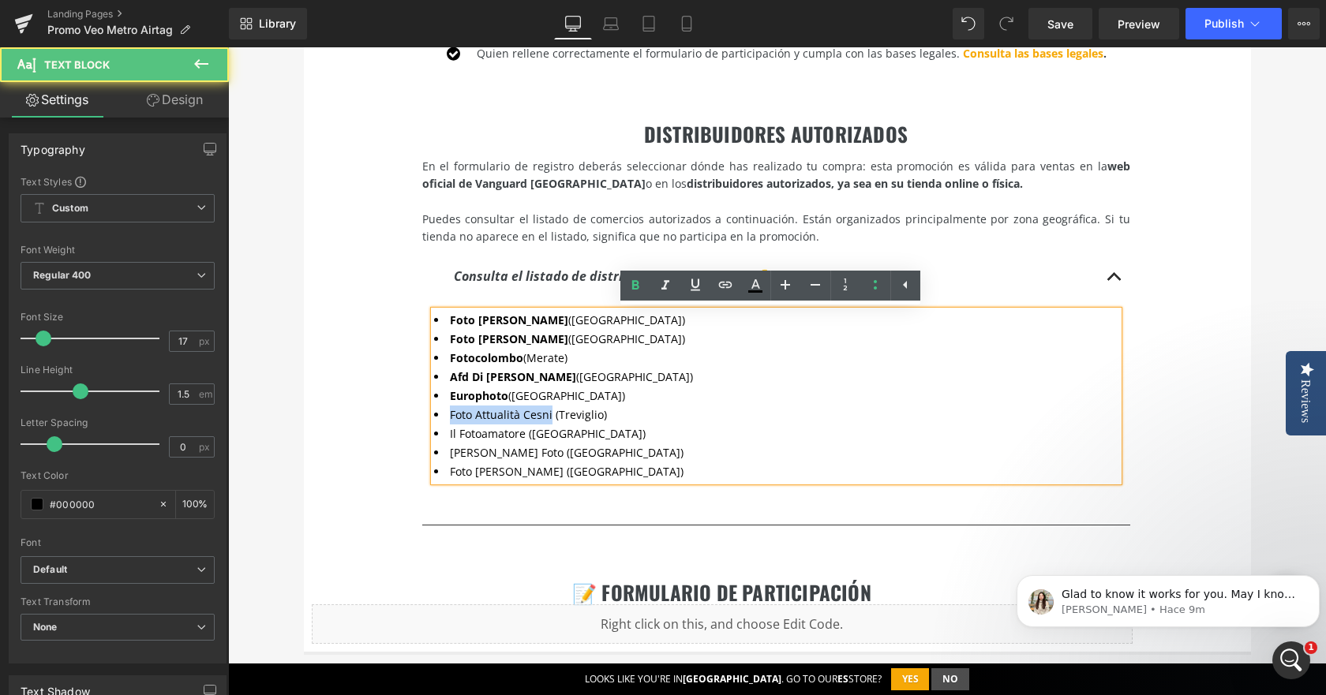
drag, startPoint x: 442, startPoint y: 412, endPoint x: 544, endPoint y: 411, distance: 102.6
click at [544, 411] on li "Foto Attualità Cesni (Treviglio)" at bounding box center [776, 415] width 684 height 19
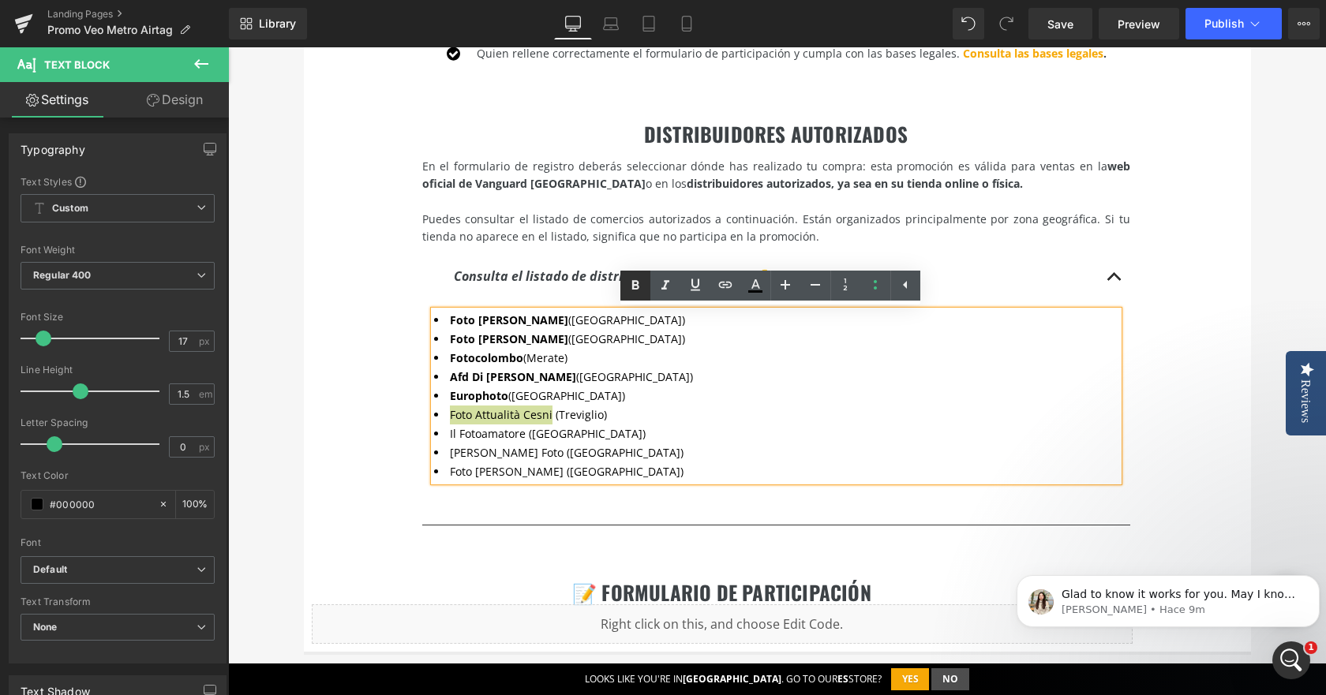
click at [641, 280] on icon at bounding box center [635, 285] width 19 height 19
drag, startPoint x: 443, startPoint y: 433, endPoint x: 520, endPoint y: 432, distance: 76.6
click at [520, 432] on li "Il Fotoamatore (Milano)" at bounding box center [776, 434] width 684 height 19
click at [642, 298] on link at bounding box center [635, 286] width 30 height 30
click at [449, 456] on li "Paoletti Foto (Bologna)" at bounding box center [776, 452] width 684 height 19
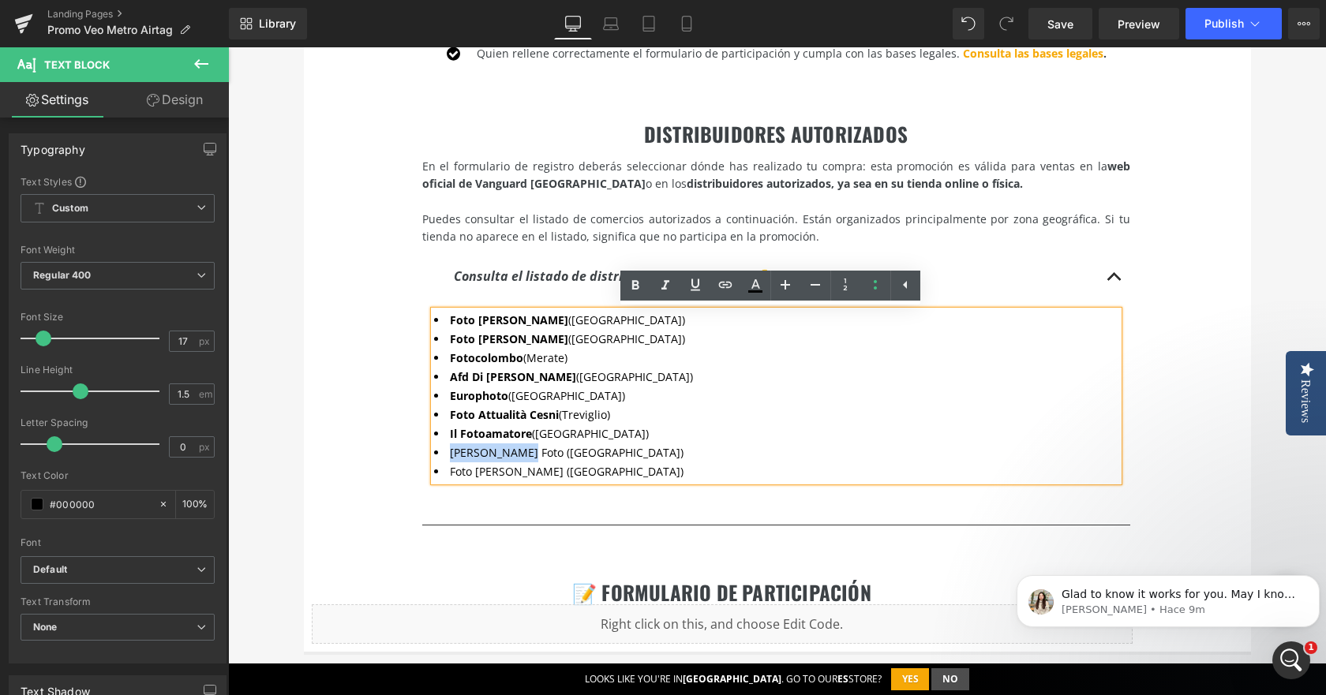
drag, startPoint x: 443, startPoint y: 455, endPoint x: 507, endPoint y: 452, distance: 64.0
click at [507, 452] on li "Paoletti Foto (Bologna)" at bounding box center [776, 452] width 684 height 19
click at [639, 288] on icon at bounding box center [635, 285] width 19 height 19
drag, startPoint x: 444, startPoint y: 473, endPoint x: 537, endPoint y: 481, distance: 93.4
click at [537, 481] on li "Foto Ottica Cavour (Milano)" at bounding box center [776, 471] width 684 height 19
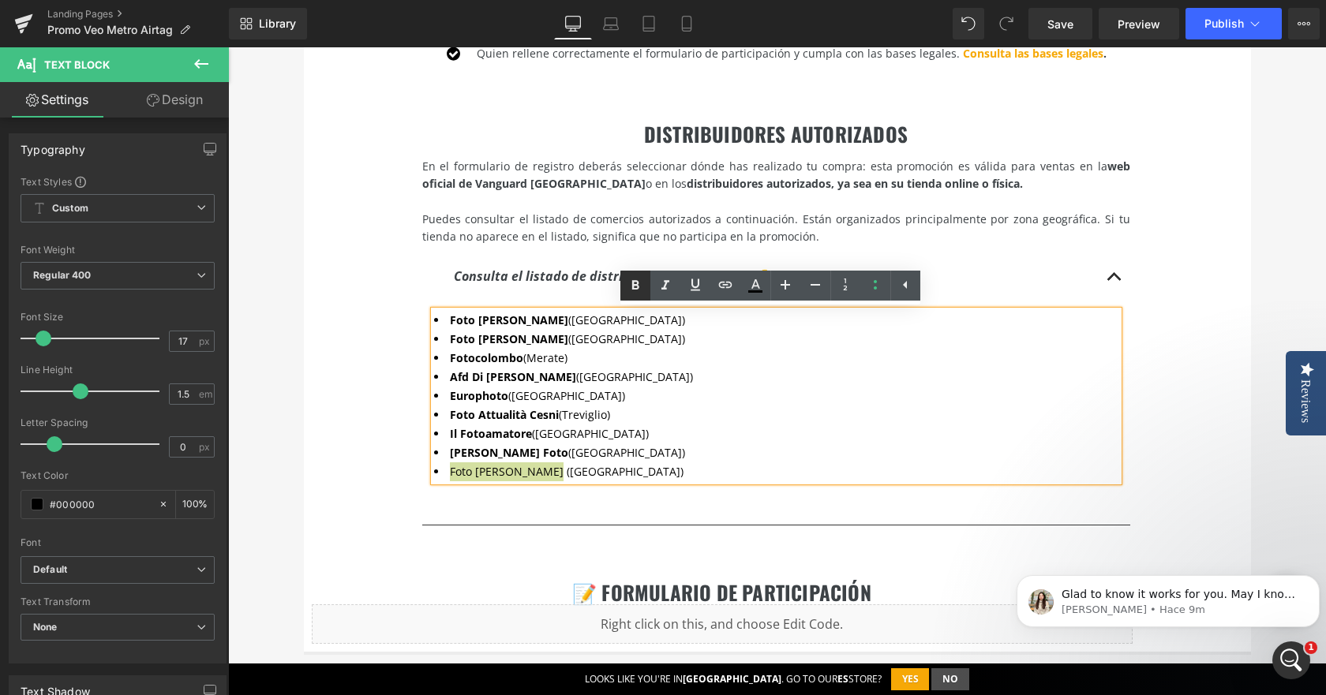
click at [630, 283] on icon at bounding box center [635, 285] width 19 height 19
click at [385, 313] on div "DISTRIBUIDORES AUTORIZADOS Heading En el formulario de registro deberás selecci…" at bounding box center [777, 312] width 947 height 458
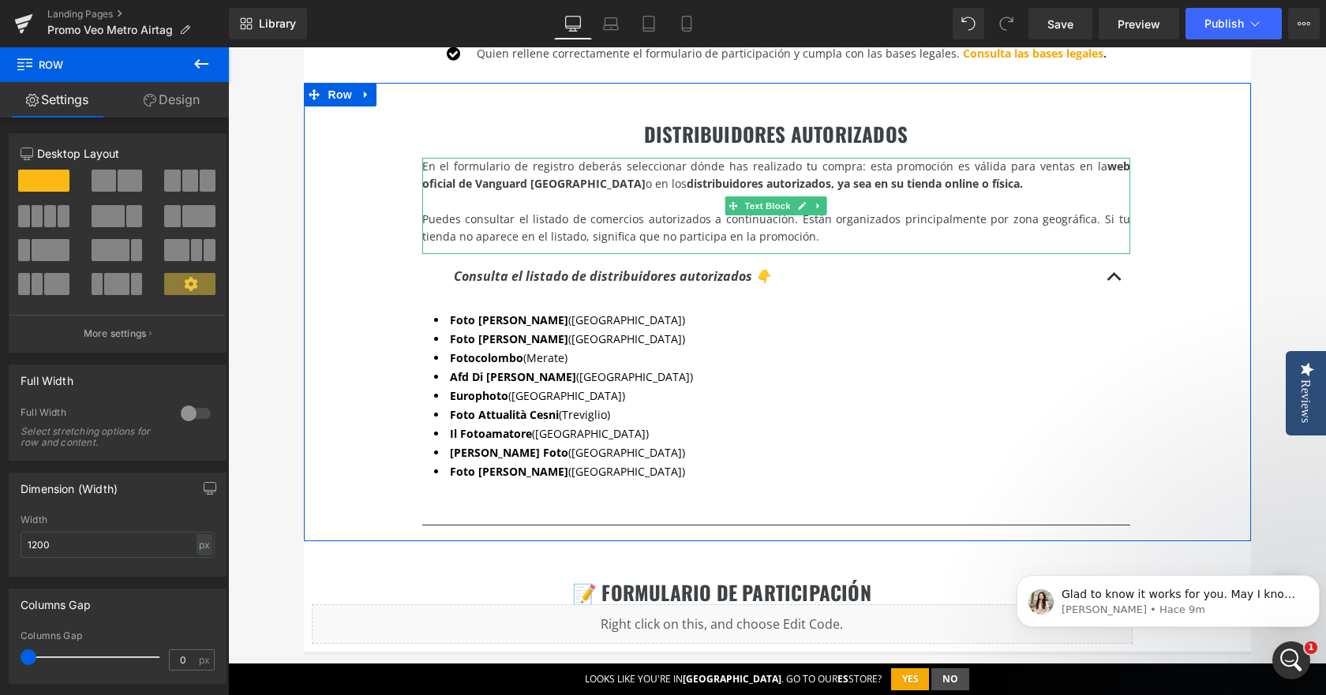
click at [843, 220] on span ". Están organizados principalmente por zona geográfica. Si tu tienda no aparece…" at bounding box center [776, 227] width 708 height 32
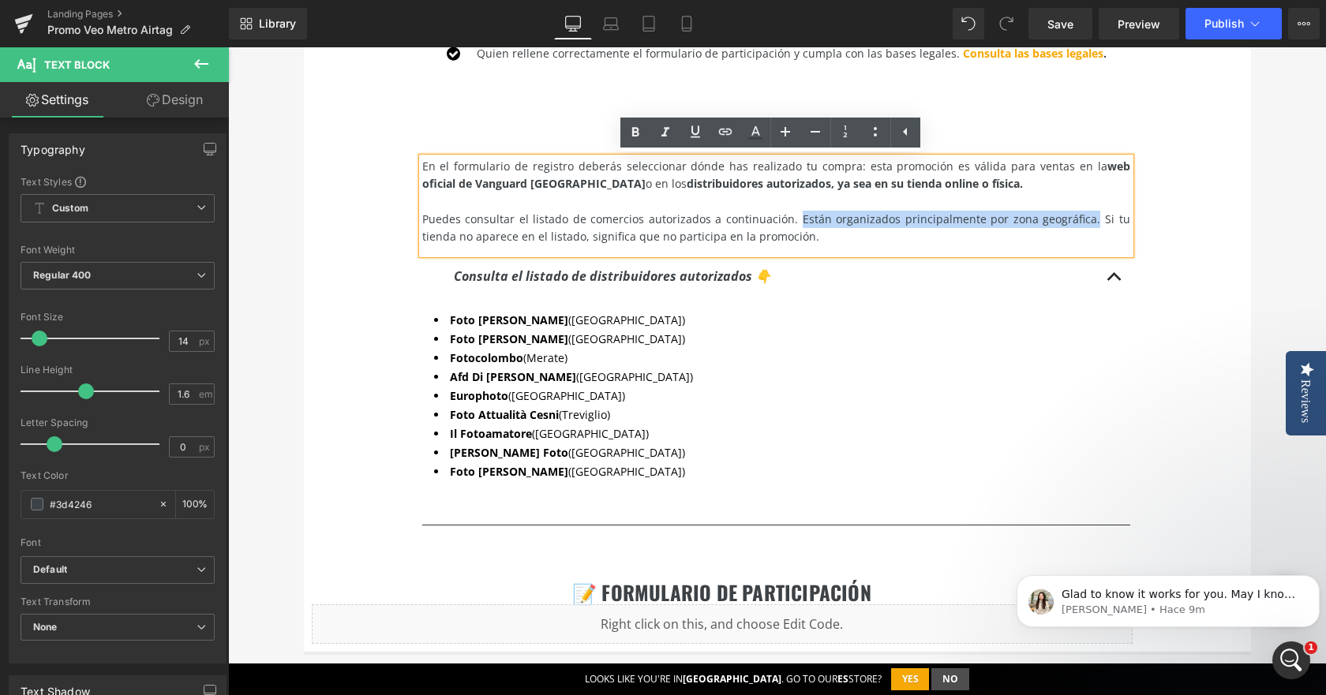
drag, startPoint x: 777, startPoint y: 219, endPoint x: 1062, endPoint y: 222, distance: 284.9
click at [1062, 222] on span ". Están organizados principalmente por zona geográfica. Si tu tienda no aparece…" at bounding box center [776, 227] width 708 height 32
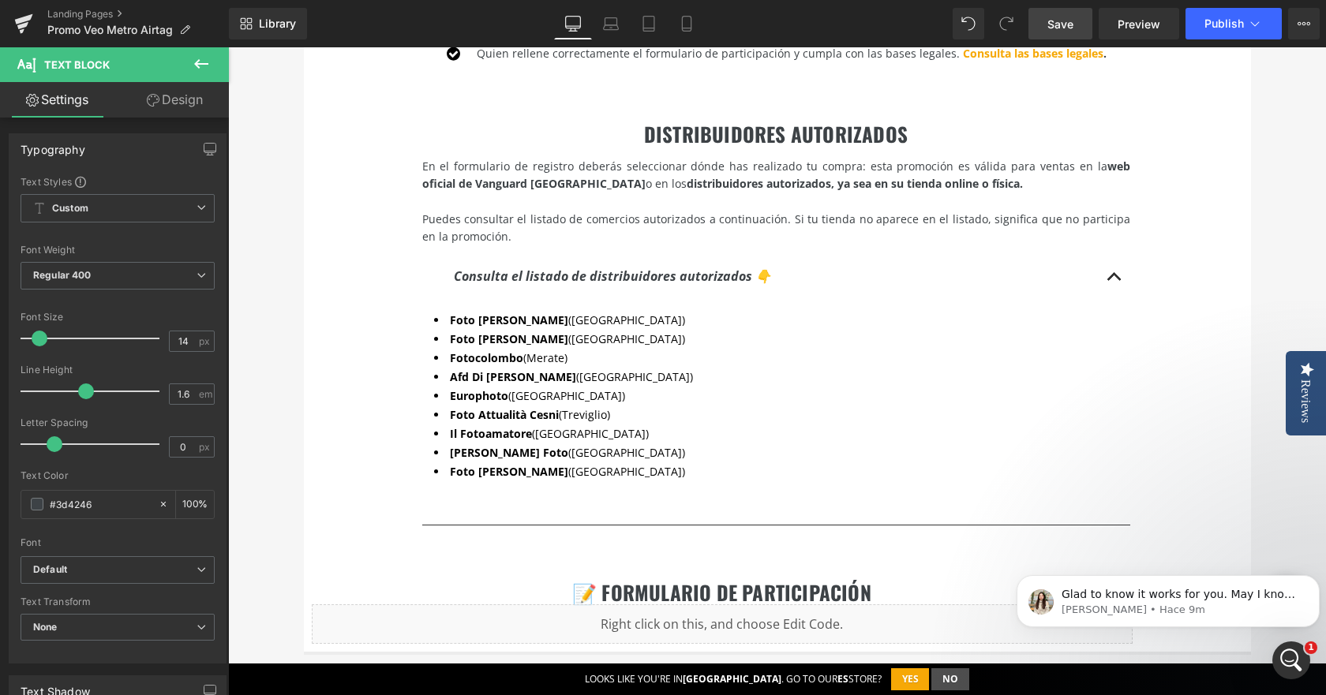
click at [1072, 21] on span "Save" at bounding box center [1060, 24] width 26 height 17
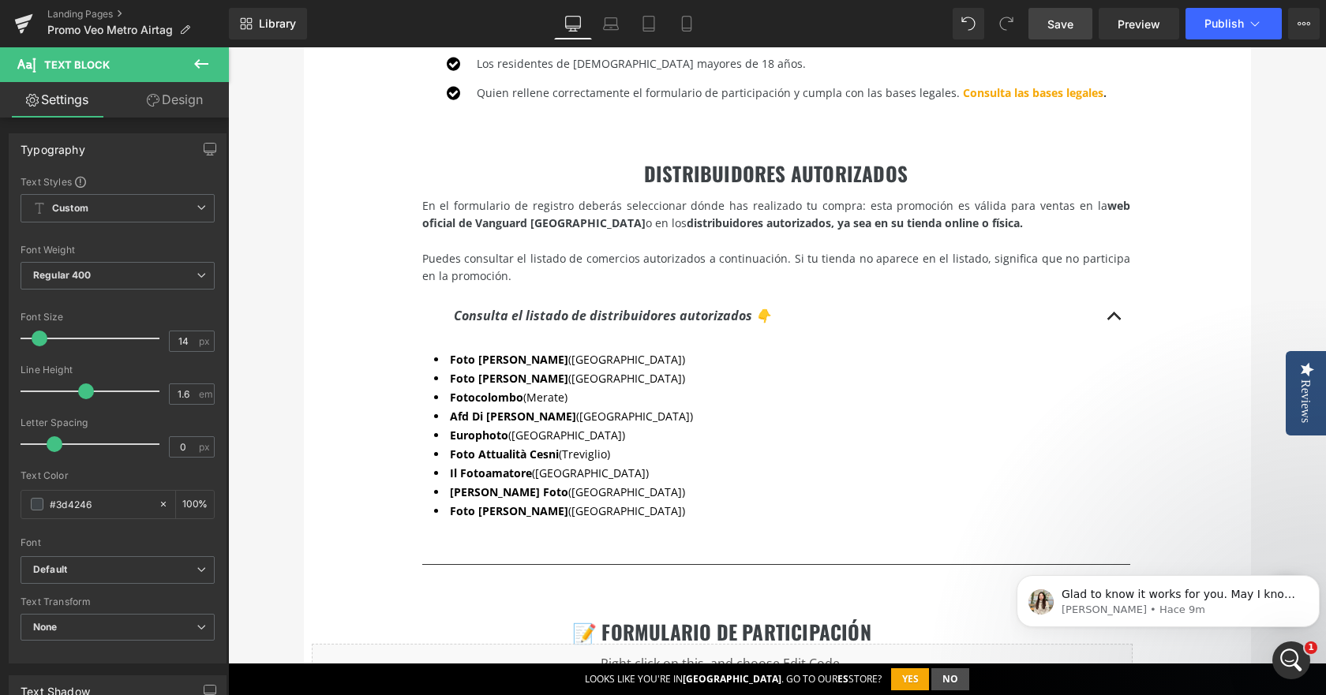
scroll to position [1262, 0]
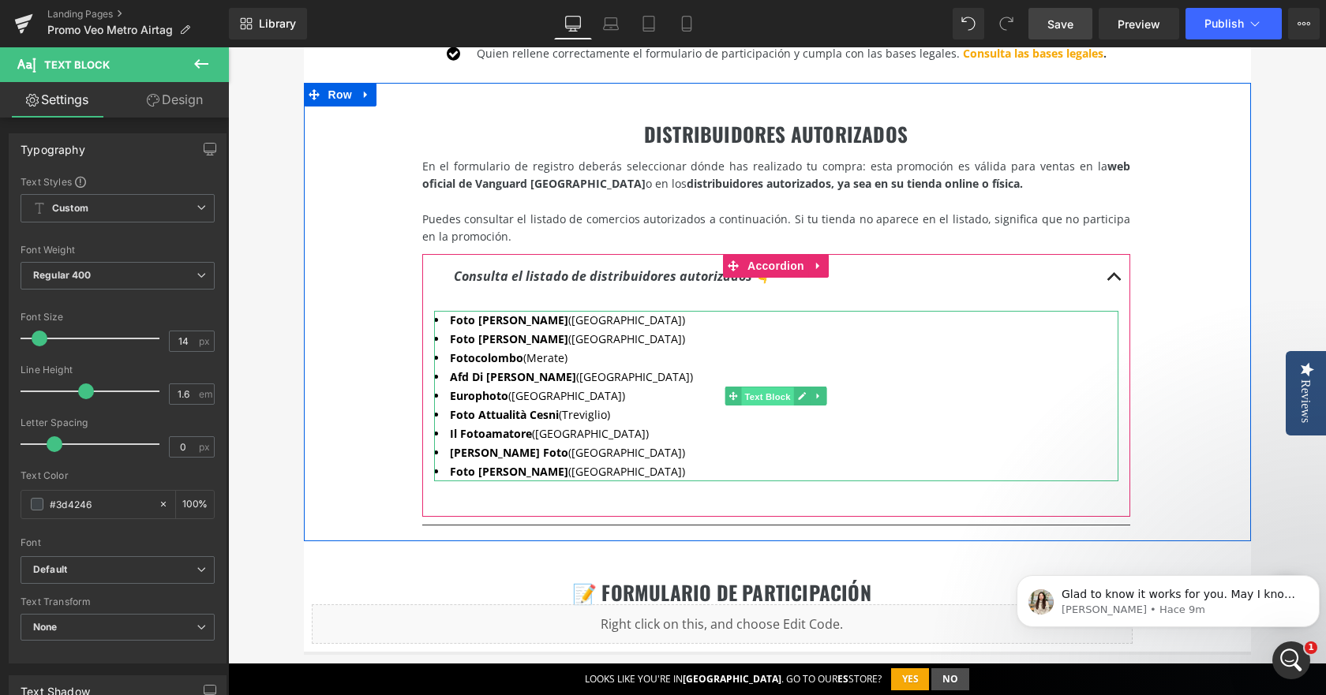
click at [759, 404] on span "Text Block" at bounding box center [767, 396] width 52 height 19
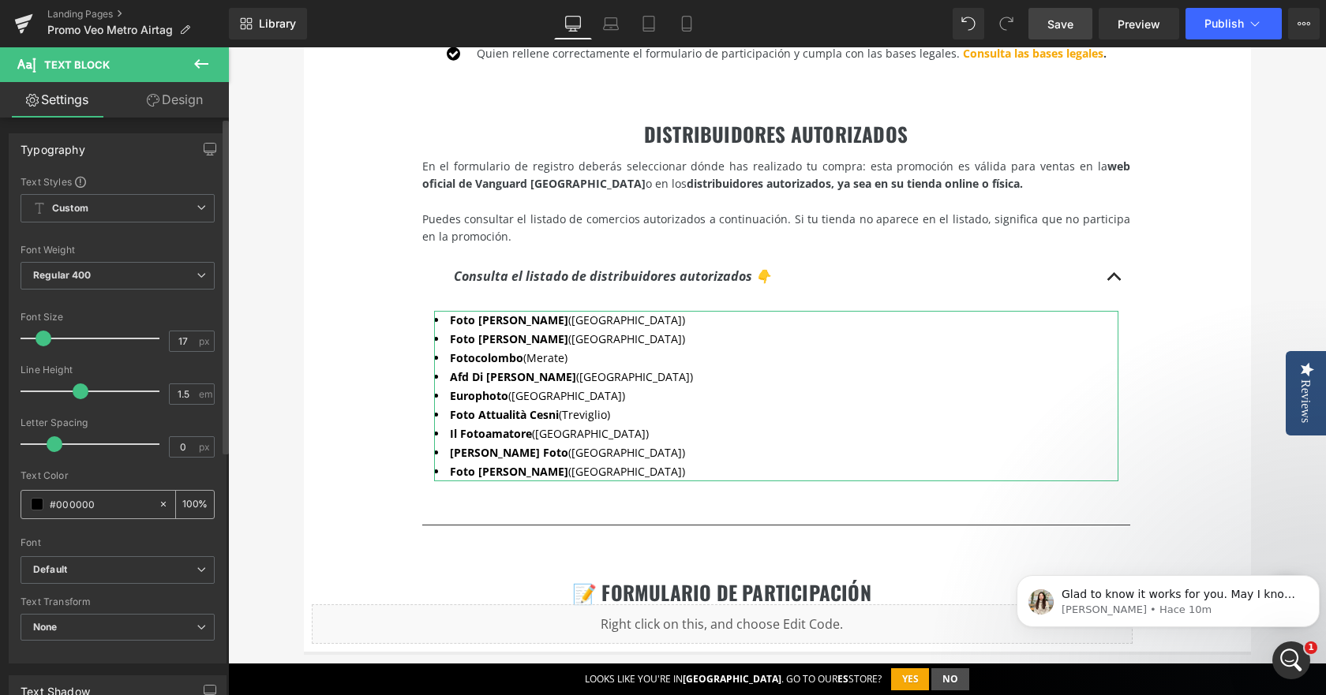
click at [100, 507] on input "#000000" at bounding box center [100, 504] width 101 height 17
drag, startPoint x: 100, startPoint y: 507, endPoint x: 58, endPoint y: 513, distance: 43.1
click at [58, 513] on input "#000000" at bounding box center [100, 504] width 101 height 17
type input "#3"
type input "0"
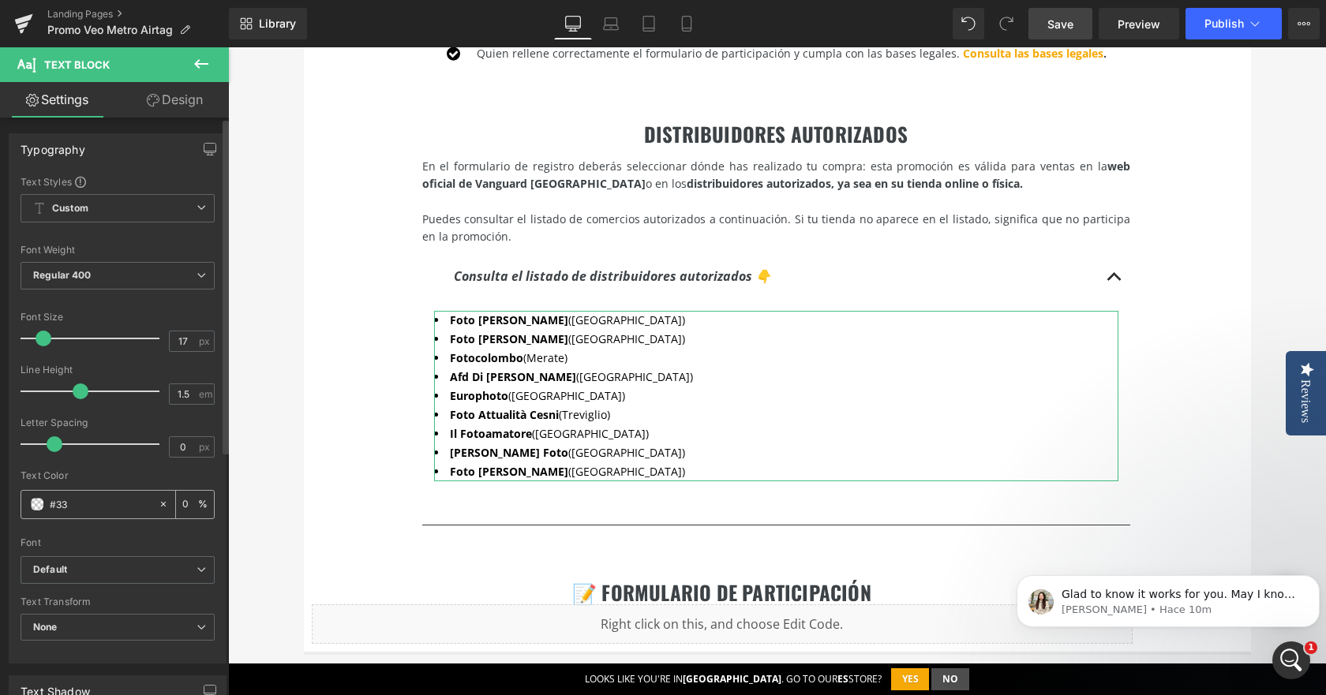
type input "#333"
type input "100"
type input "#3333"
type input "20"
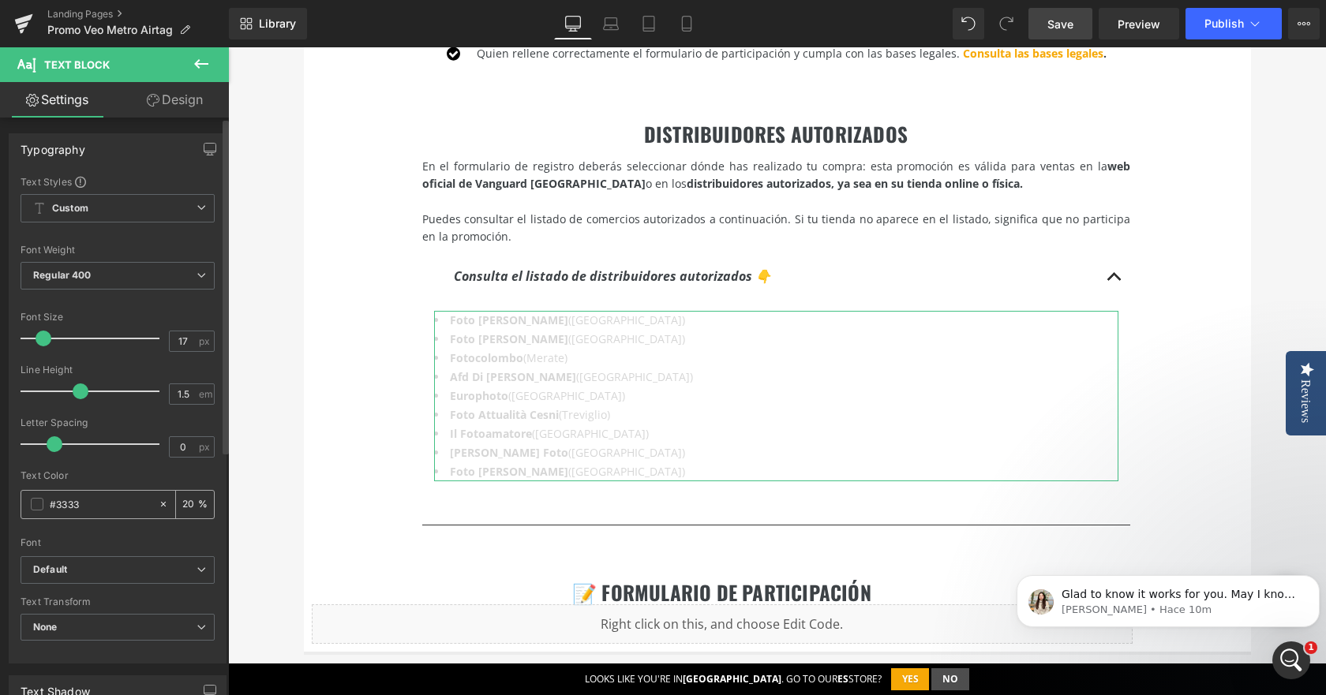
type input "#33333"
type input "0"
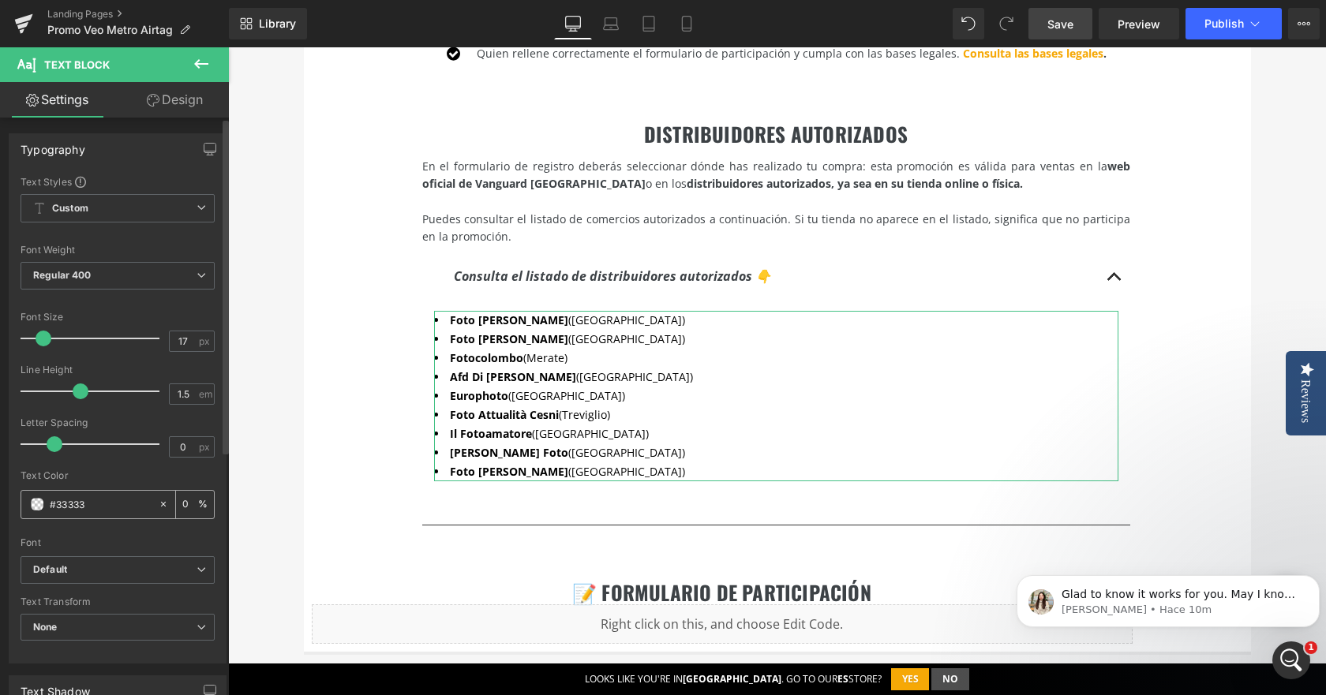
type input "#333333"
type input "100"
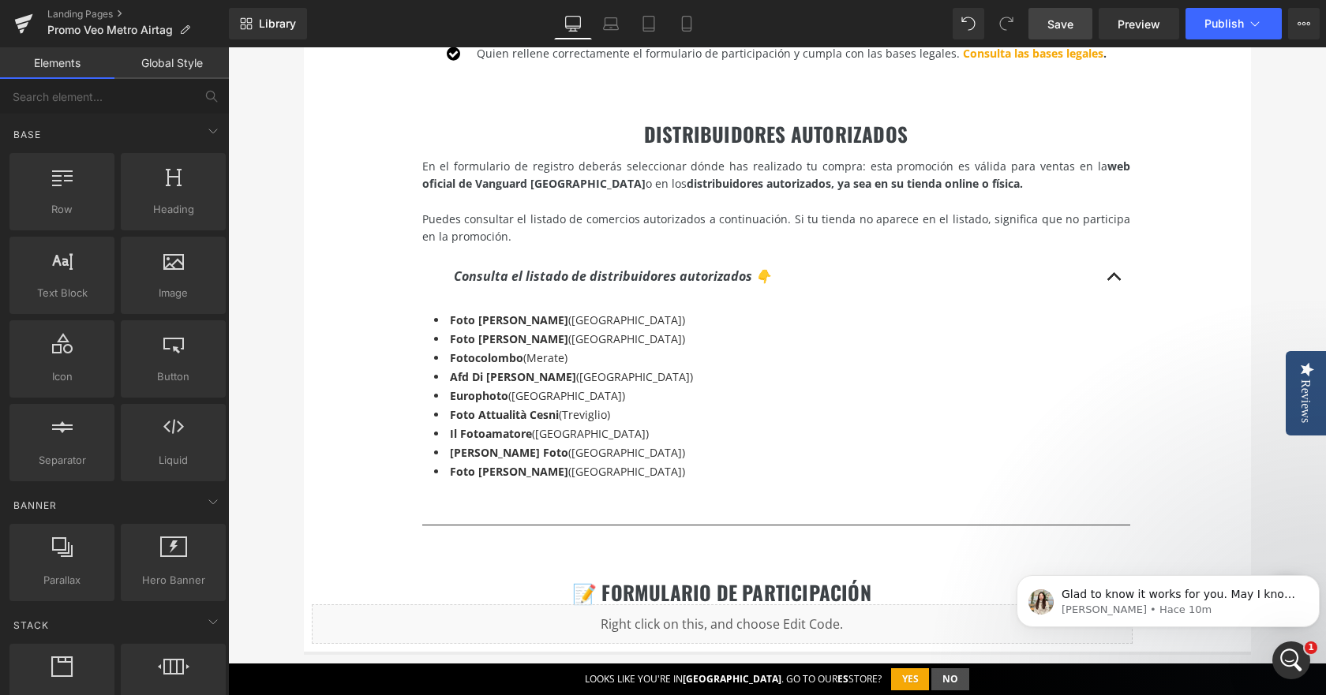
click at [1059, 29] on span "Save" at bounding box center [1060, 24] width 26 height 17
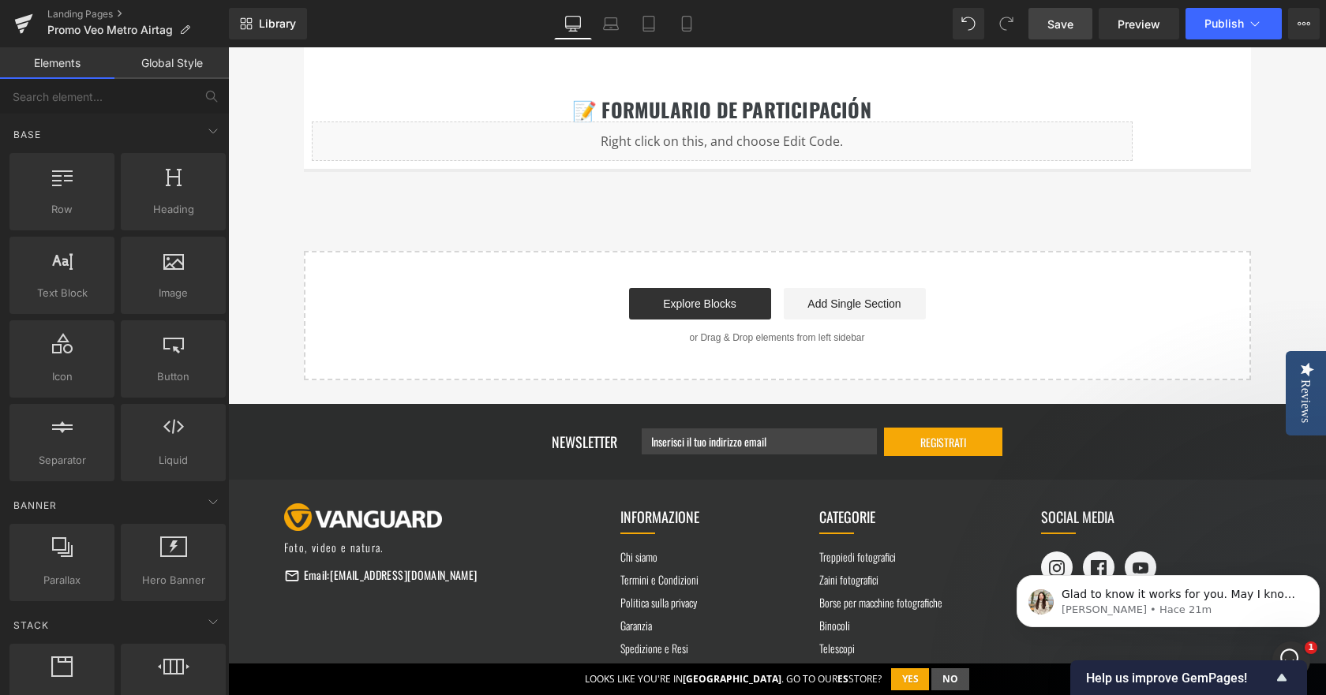
scroll to position [1801, 0]
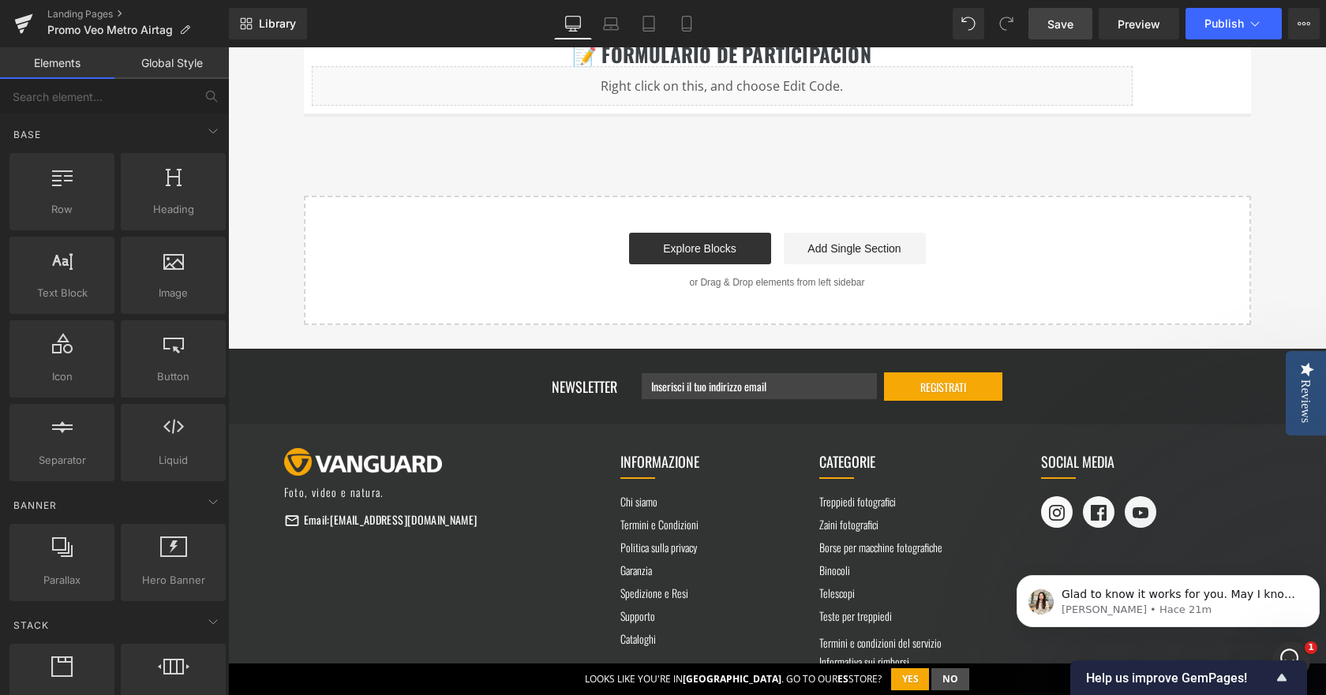
click at [1082, 36] on link "Save" at bounding box center [1060, 24] width 64 height 32
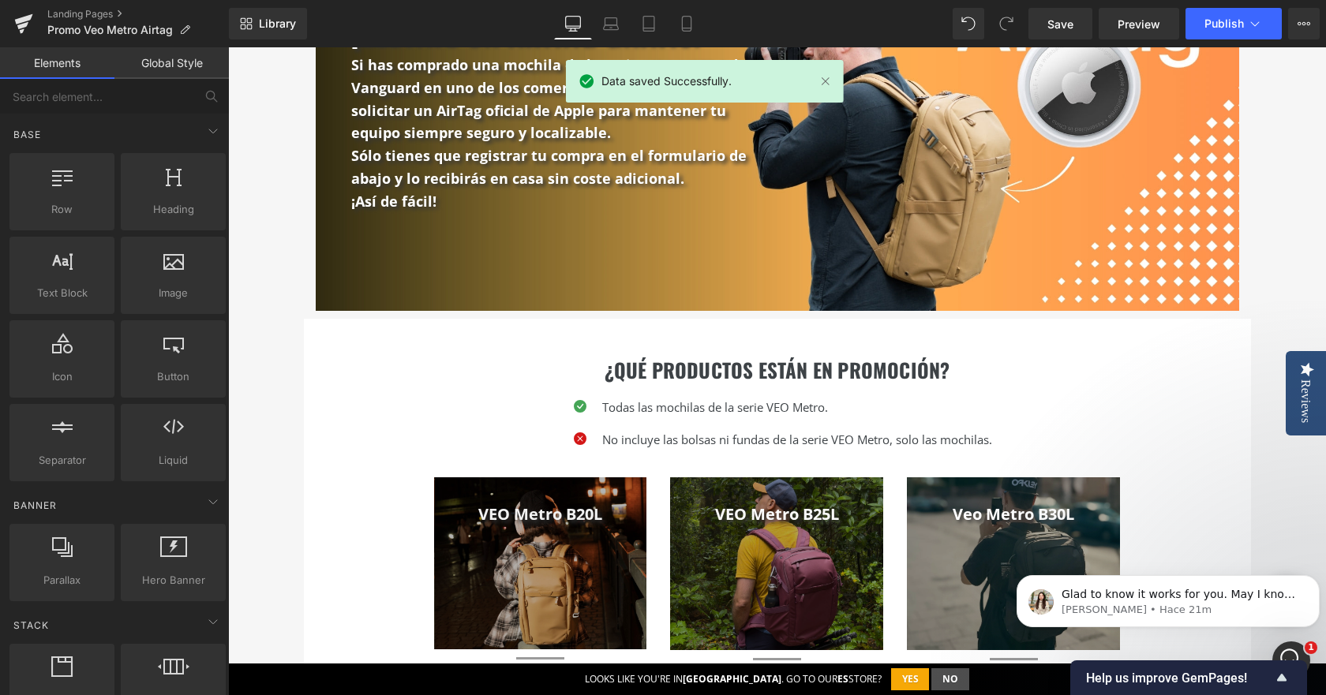
scroll to position [0, 0]
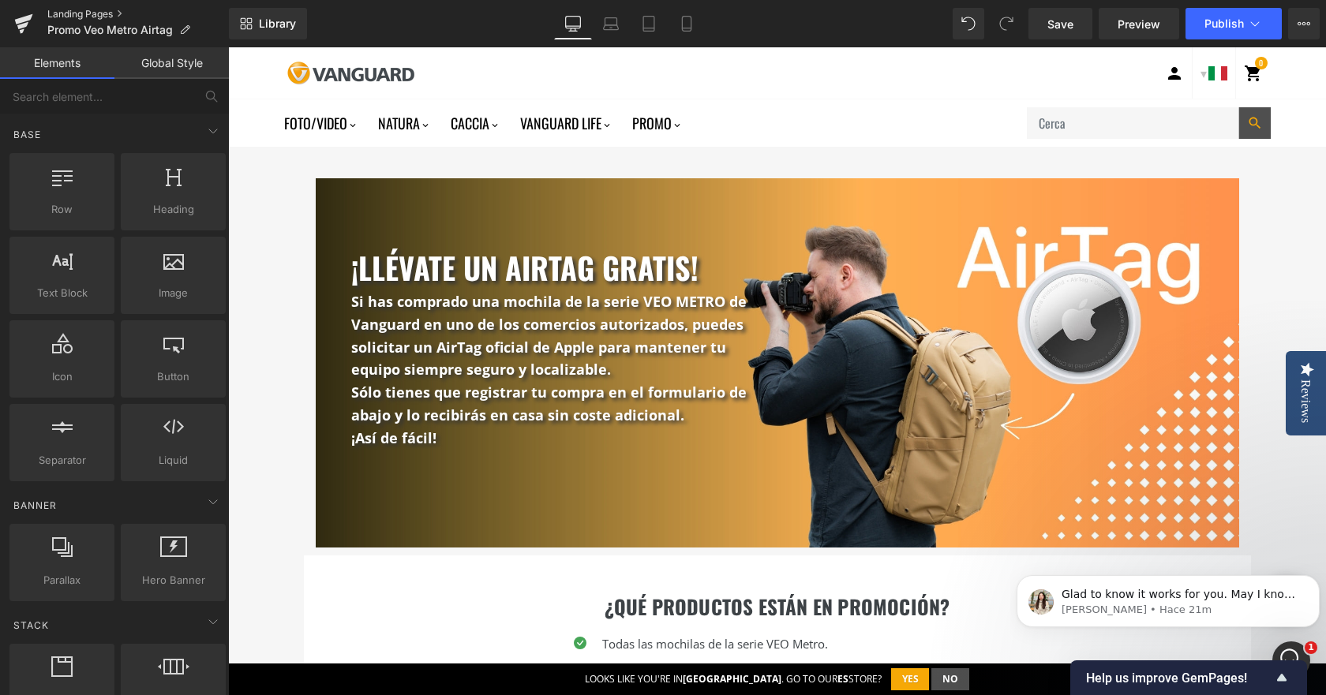
click at [88, 15] on link "Landing Pages" at bounding box center [137, 14] width 181 height 13
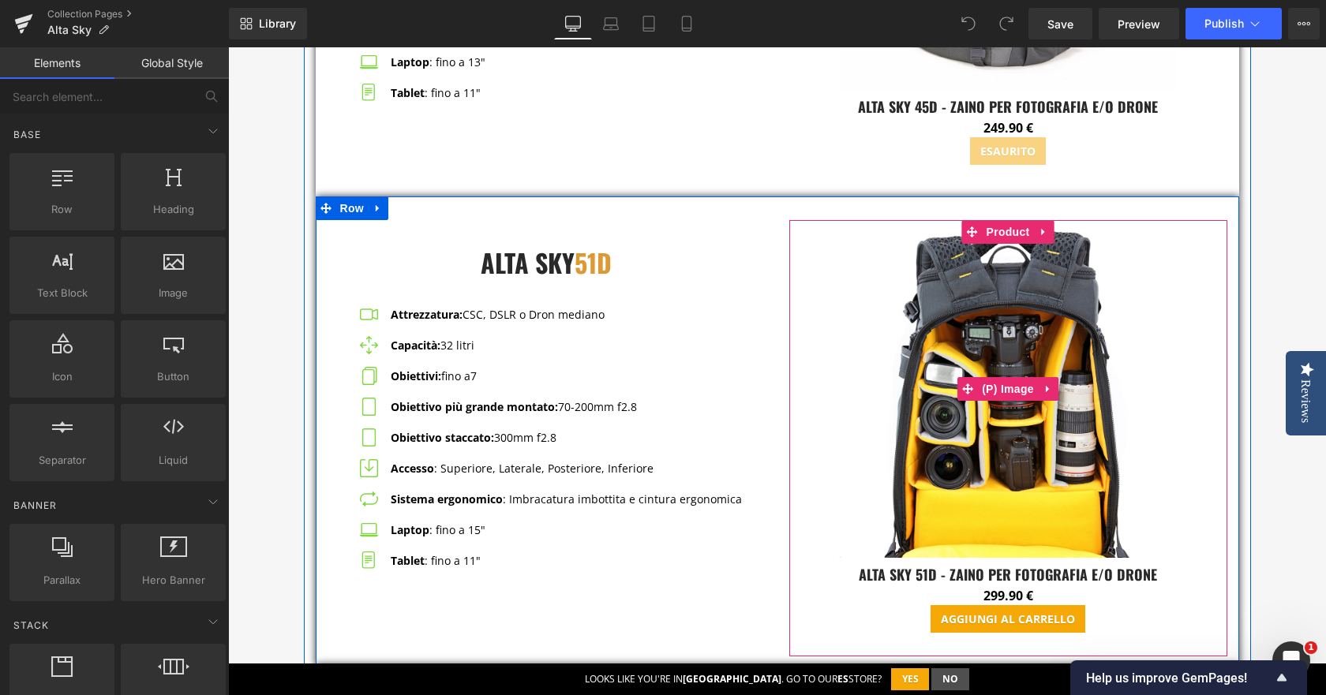
scroll to position [3945, 0]
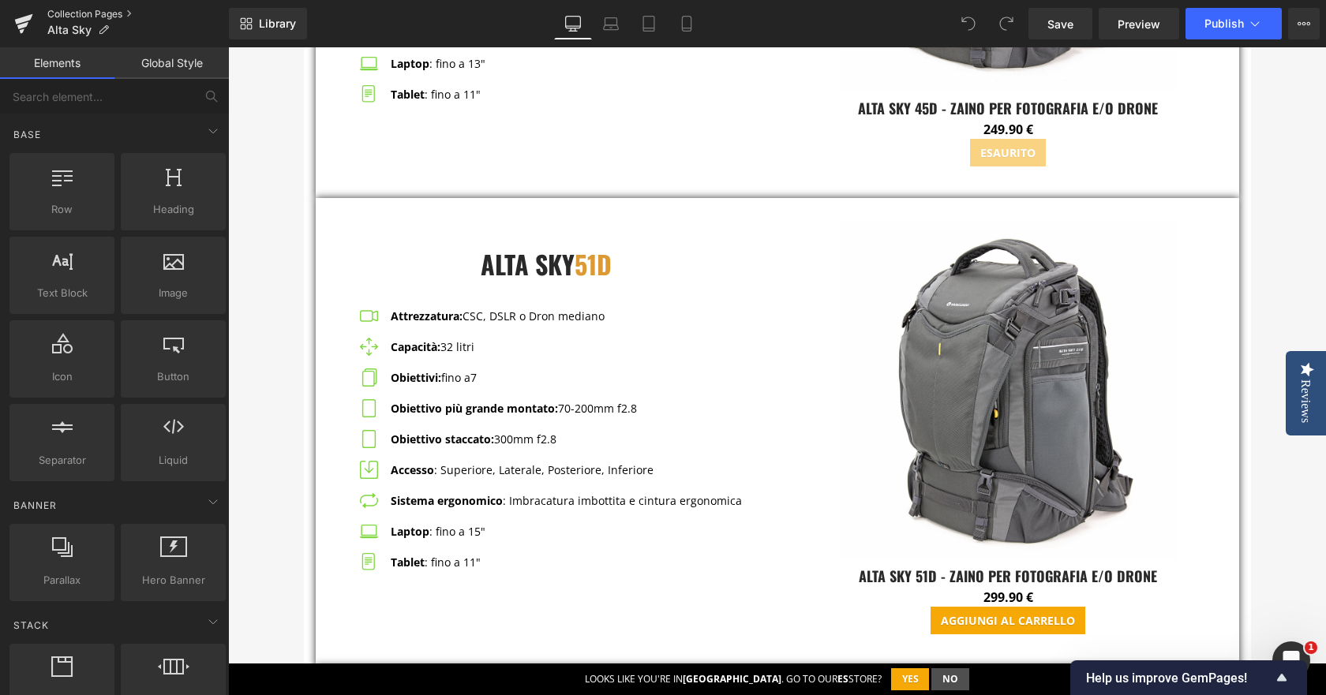
click at [61, 16] on link "Collection Pages" at bounding box center [137, 14] width 181 height 13
